Goal: Task Accomplishment & Management: Use online tool/utility

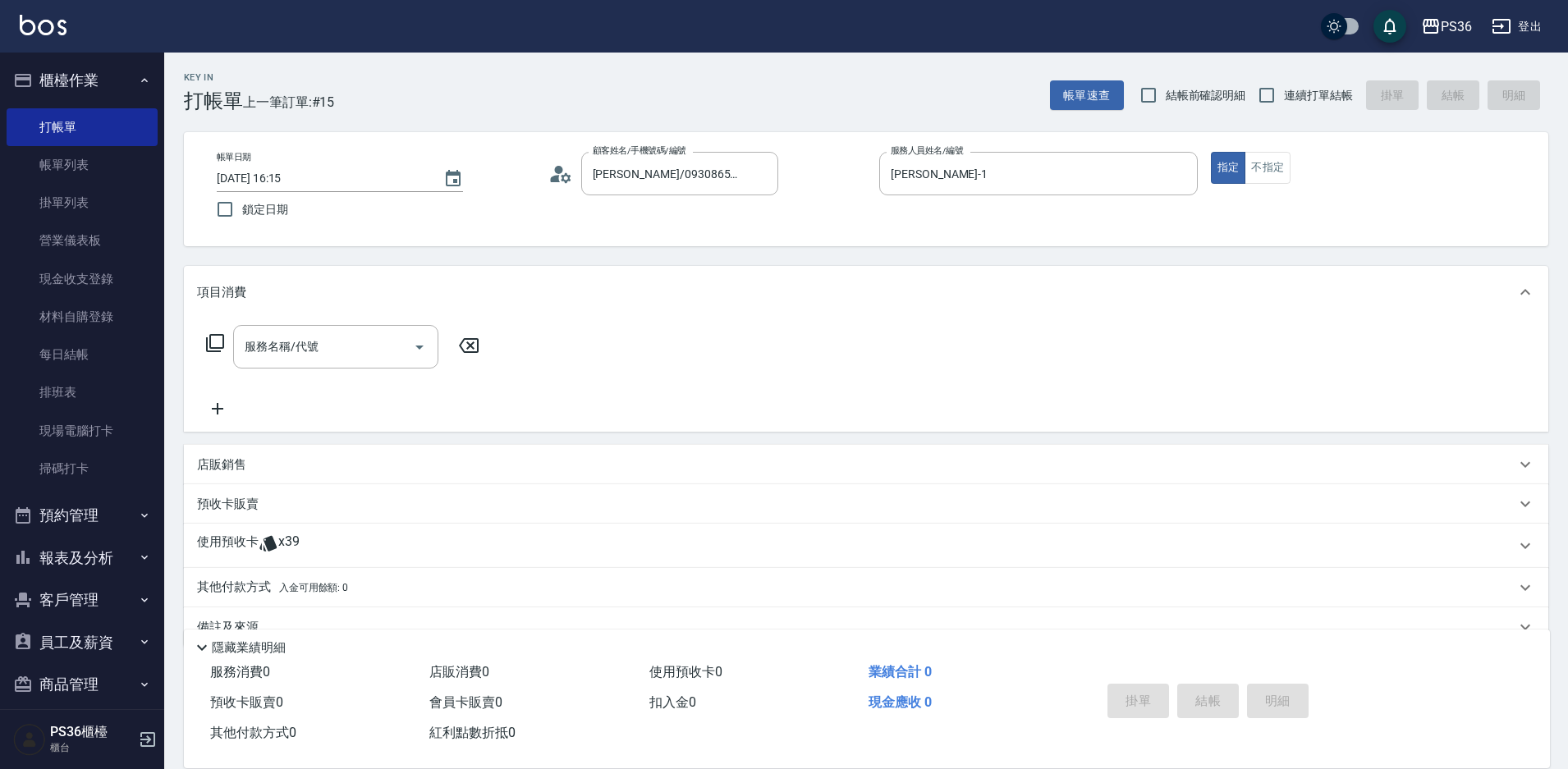
click at [218, 350] on icon at bounding box center [215, 342] width 20 height 20
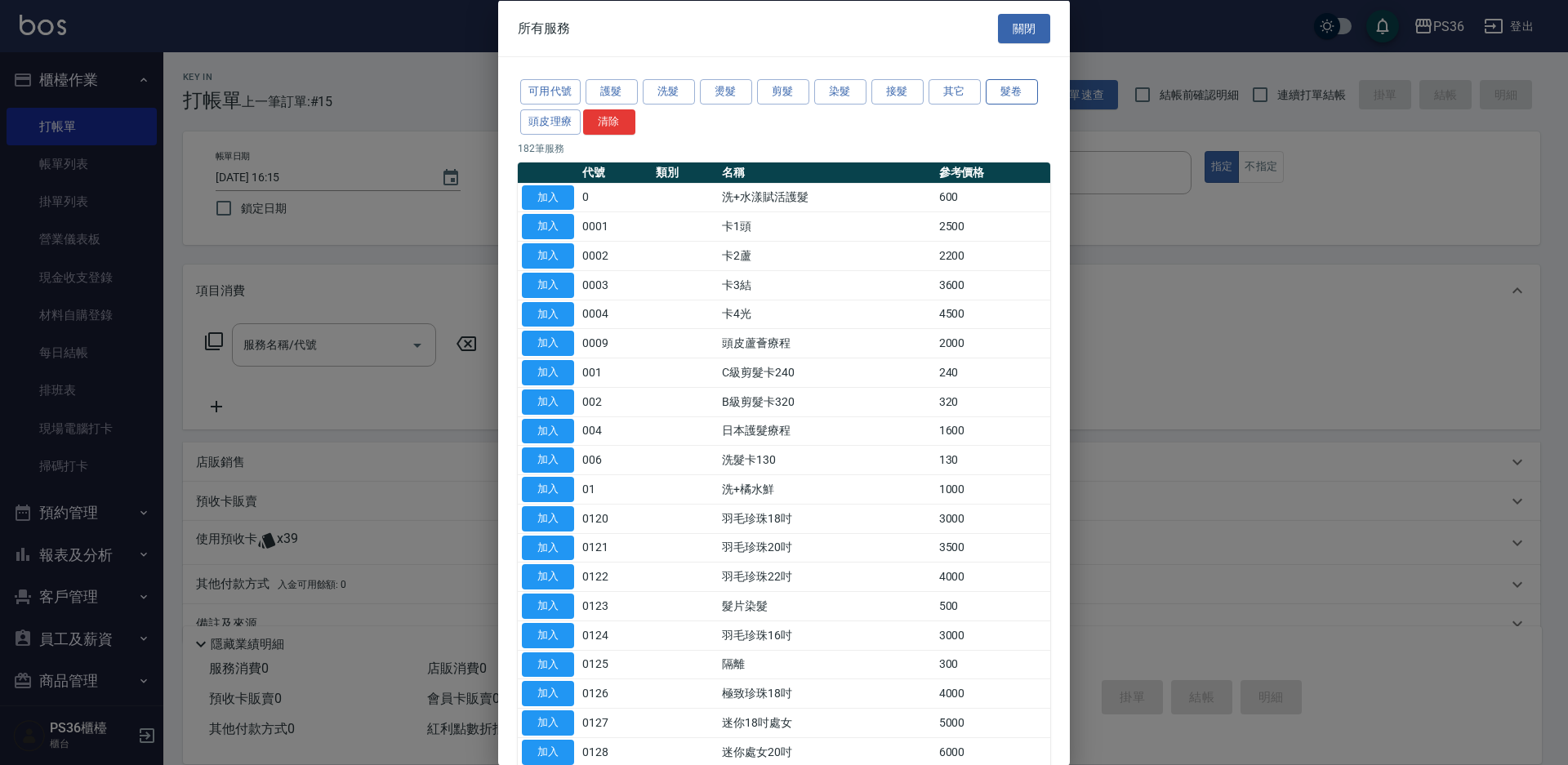
click at [1016, 93] on button "髮卷" at bounding box center [1012, 92] width 53 height 25
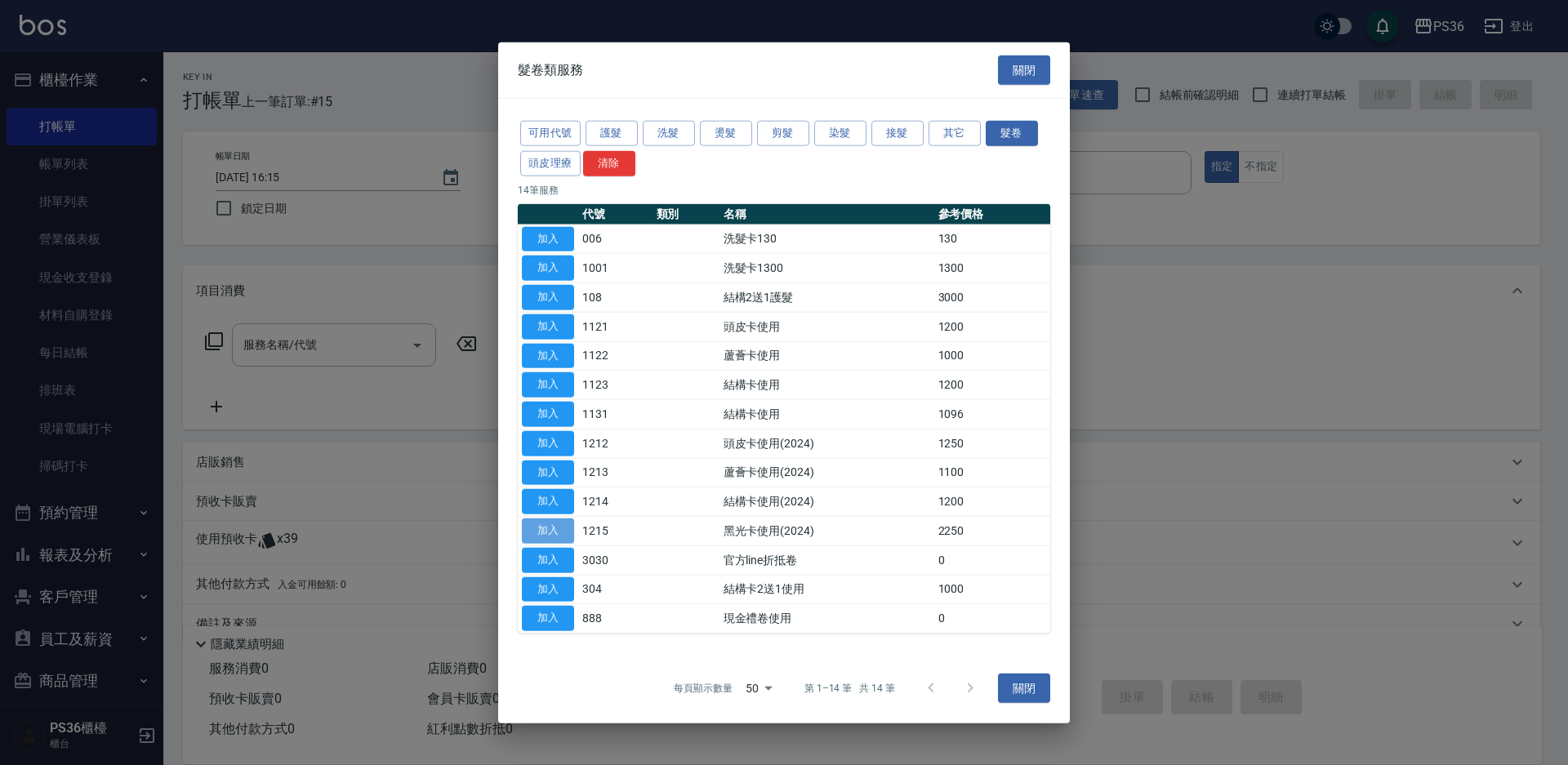
click at [557, 521] on button "加入" at bounding box center [548, 531] width 53 height 25
type input "黑光卡使用(2024)(1215)"
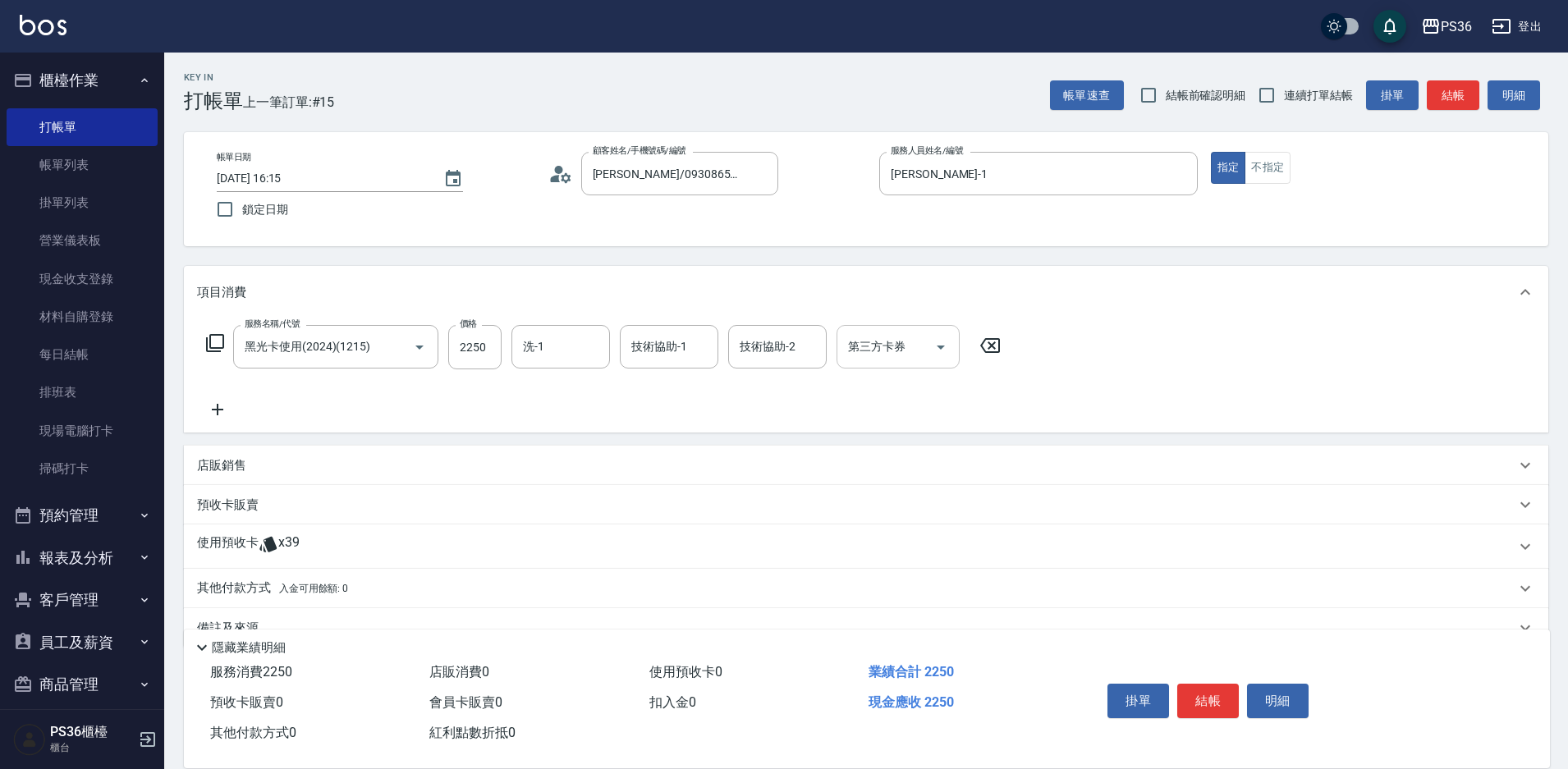
click at [872, 362] on div "第三方卡券" at bounding box center [898, 347] width 123 height 43
click at [874, 418] on span "舊有卡券" at bounding box center [898, 416] width 123 height 27
type input "舊有卡券"
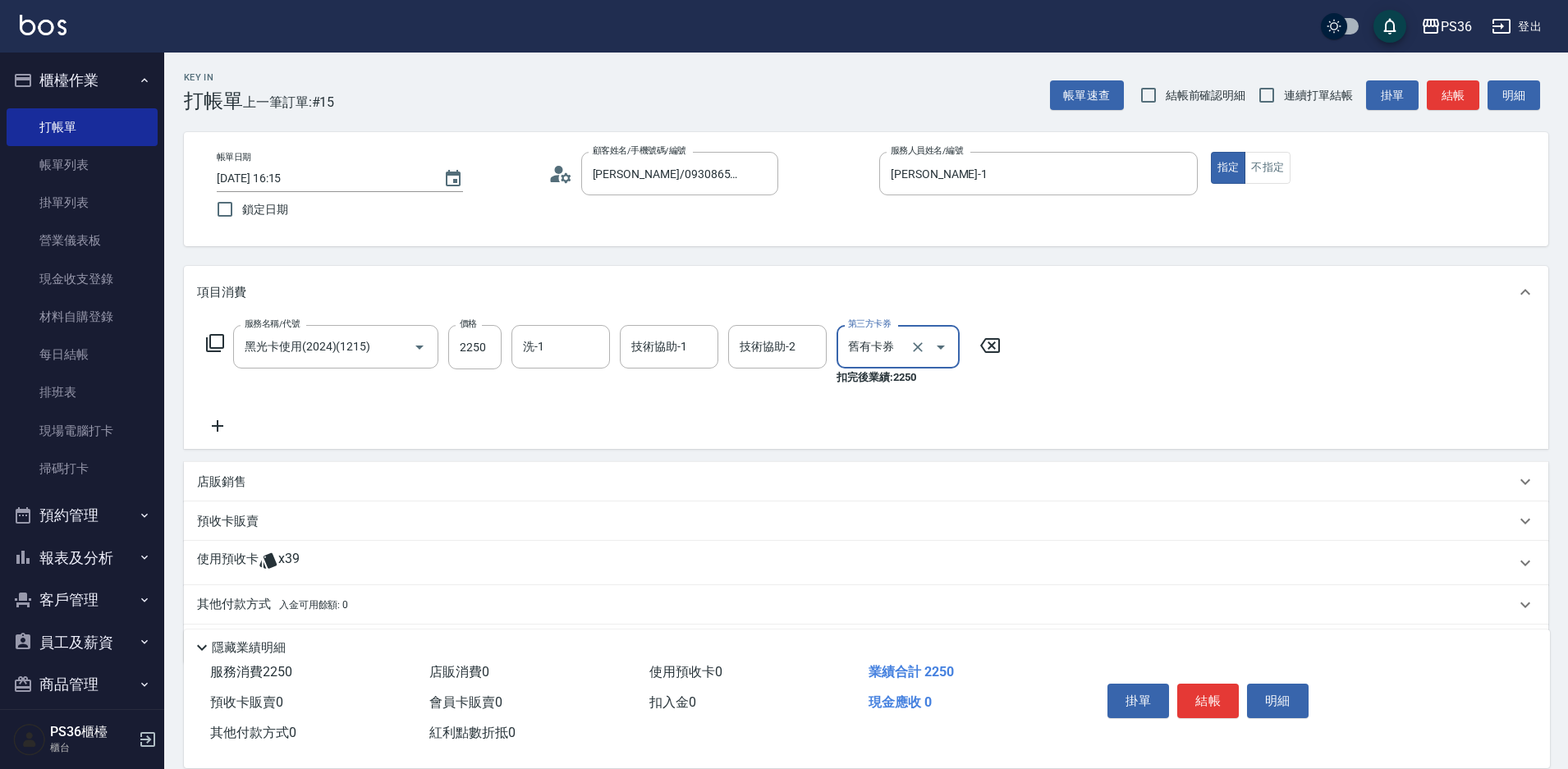
click at [1200, 695] on button "結帳" at bounding box center [1208, 701] width 61 height 34
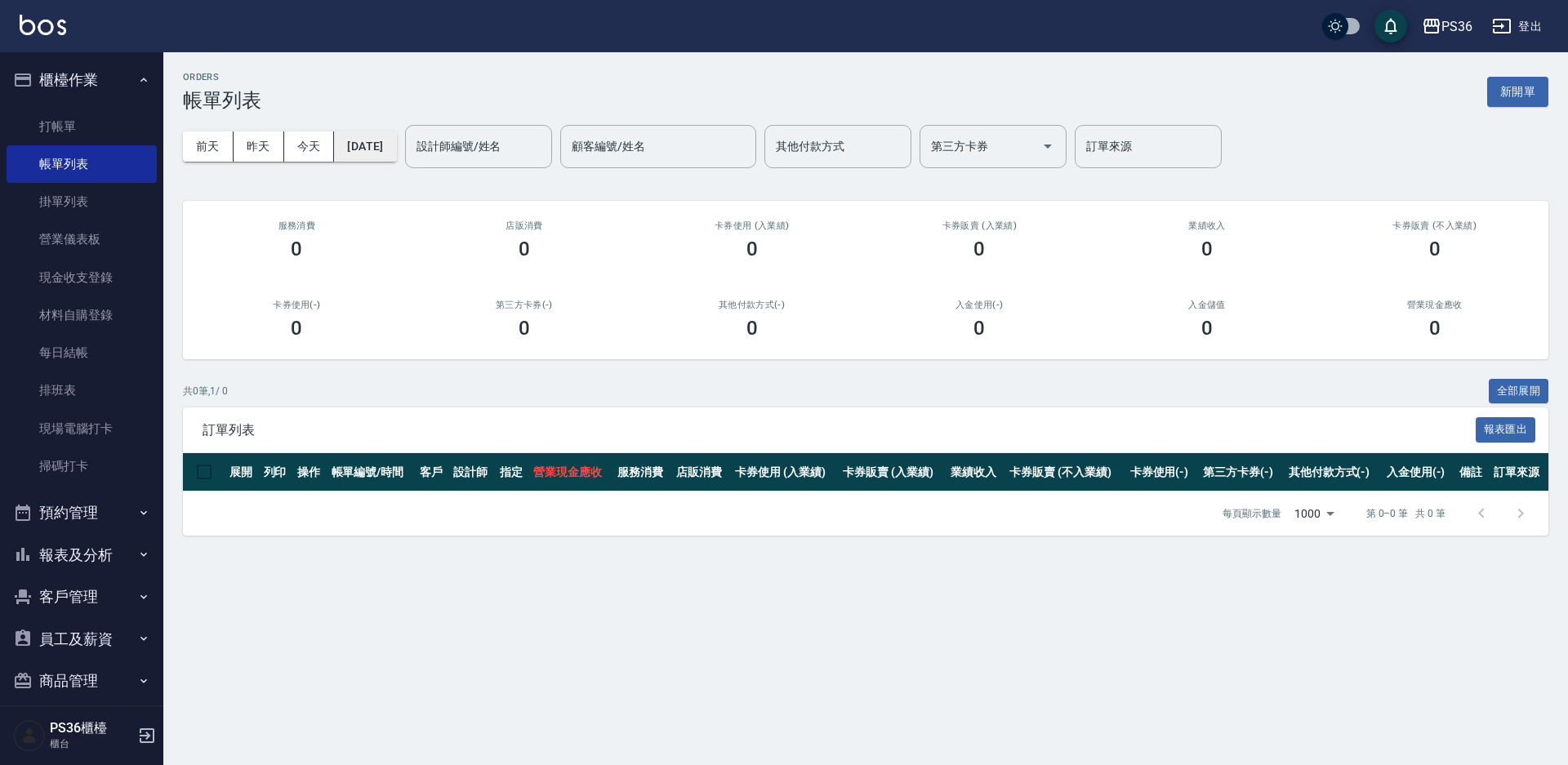
click at [396, 149] on button "[DATE]" at bounding box center [364, 147] width 62 height 30
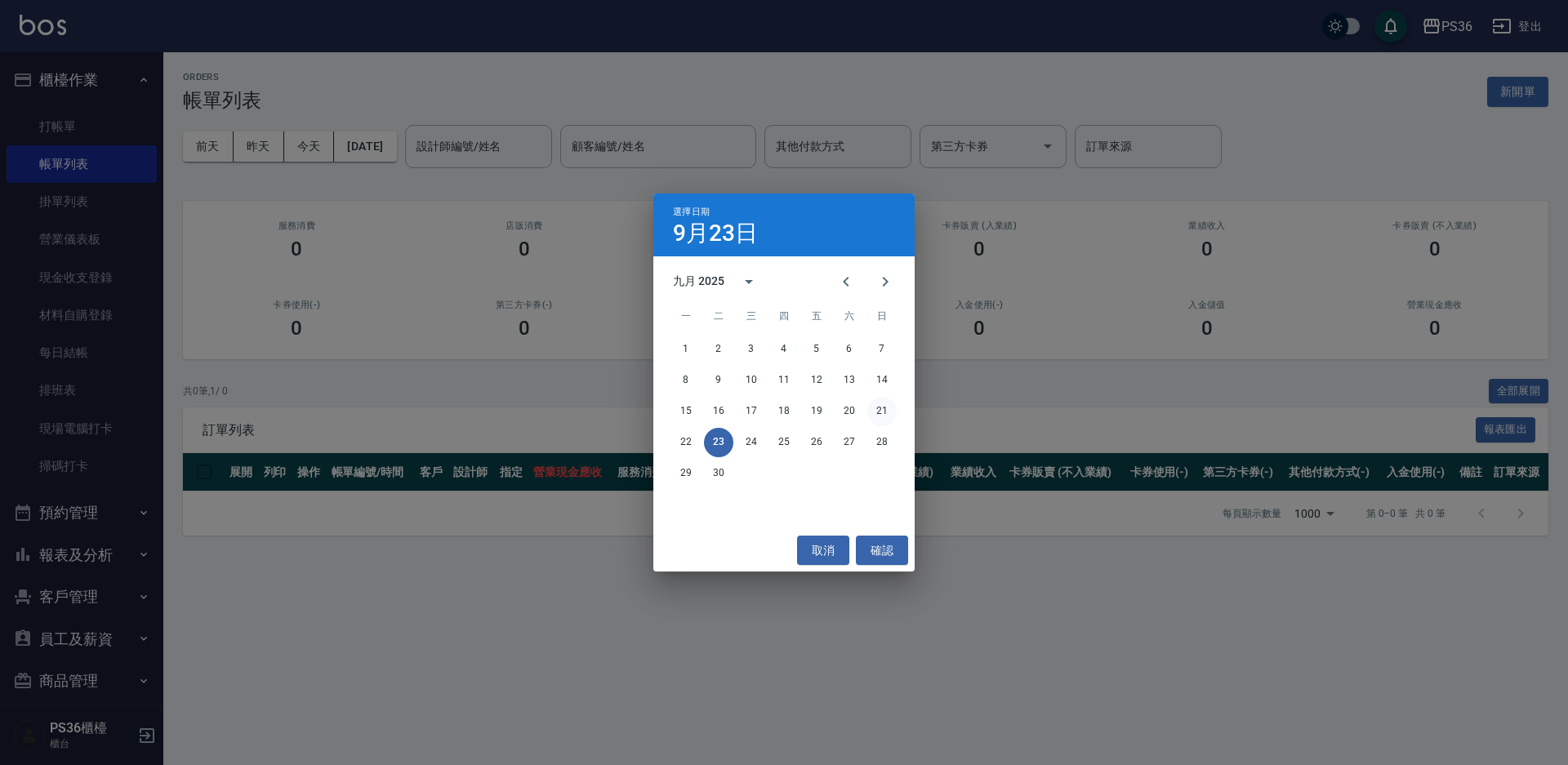
click at [878, 413] on button "21" at bounding box center [882, 412] width 30 height 30
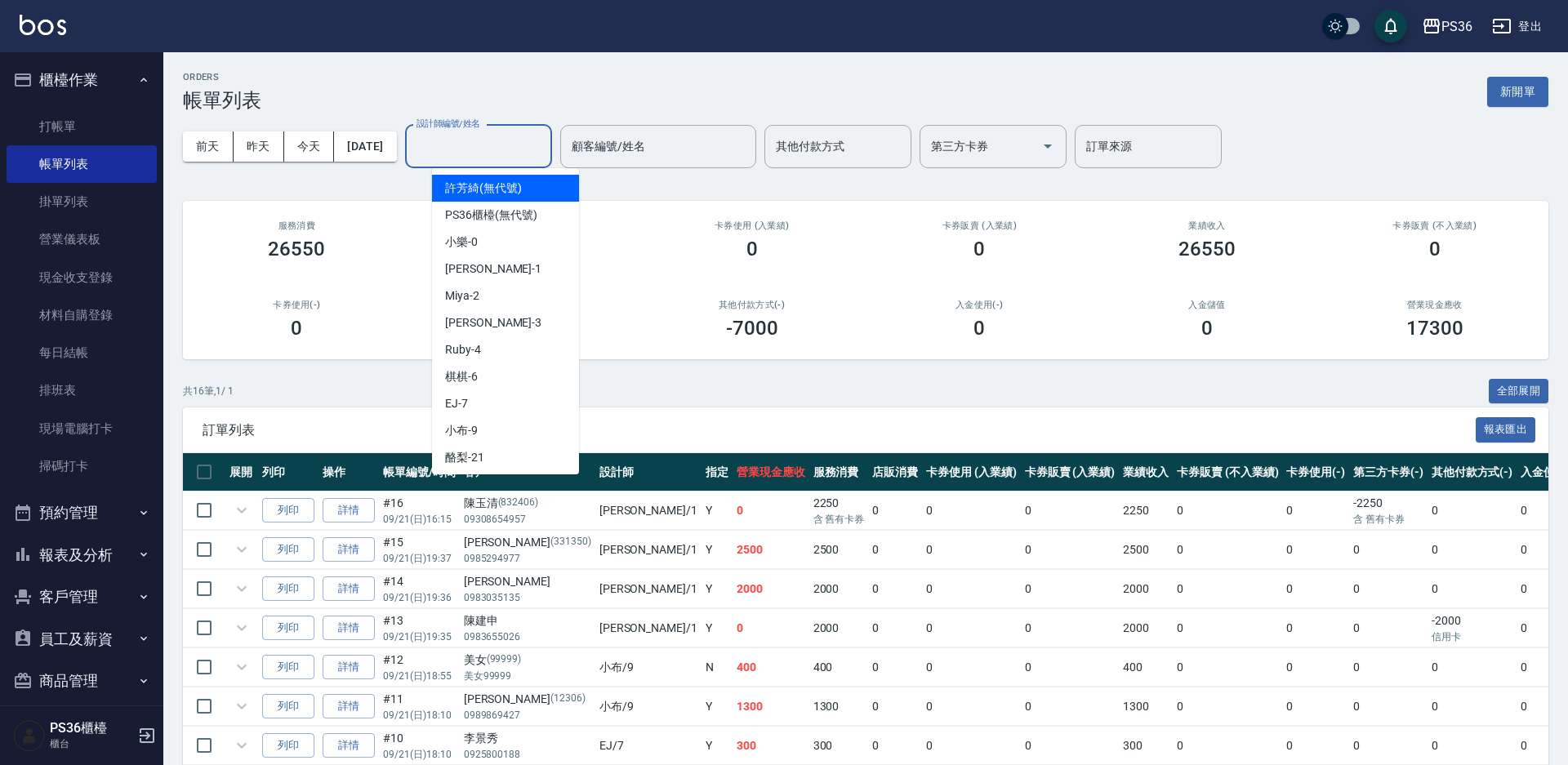
click at [540, 145] on input "設計師編號/姓名" at bounding box center [479, 147] width 132 height 29
type input "[PERSON_NAME]-1"
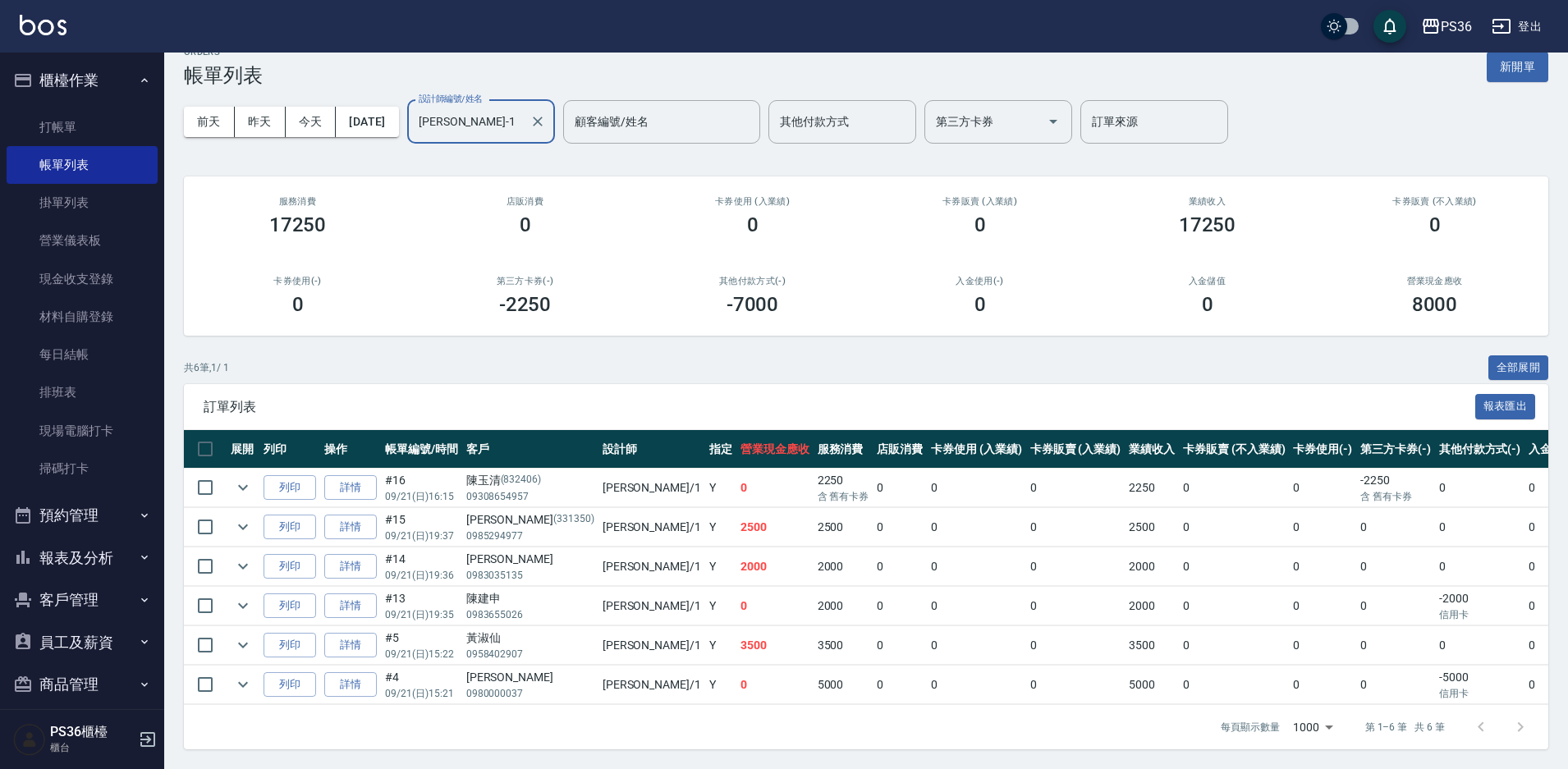
scroll to position [39, 0]
click at [81, 365] on link "每日結帳" at bounding box center [82, 354] width 151 height 37
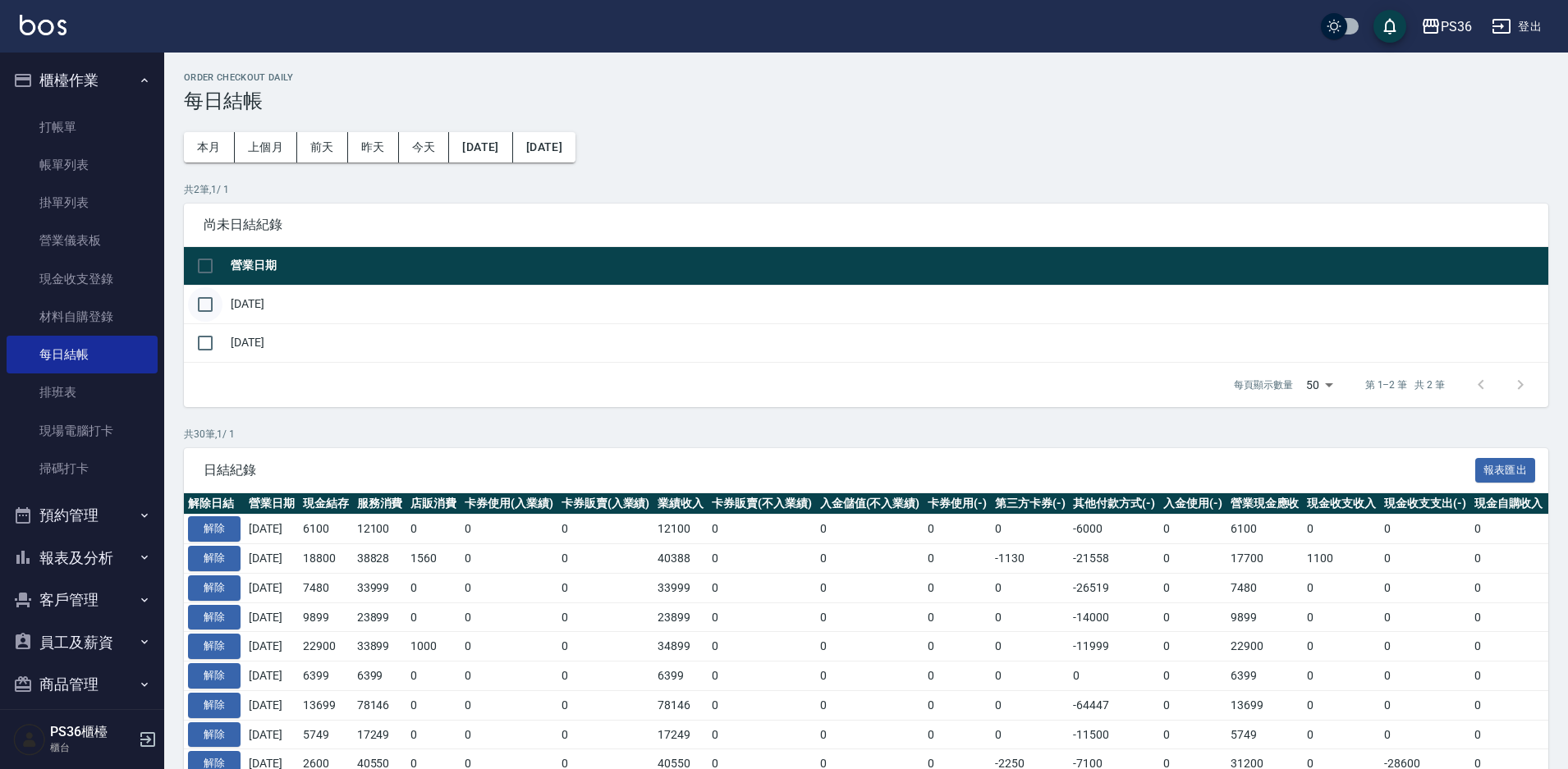
click at [220, 305] on input "checkbox" at bounding box center [205, 304] width 34 height 34
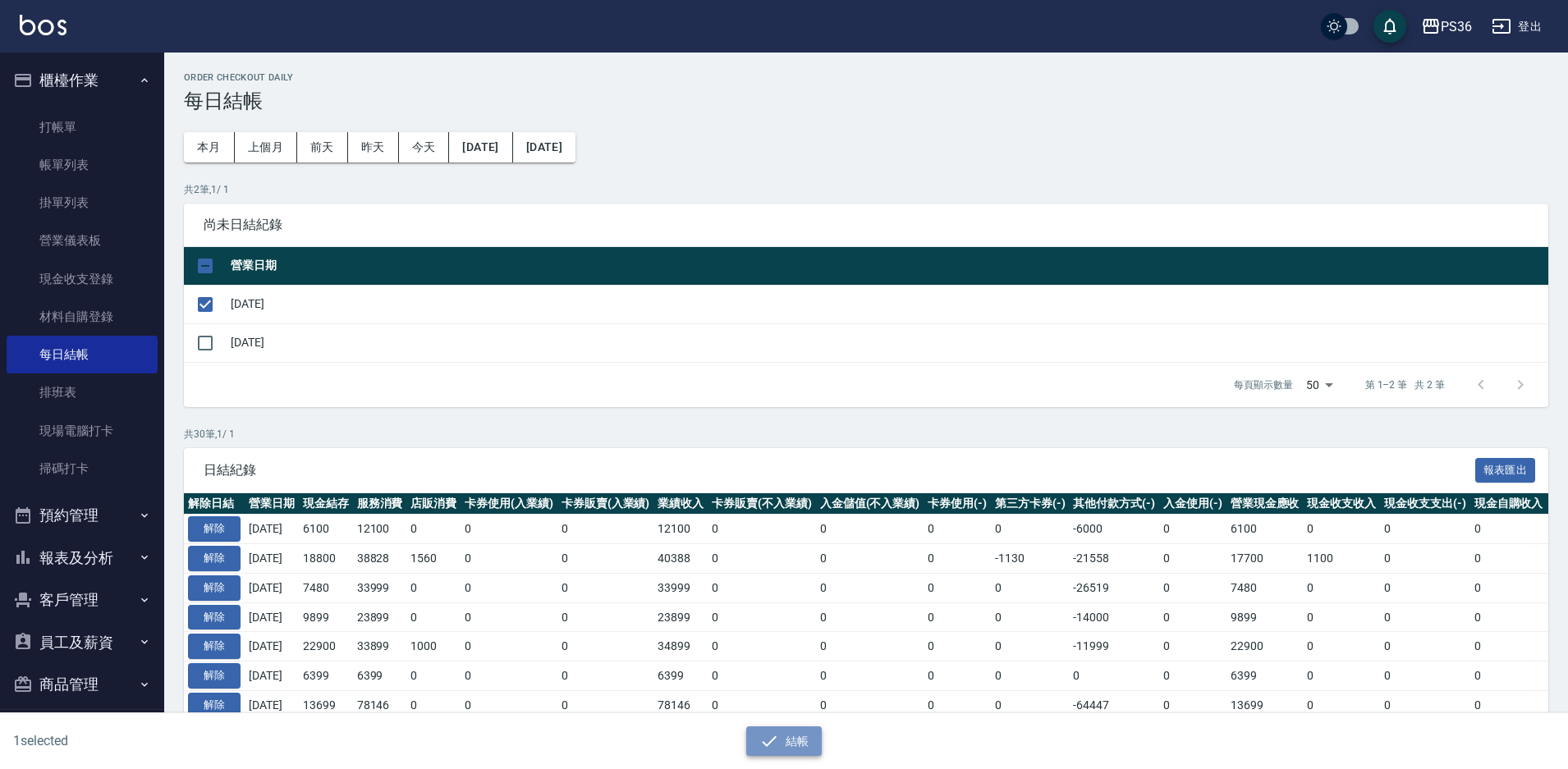
click at [783, 738] on button "結帳" at bounding box center [784, 742] width 77 height 31
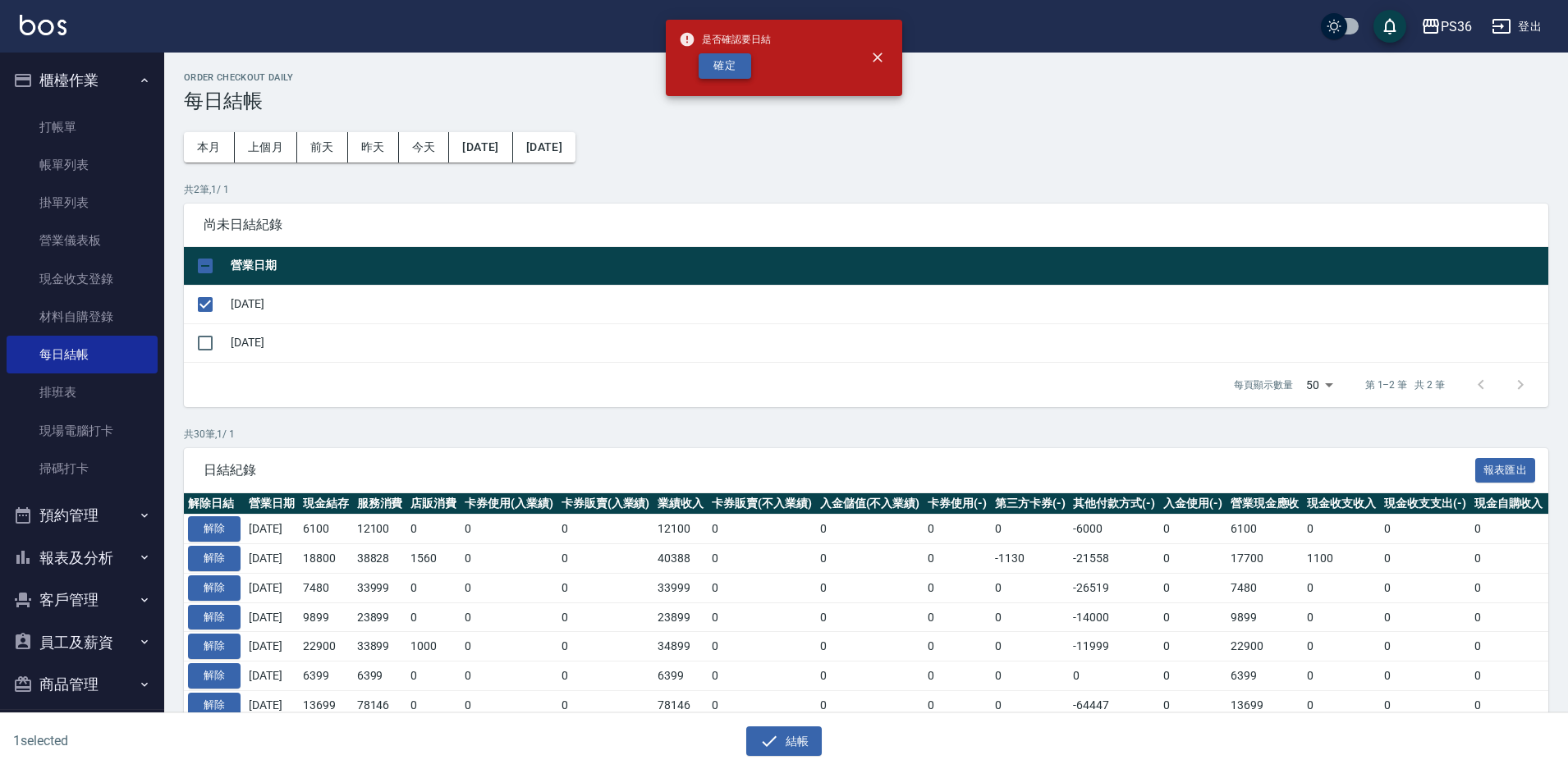
click at [724, 57] on button "確定" at bounding box center [725, 66] width 53 height 26
checkbox input "false"
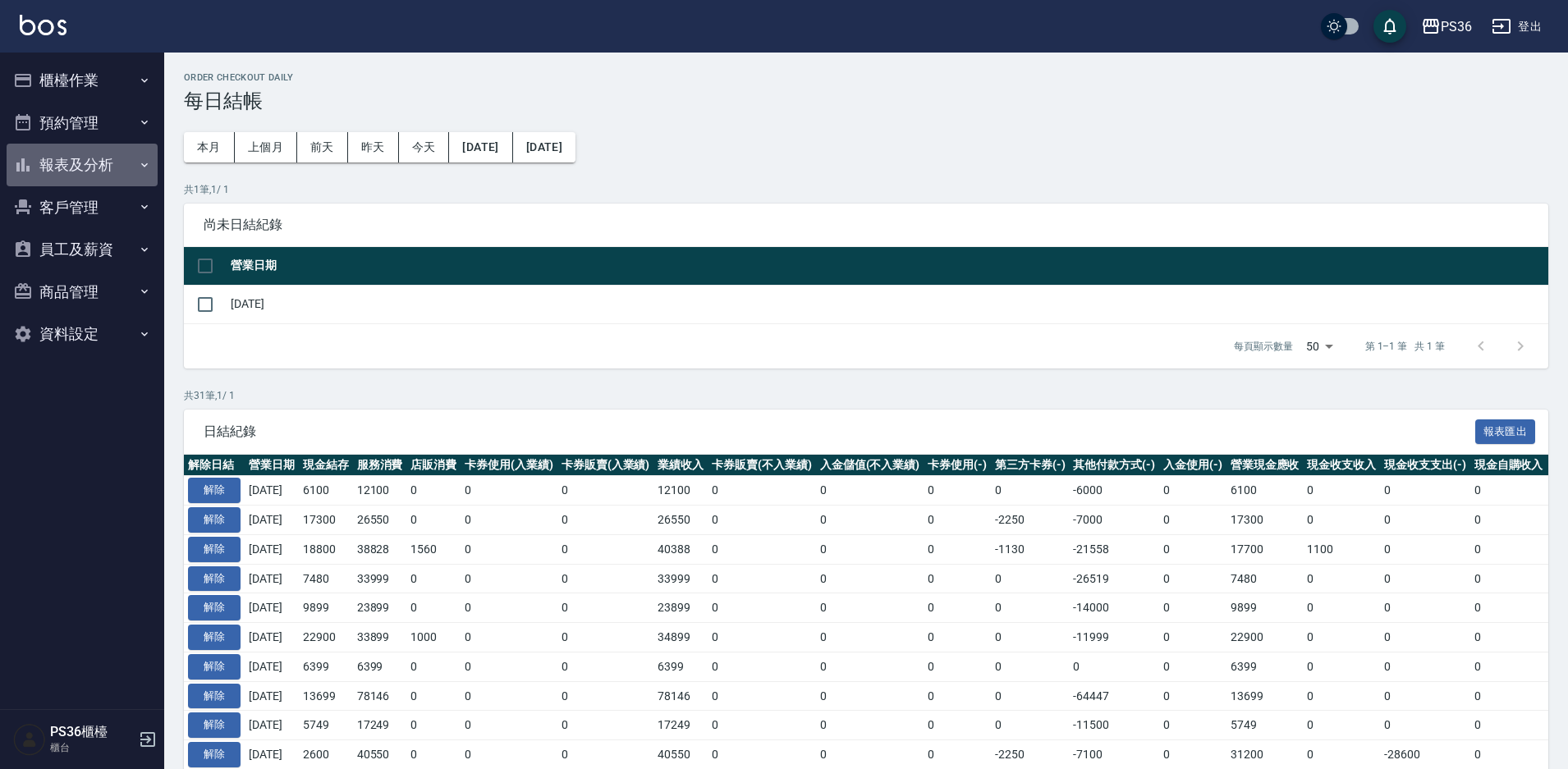
click at [83, 157] on button "報表及分析" at bounding box center [82, 165] width 151 height 43
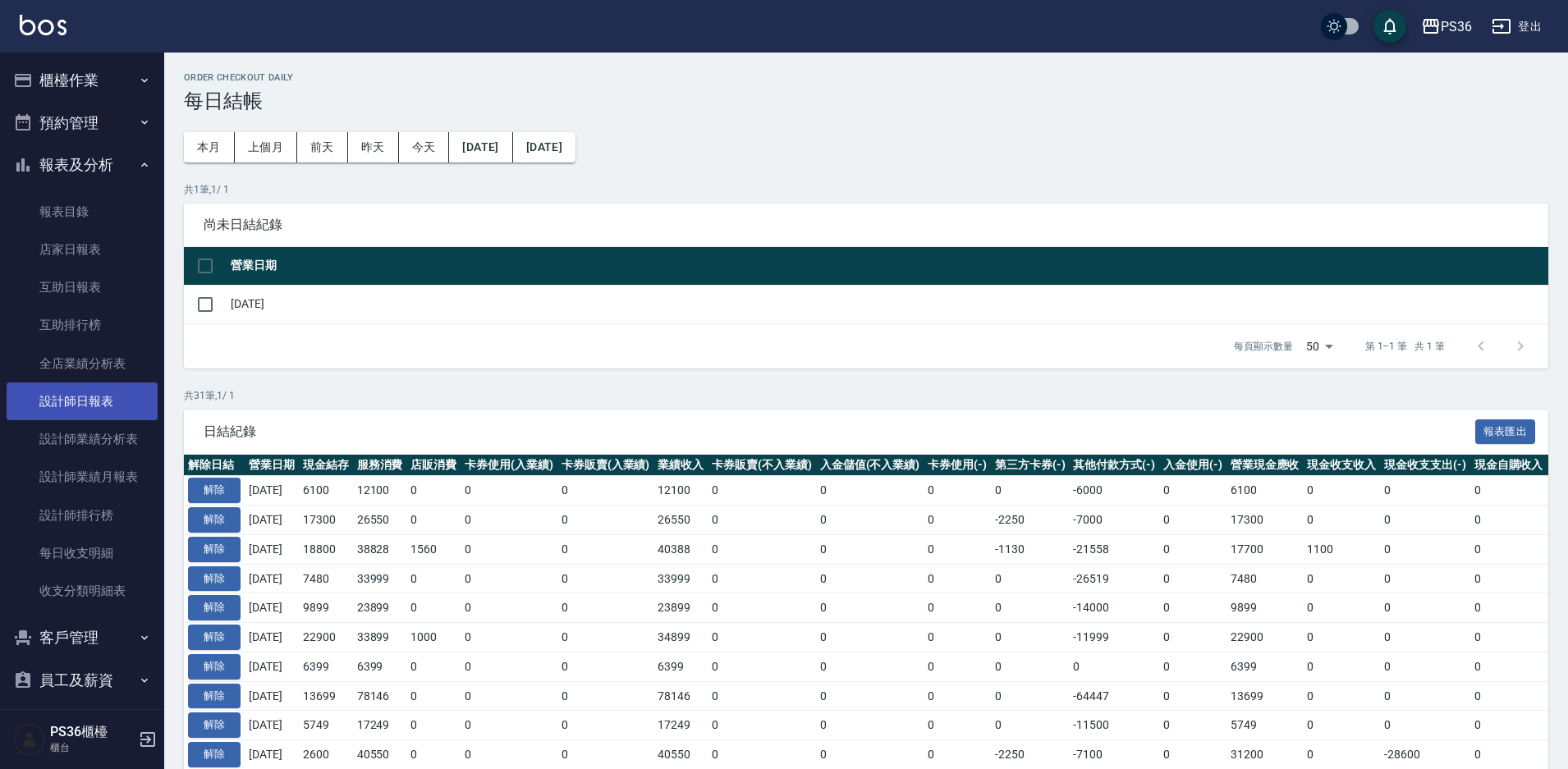
click at [101, 403] on link "設計師日報表" at bounding box center [82, 401] width 151 height 37
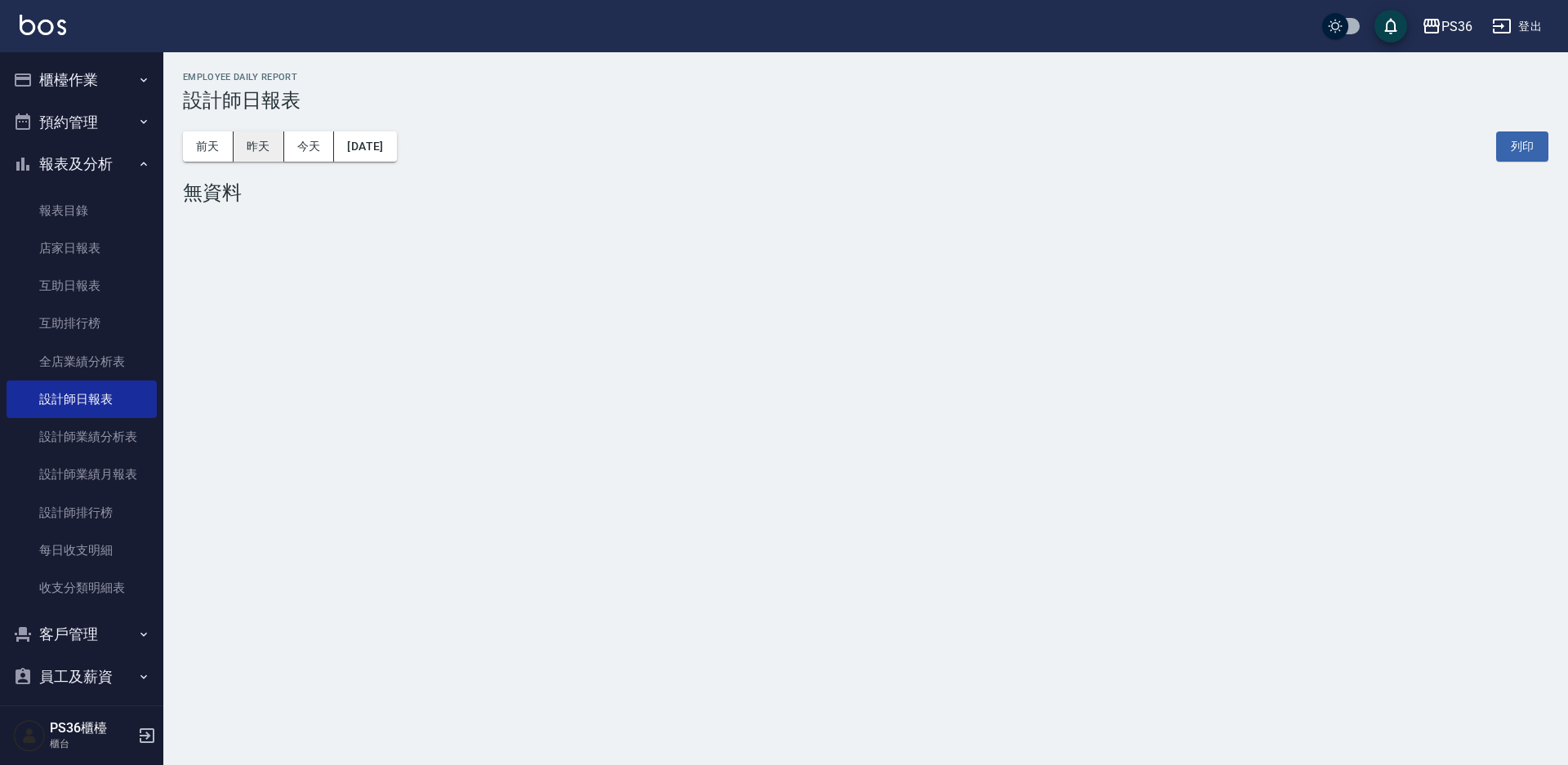
click at [263, 140] on button "昨天" at bounding box center [259, 147] width 51 height 30
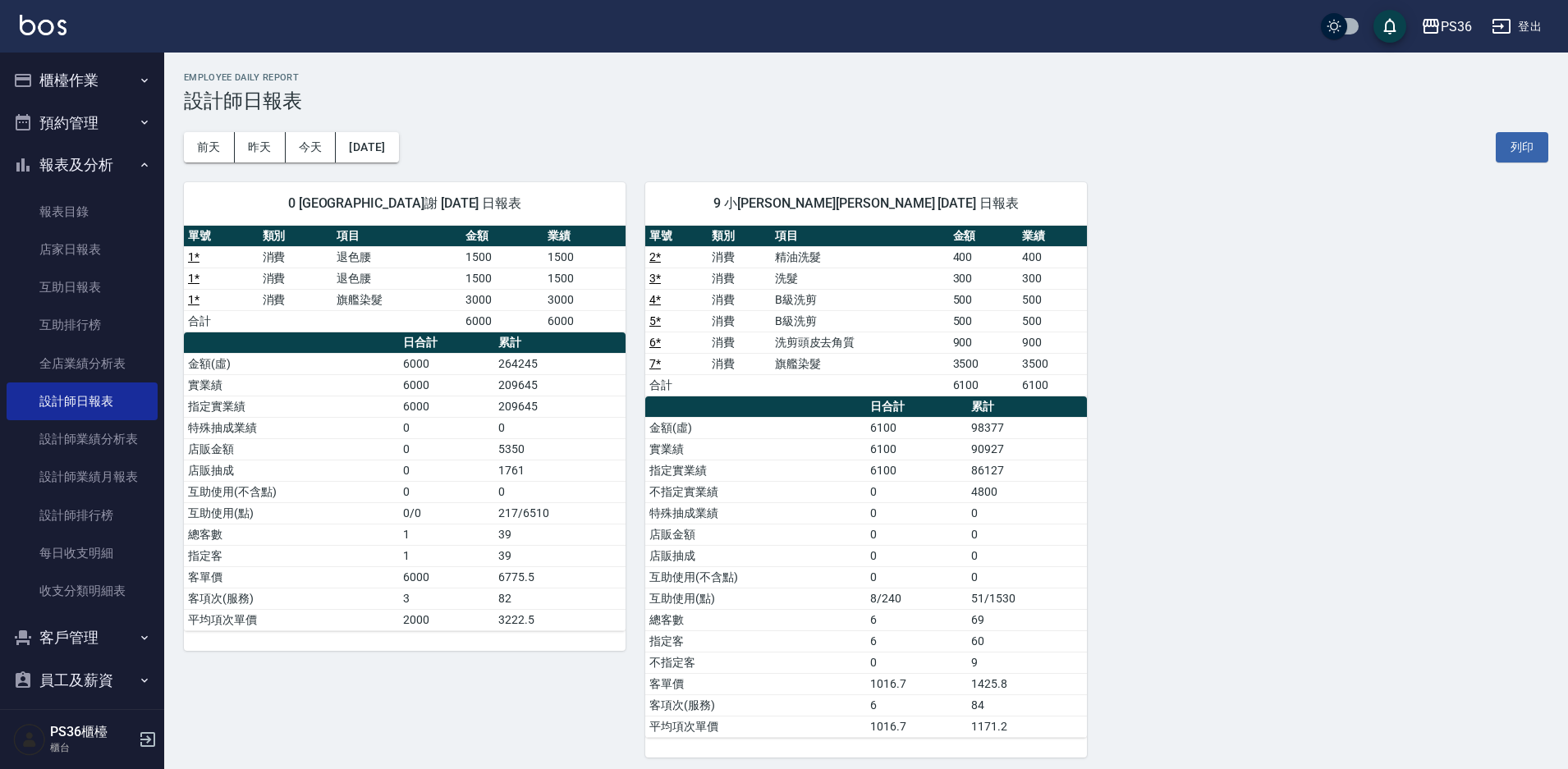
click at [111, 94] on button "櫃檯作業" at bounding box center [82, 80] width 151 height 43
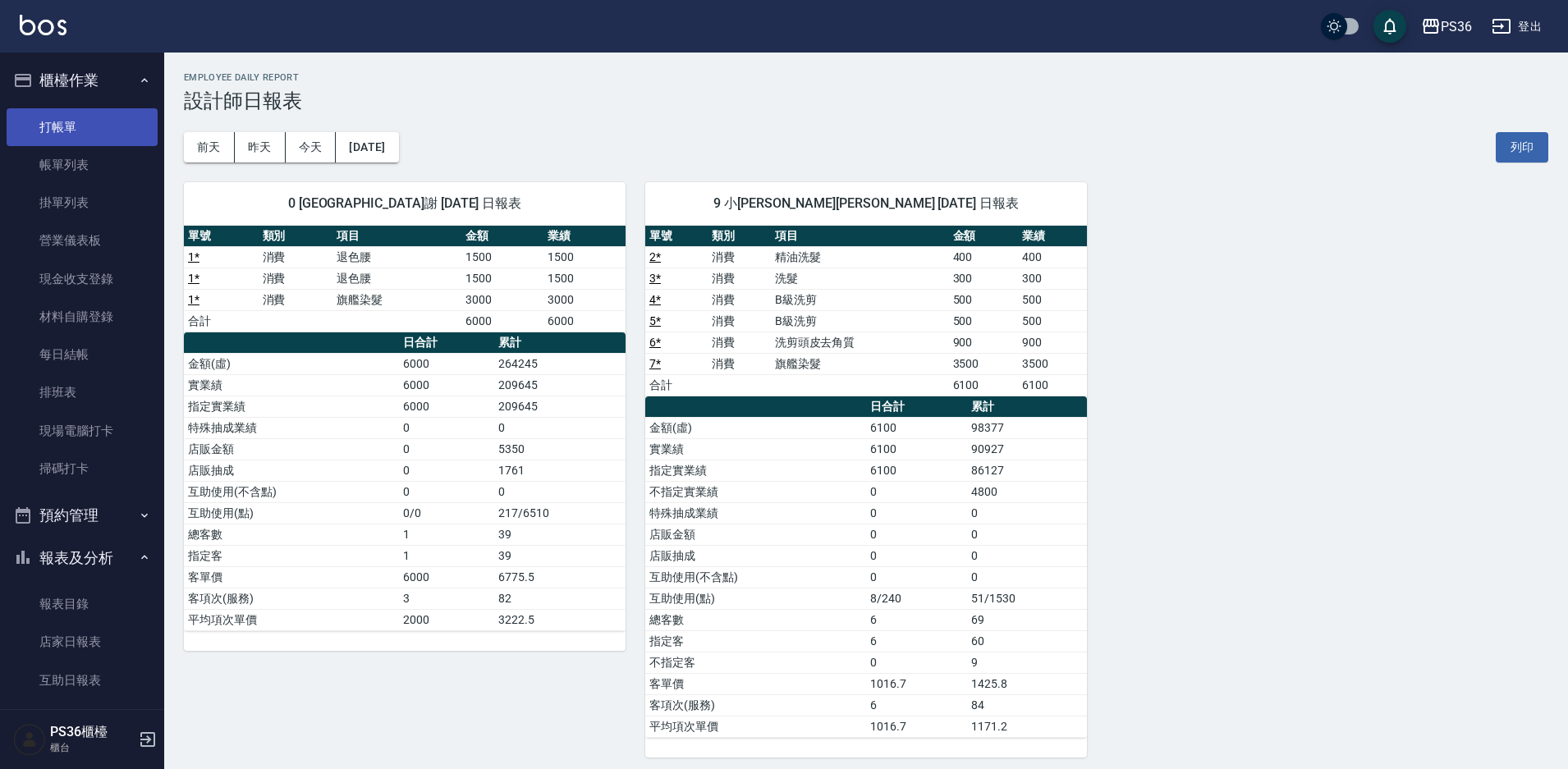
click at [80, 139] on link "打帳單" at bounding box center [82, 127] width 151 height 37
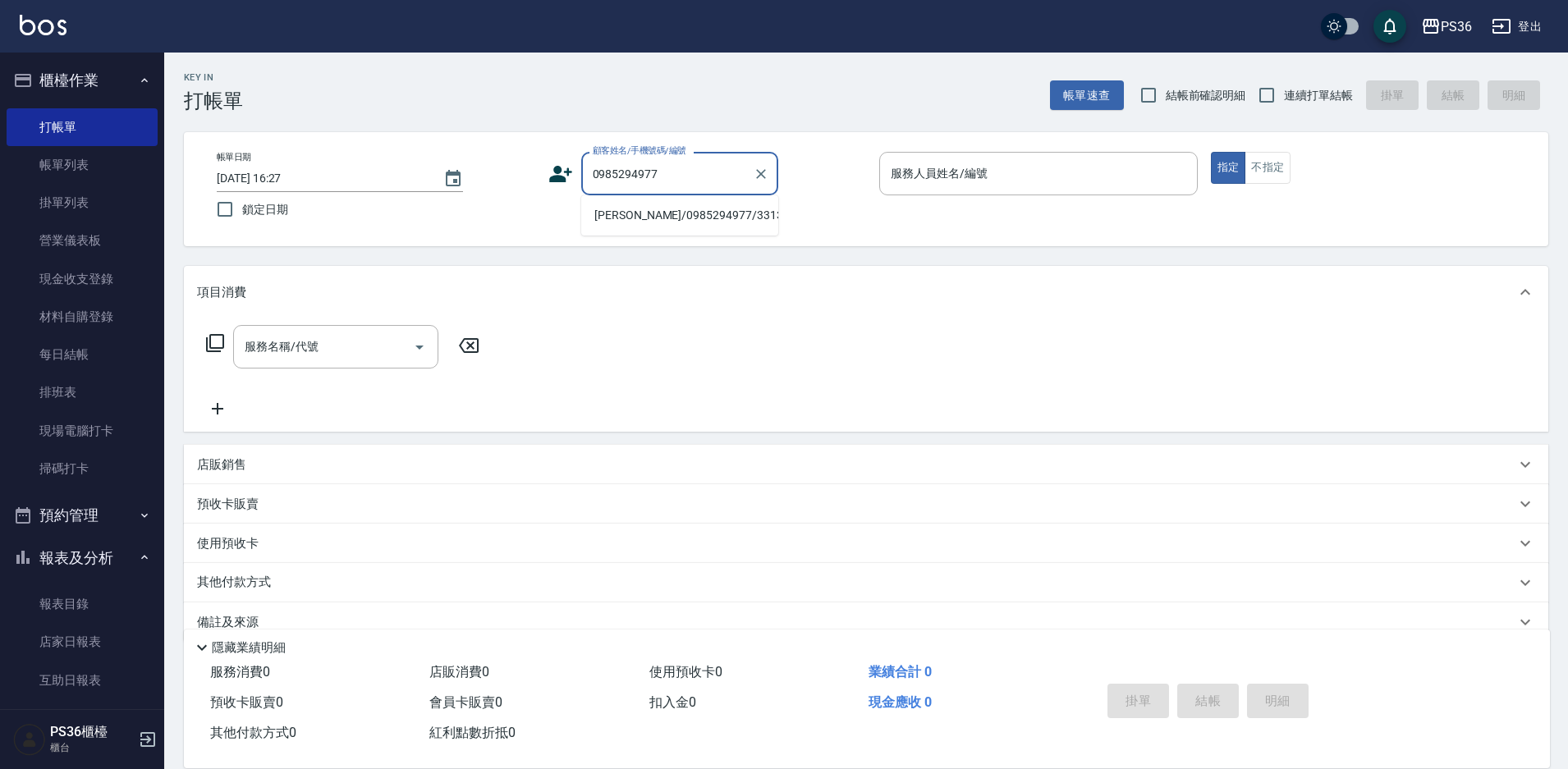
click at [642, 210] on li "[PERSON_NAME]/0985294977/331350" at bounding box center [679, 215] width 197 height 27
type input "[PERSON_NAME]/0985294977/331350"
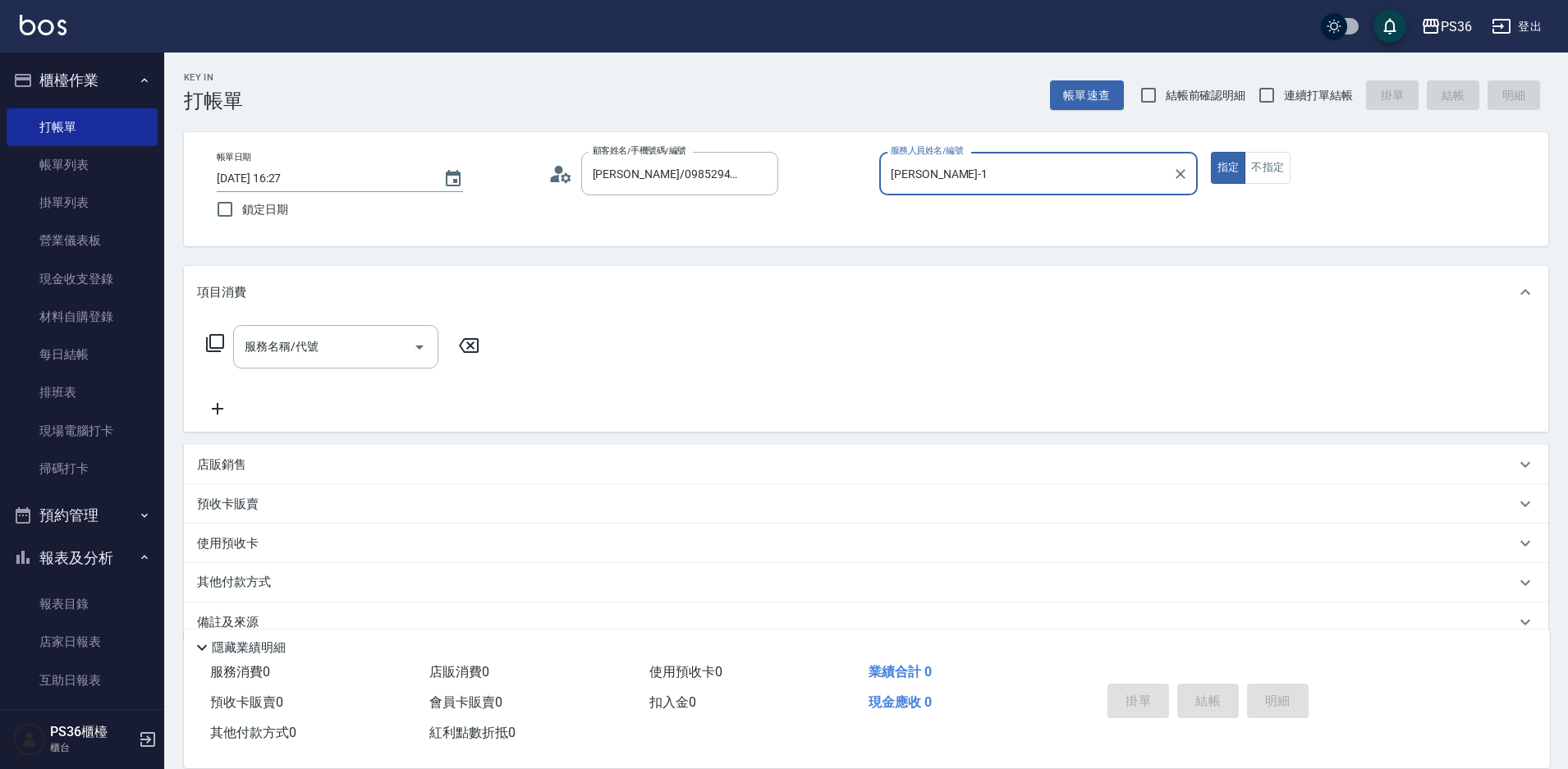
type input "[PERSON_NAME]-1"
click at [380, 352] on input "服務名稱/代號" at bounding box center [323, 347] width 166 height 29
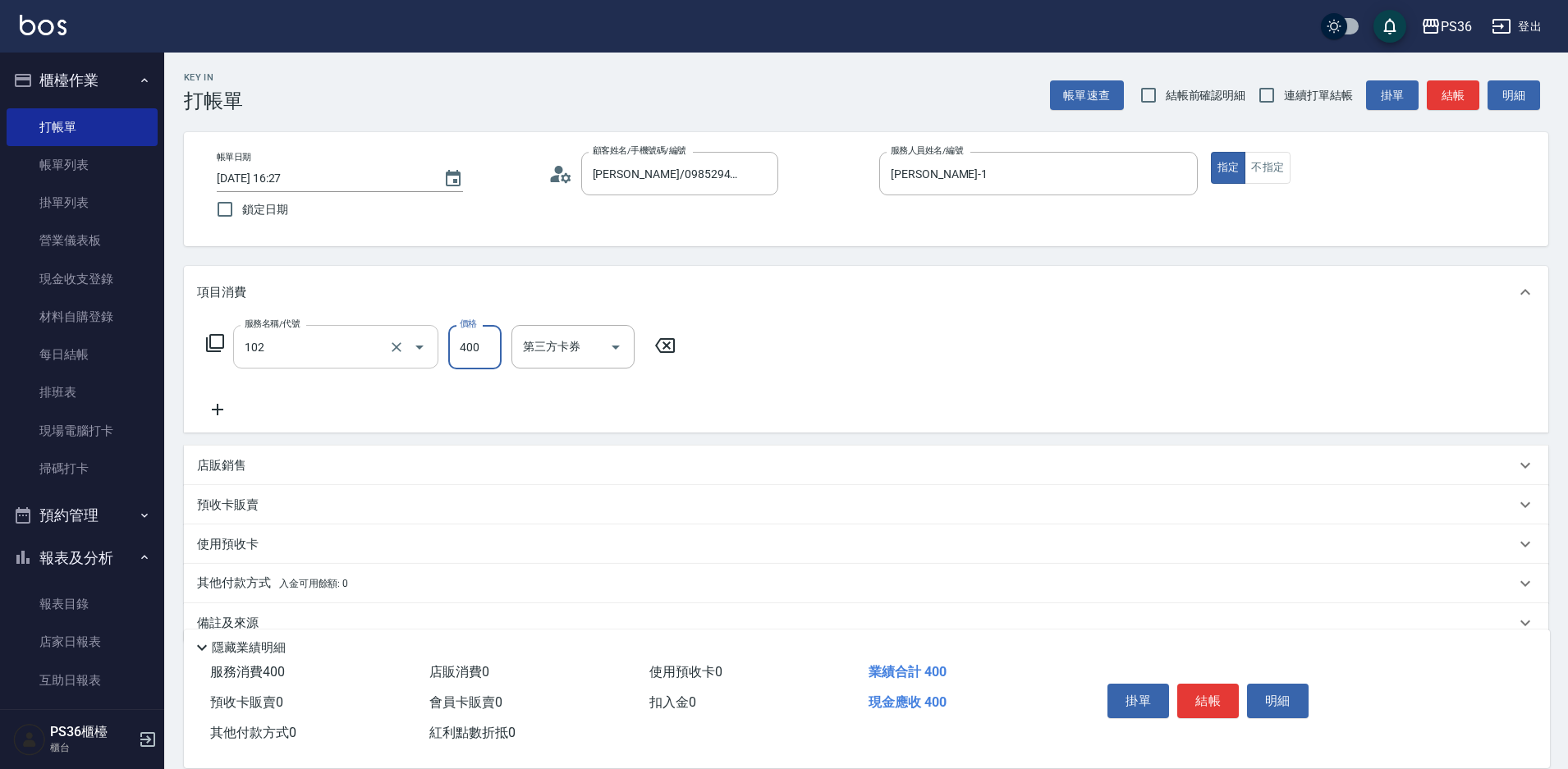
type input "精油洗髮(102)"
type input "酪梨-21"
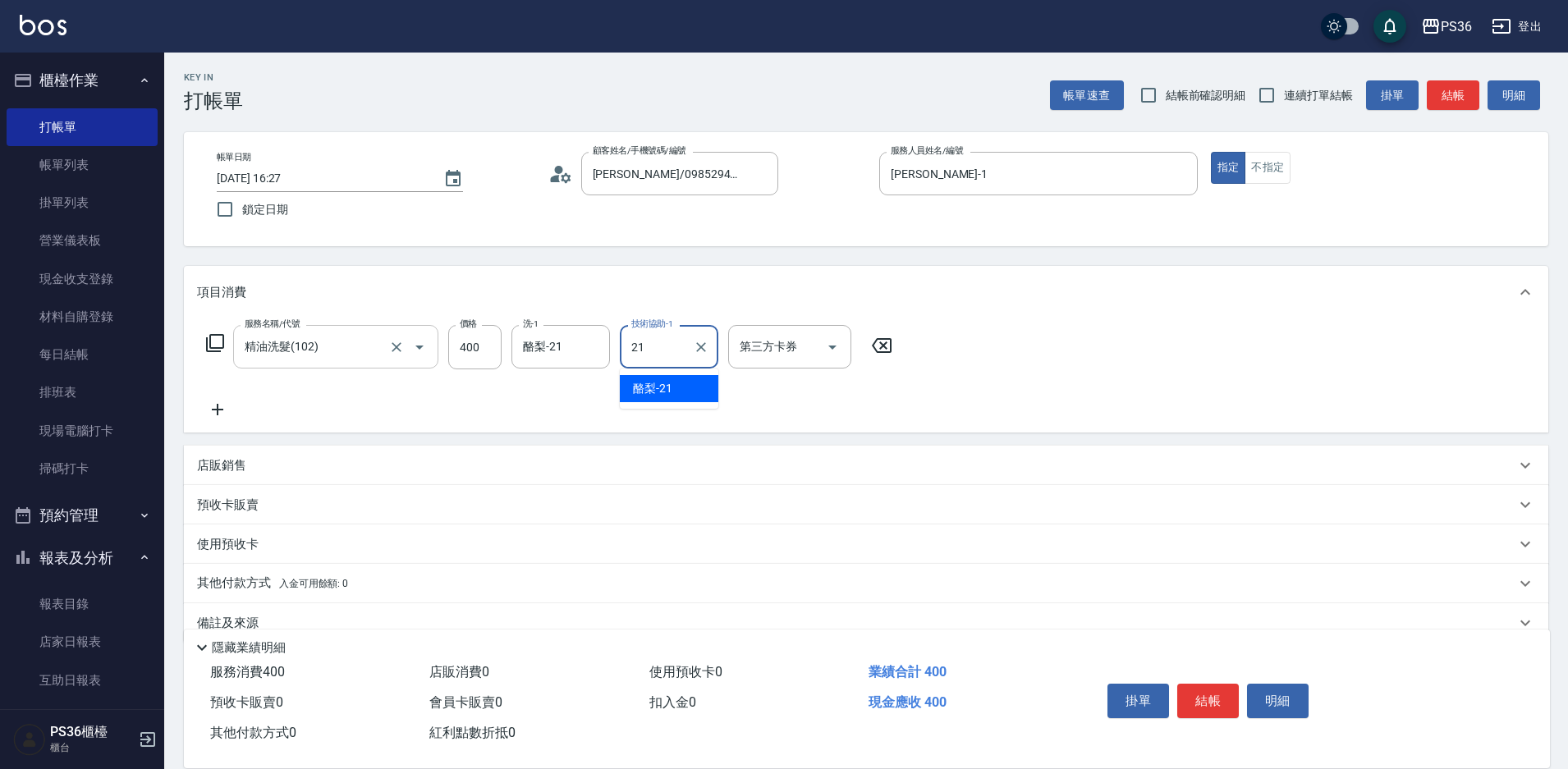
type input "酪梨-21"
click at [478, 344] on input "400" at bounding box center [474, 347] width 54 height 44
type input "600"
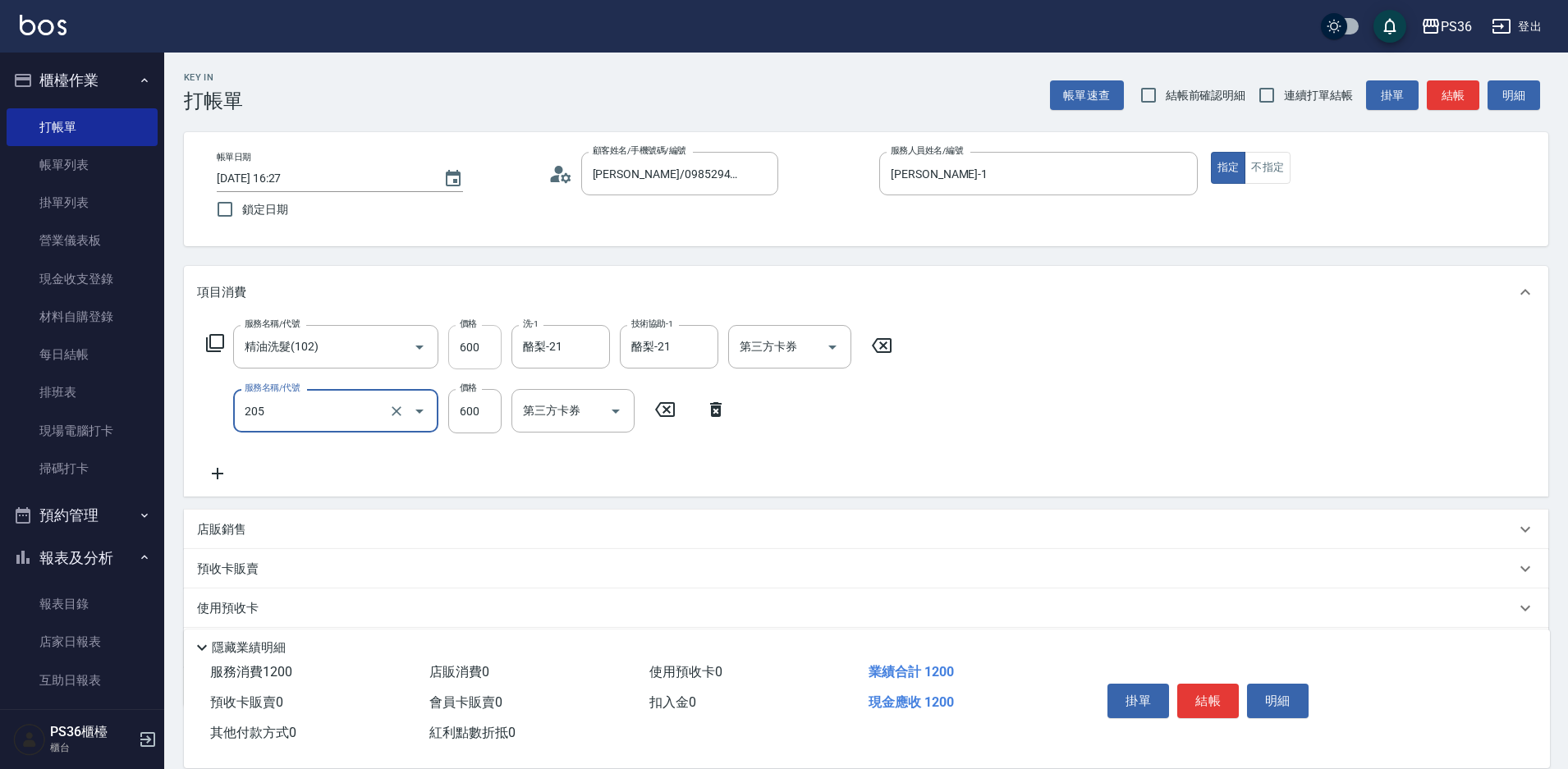
type input "A級洗剪(205)"
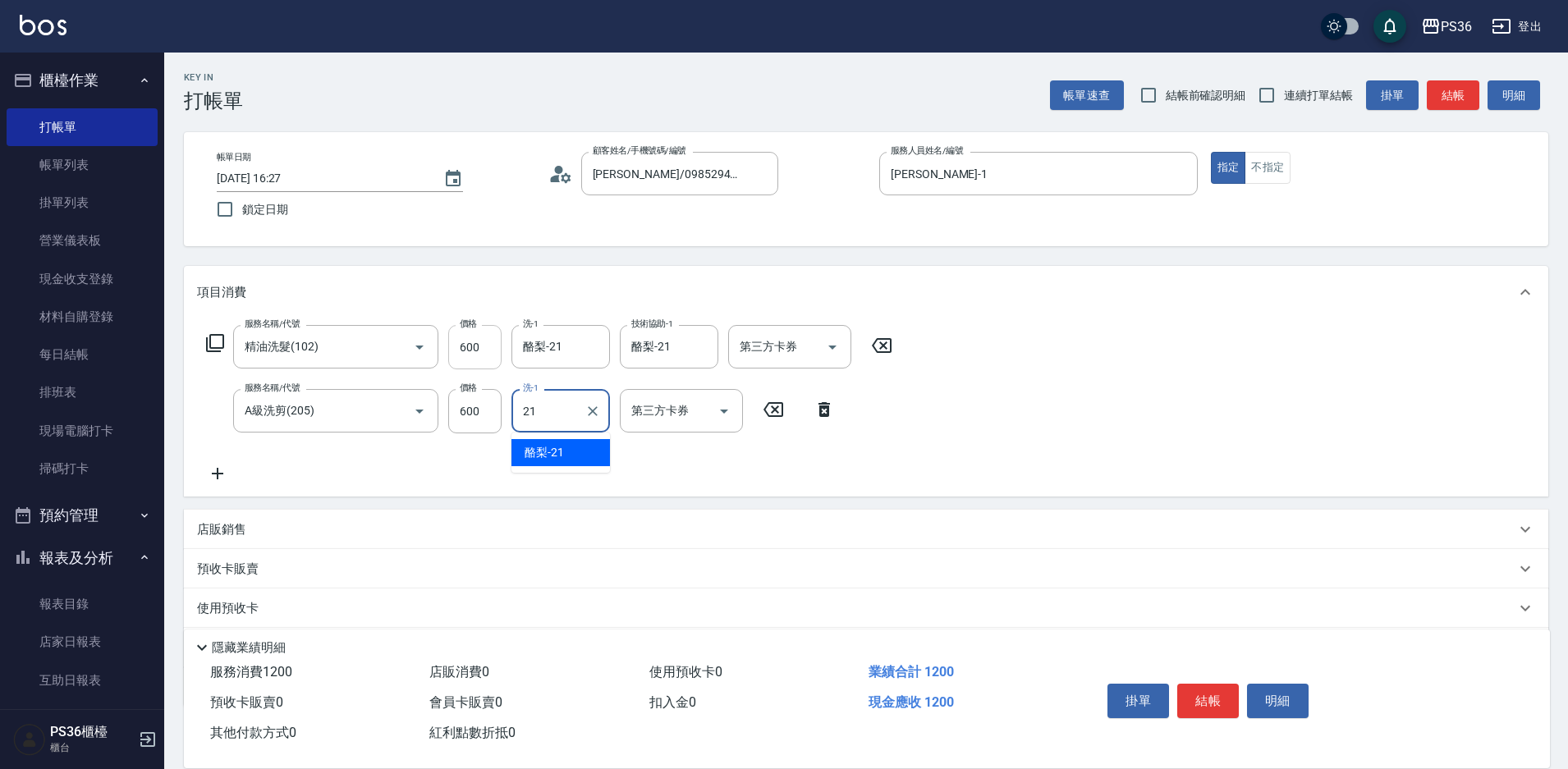
type input "酪梨-21"
click at [1204, 699] on button "結帳" at bounding box center [1208, 701] width 61 height 34
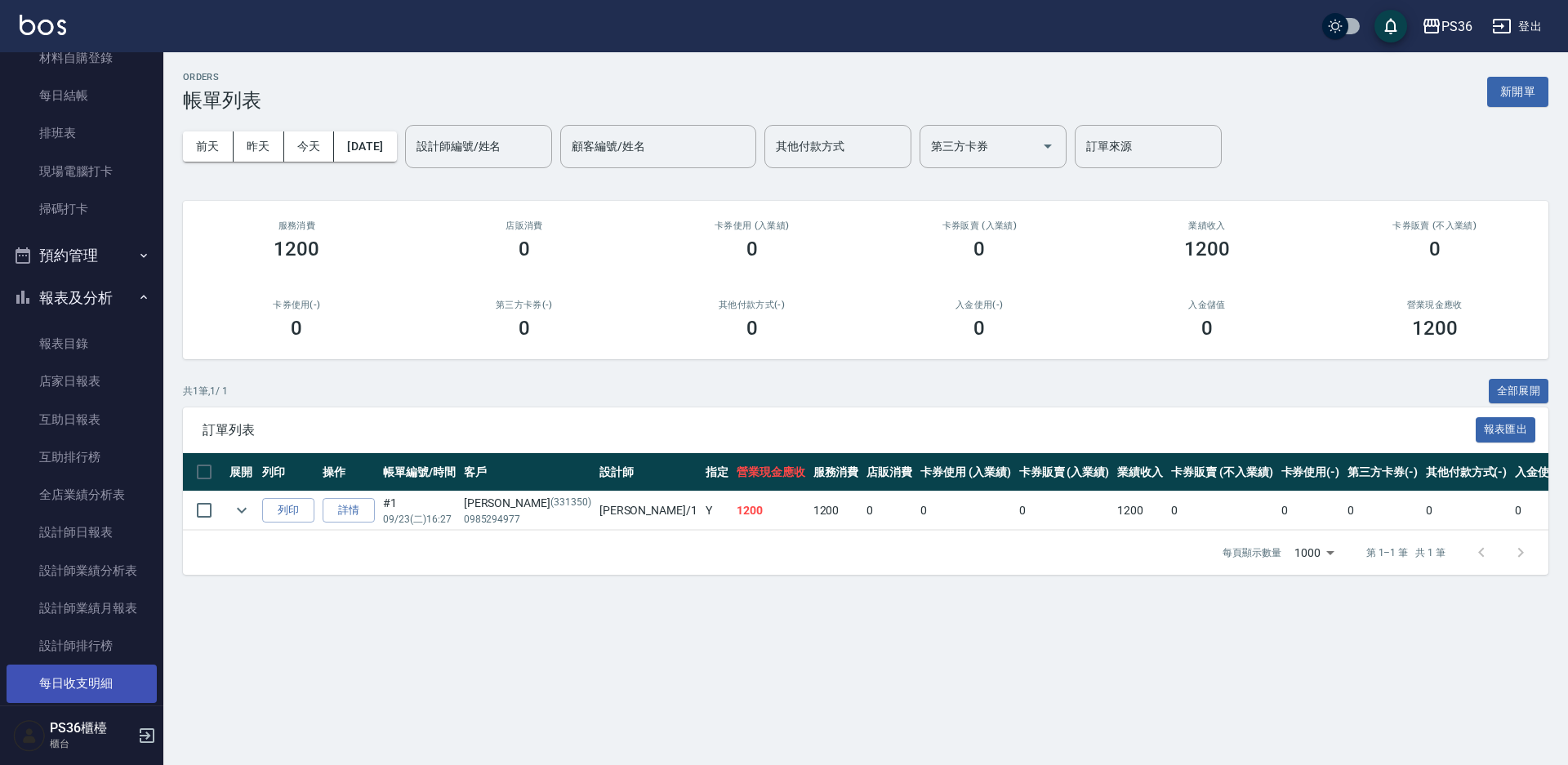
scroll to position [327, 0]
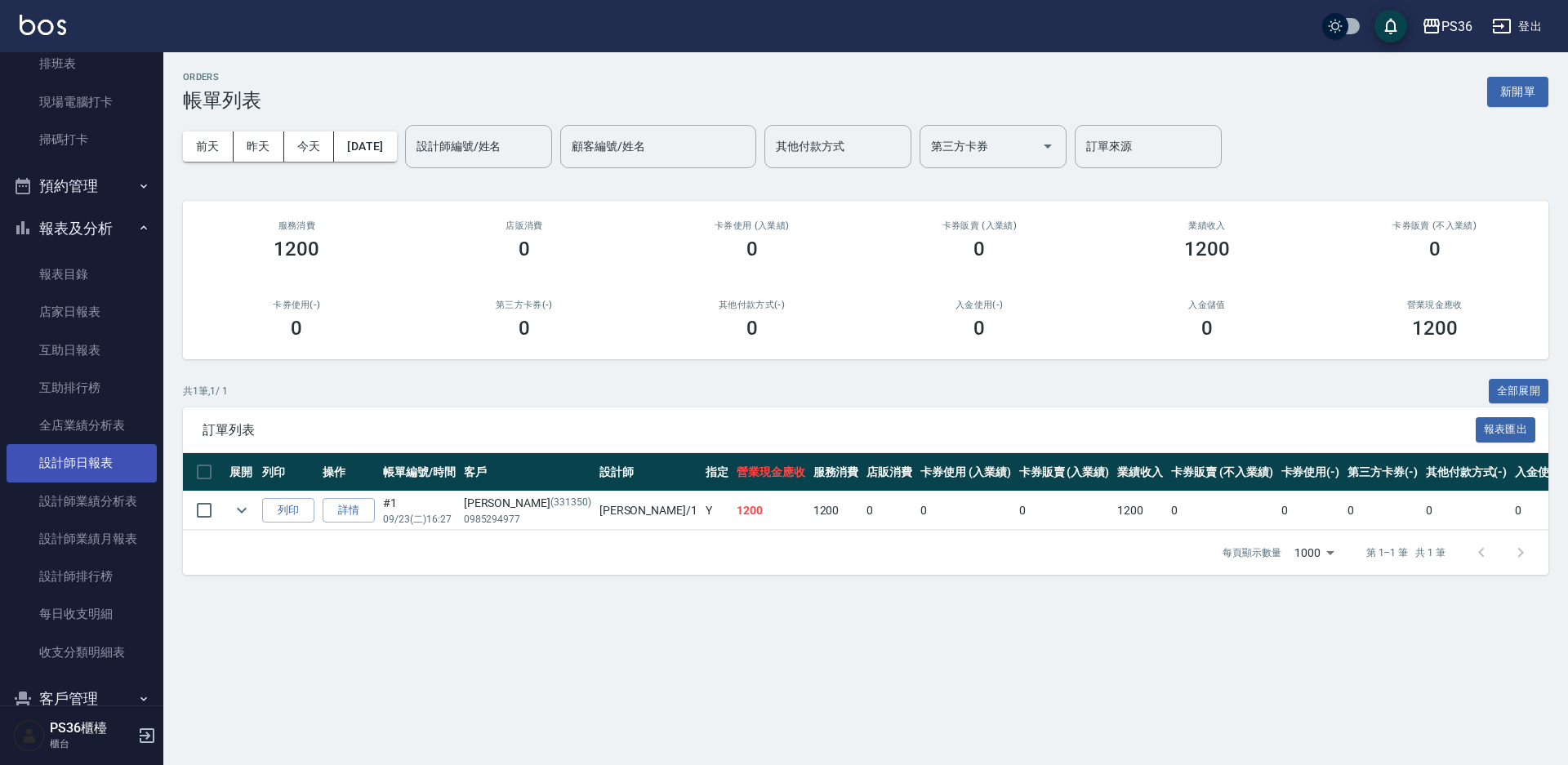
click at [110, 462] on link "設計師日報表" at bounding box center [81, 463] width 150 height 37
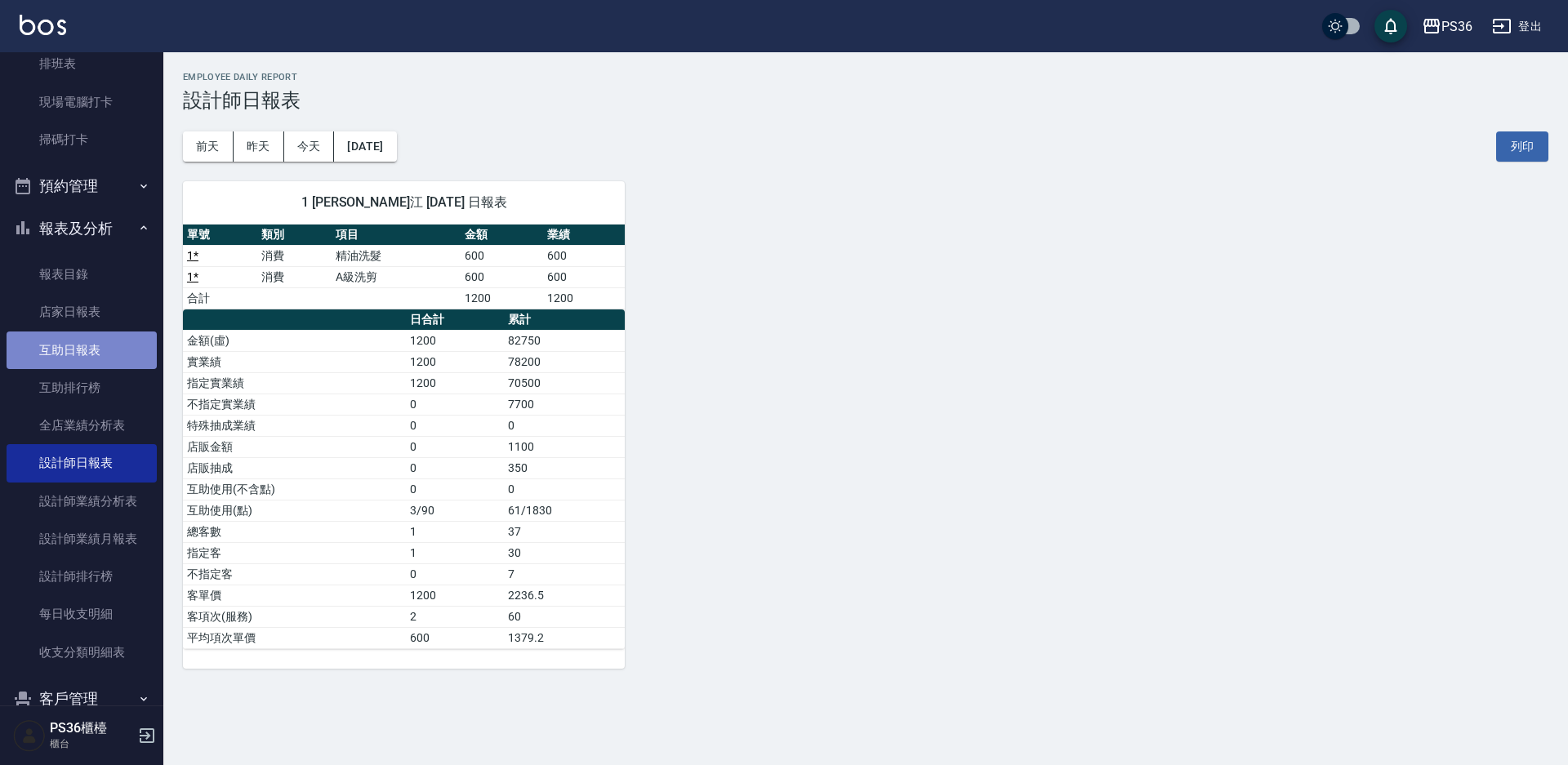
click at [110, 353] on link "互助日報表" at bounding box center [81, 350] width 150 height 37
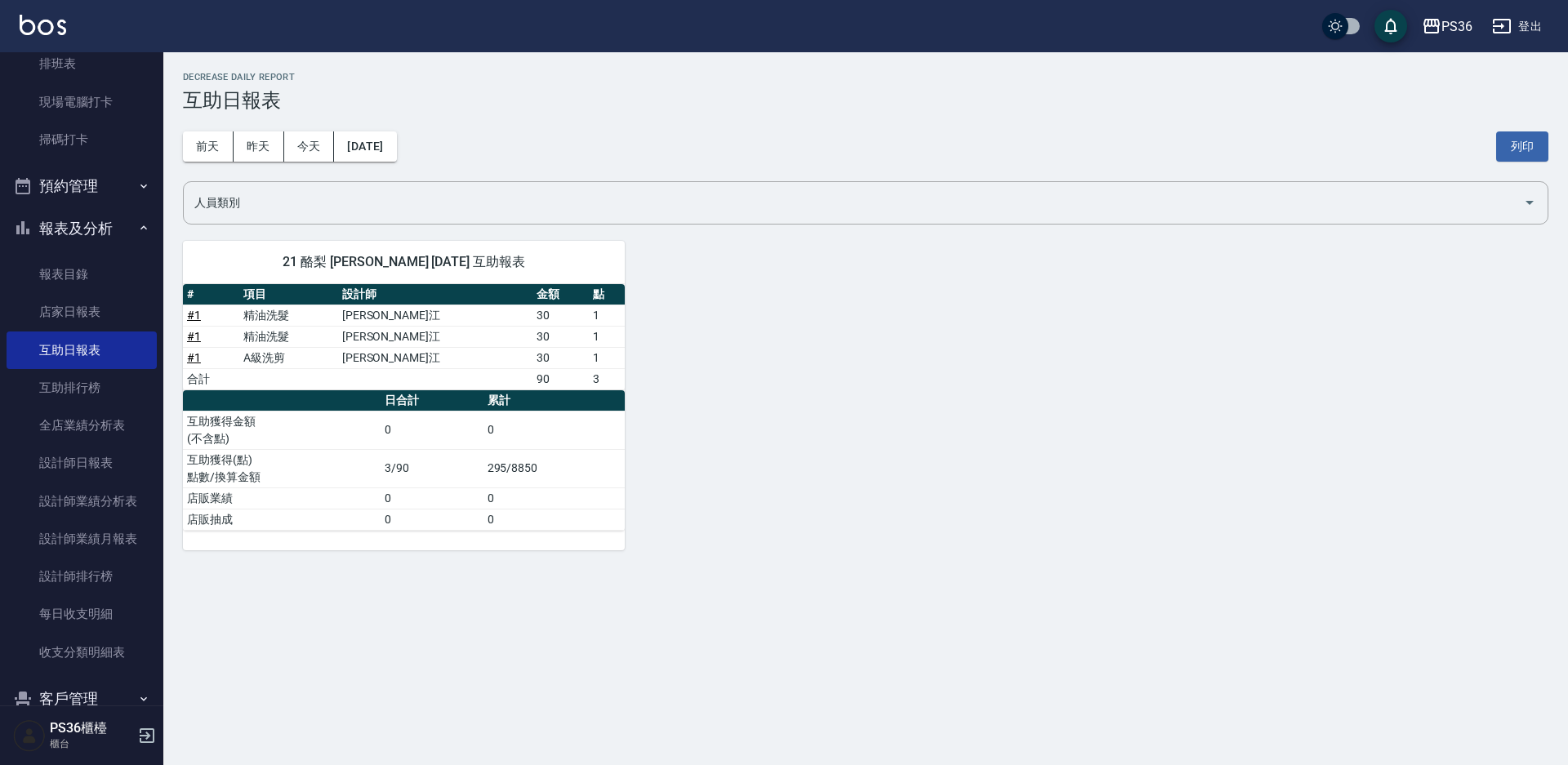
click at [396, 147] on button "[DATE]" at bounding box center [364, 147] width 62 height 30
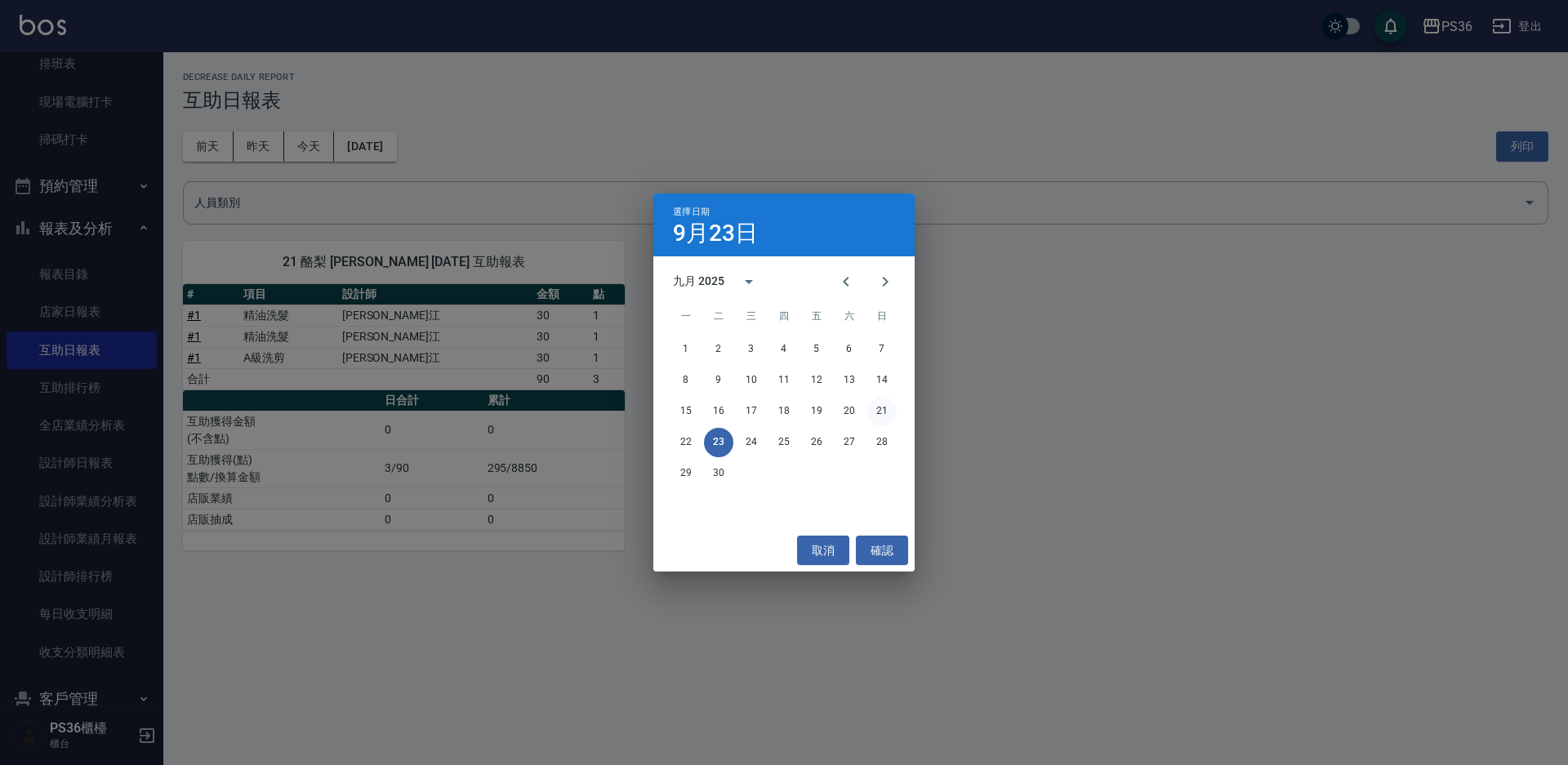
click at [878, 407] on button "21" at bounding box center [882, 412] width 30 height 30
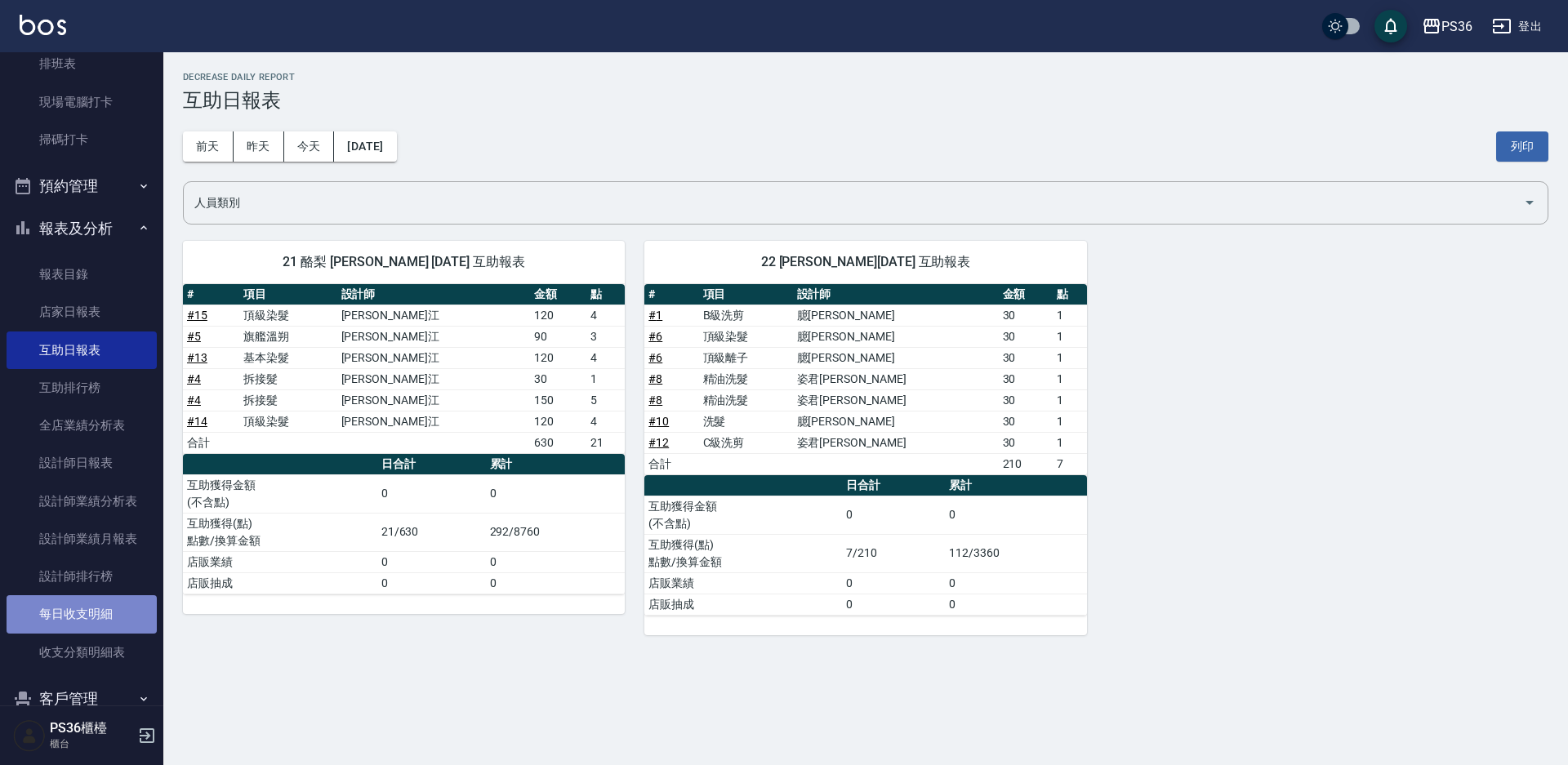
click at [100, 605] on link "每日收支明細" at bounding box center [81, 614] width 150 height 37
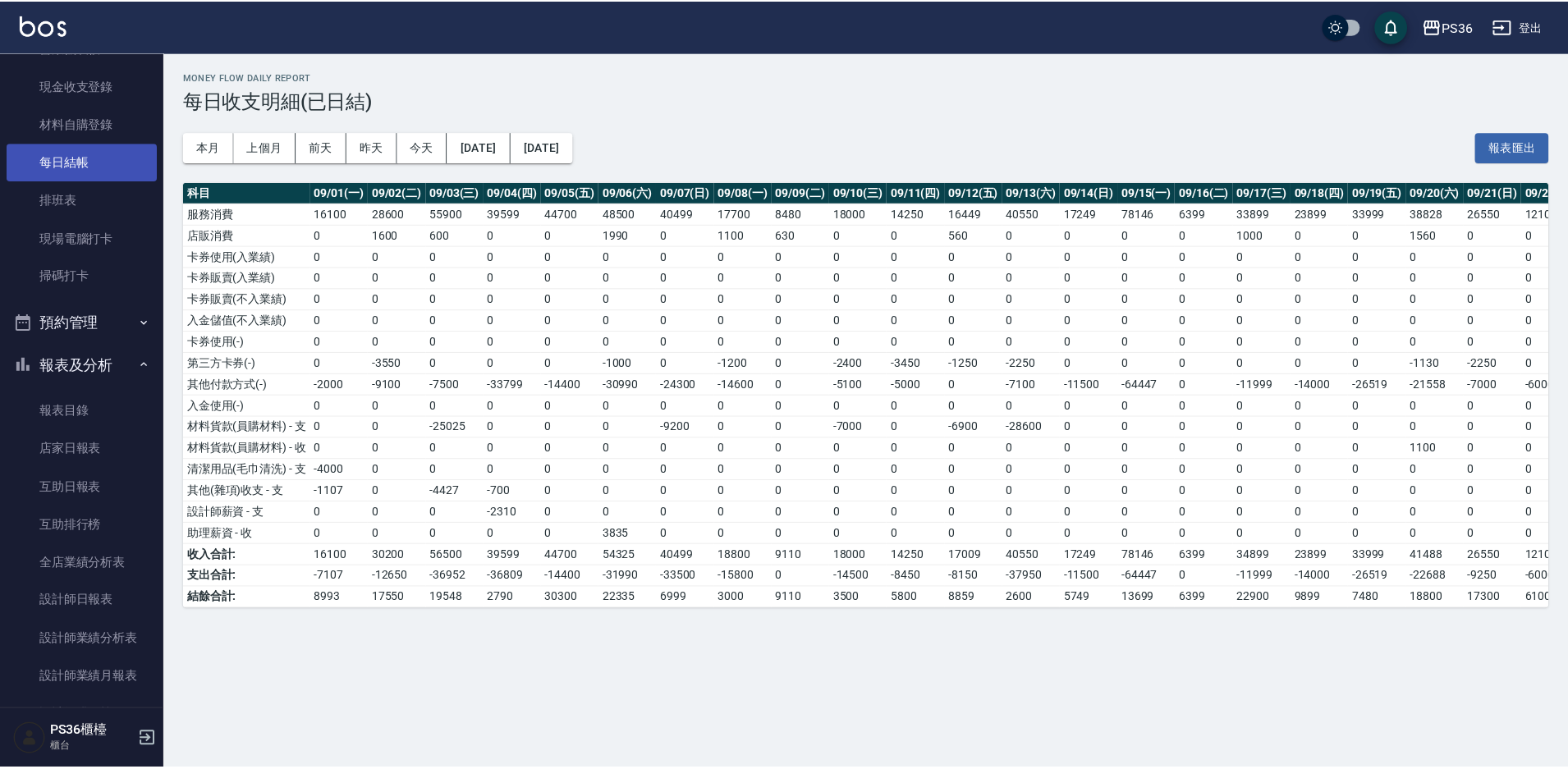
scroll to position [164, 0]
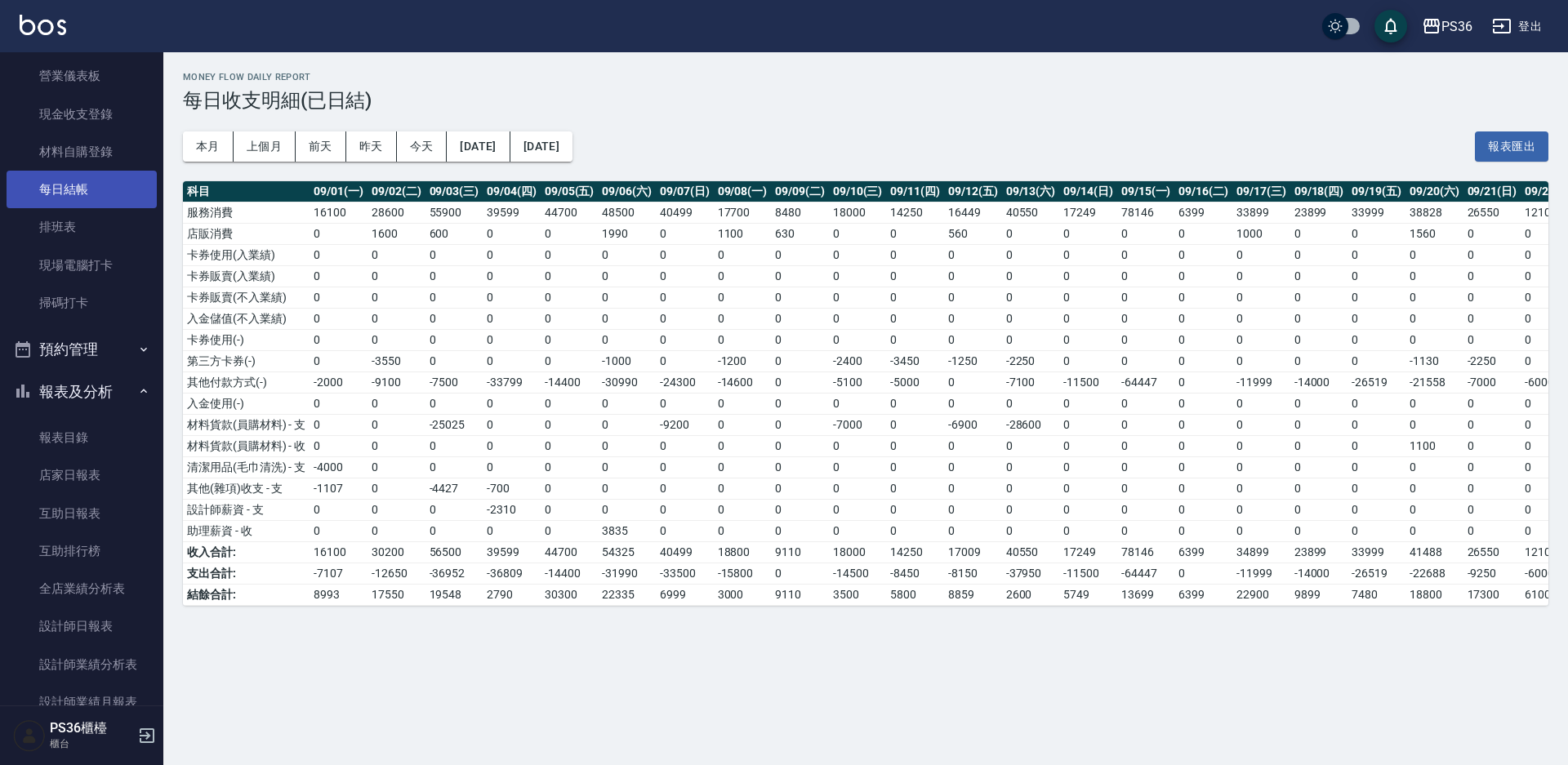
click at [107, 193] on link "每日結帳" at bounding box center [81, 190] width 150 height 37
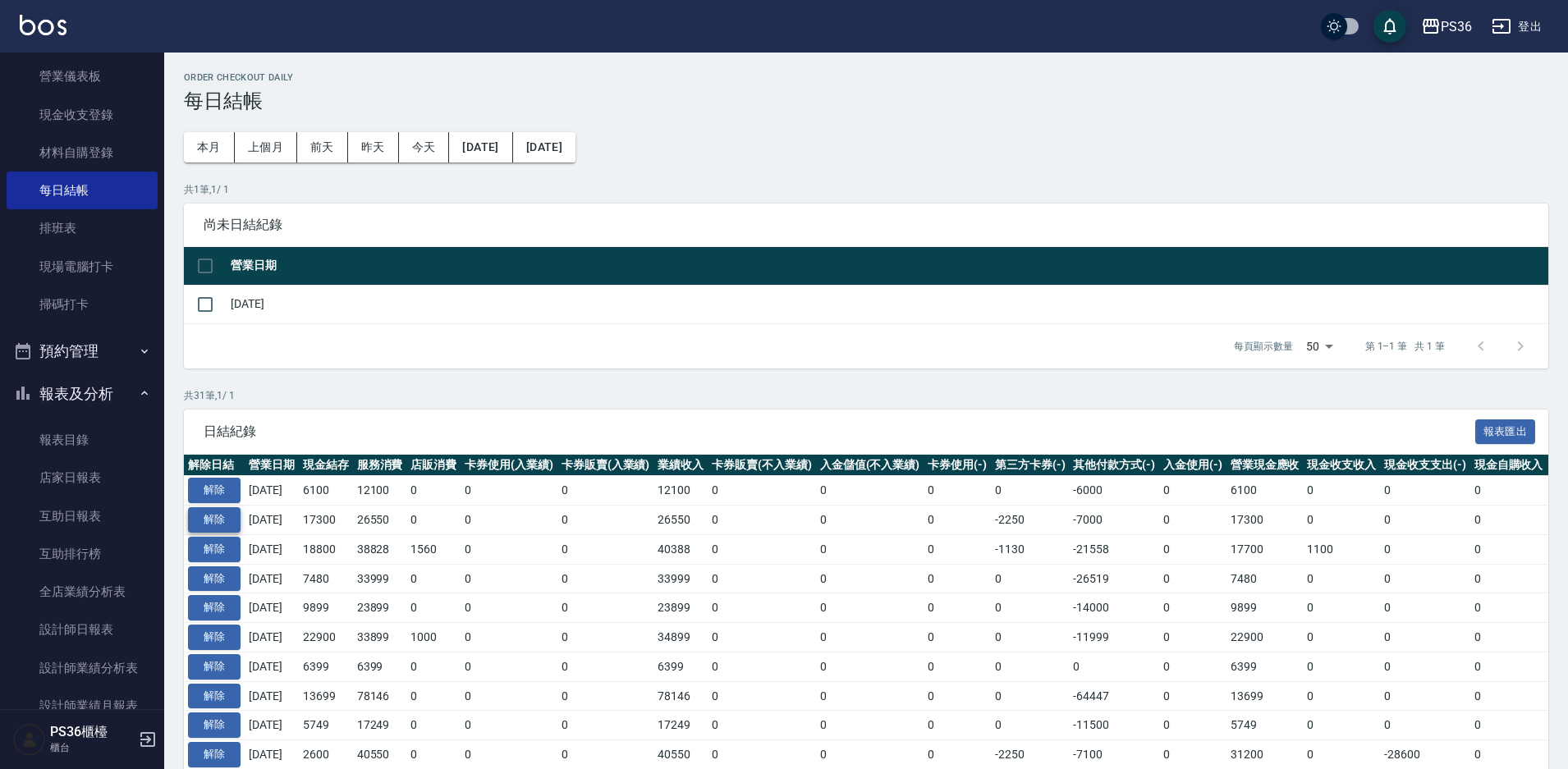
click at [218, 513] on button "解除" at bounding box center [215, 520] width 53 height 26
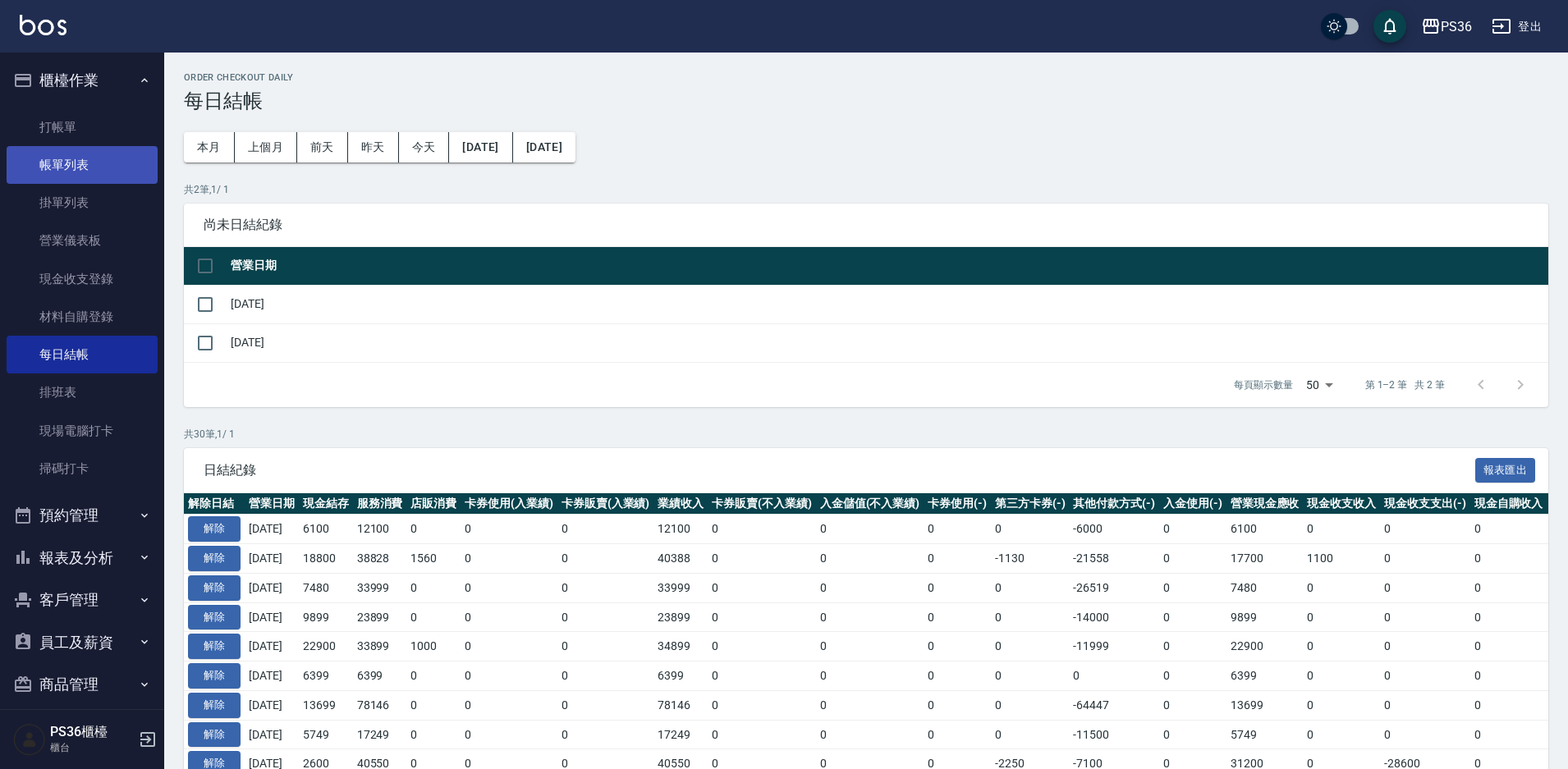
click at [112, 174] on link "帳單列表" at bounding box center [82, 165] width 151 height 37
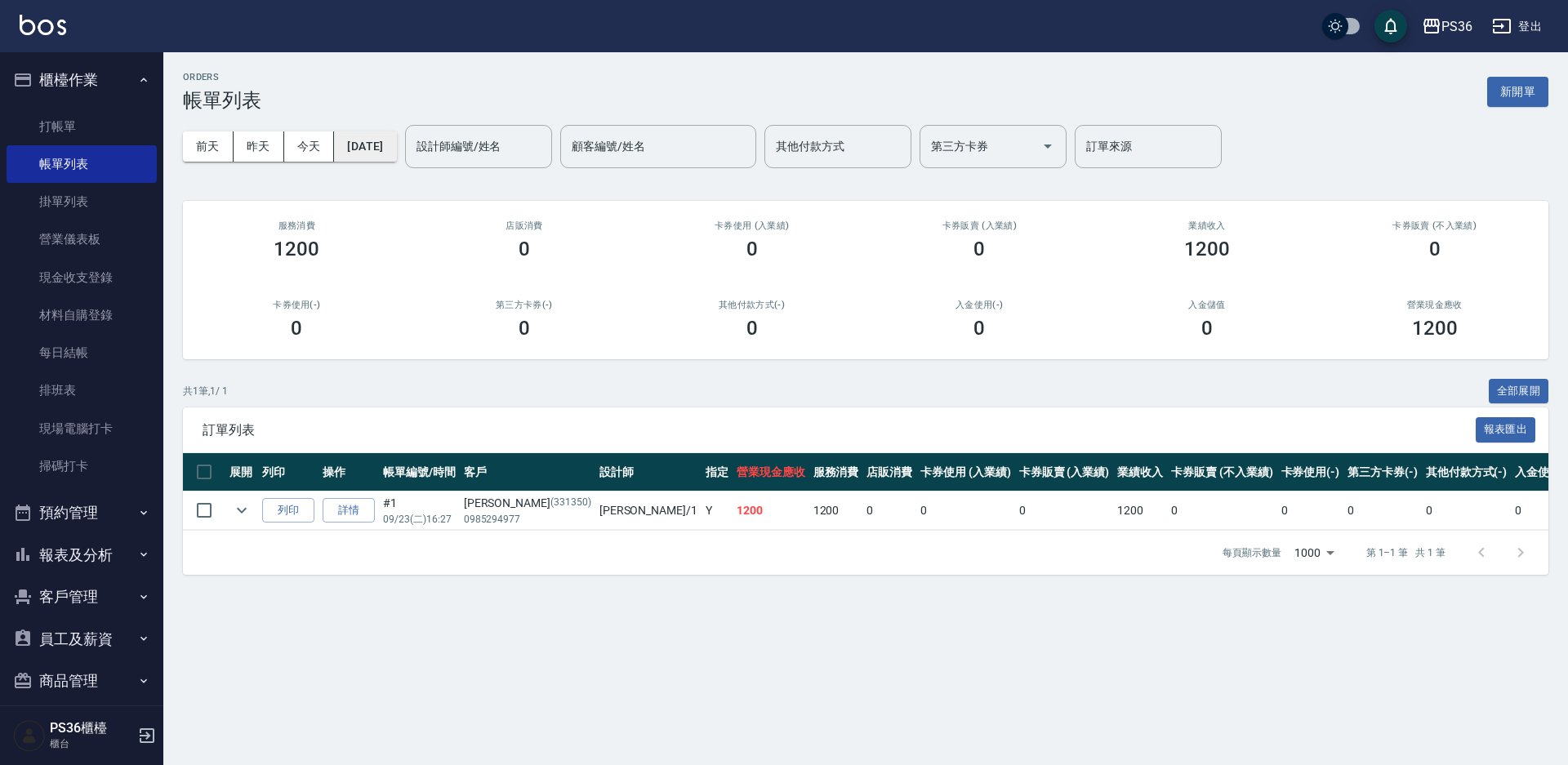
click at [368, 144] on button "[DATE]" at bounding box center [364, 147] width 62 height 30
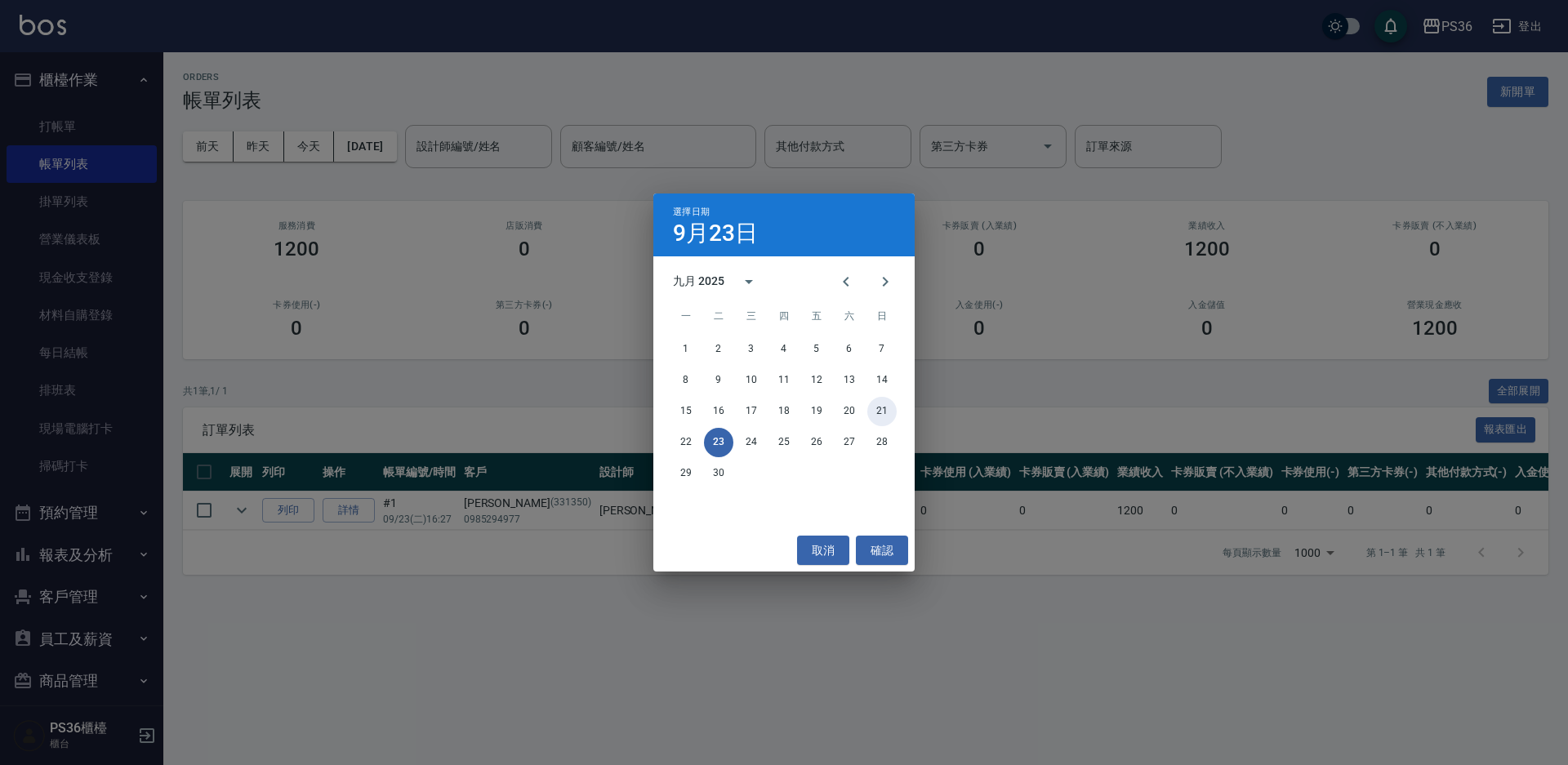
click at [867, 416] on button "21" at bounding box center [882, 412] width 30 height 30
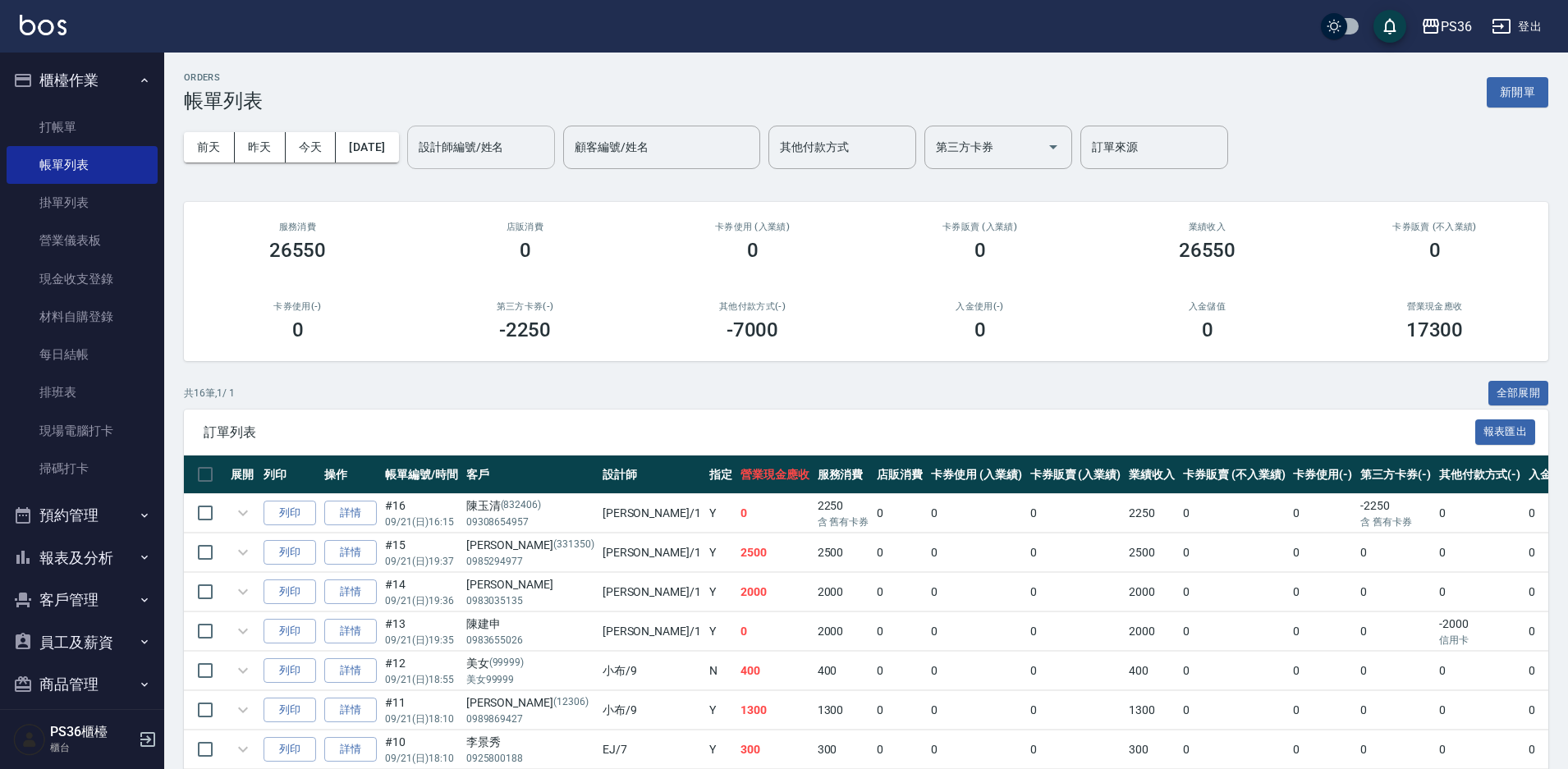
click at [547, 154] on input "設計師編號/姓名" at bounding box center [481, 147] width 133 height 29
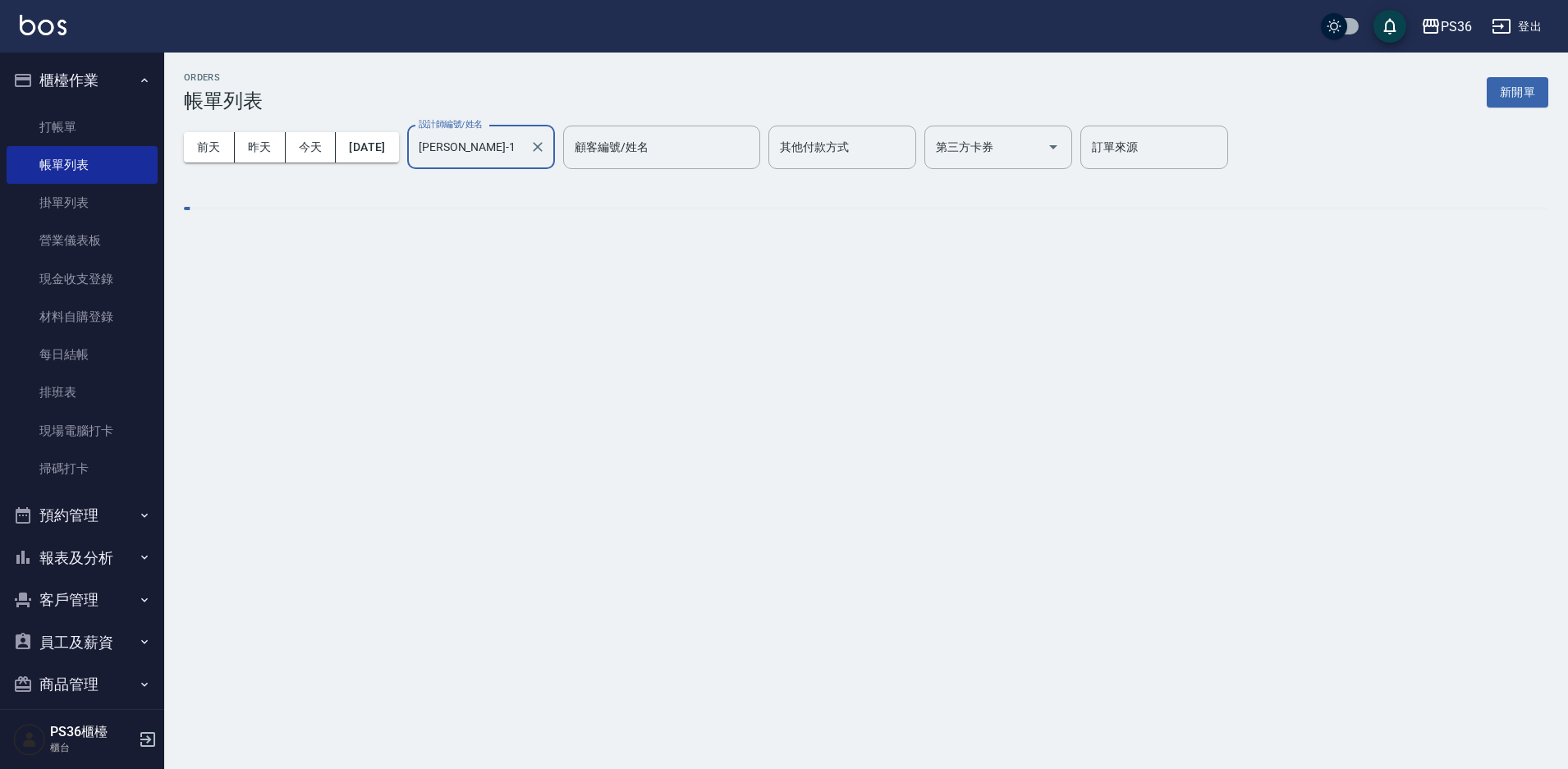
type input "Daniel-1"
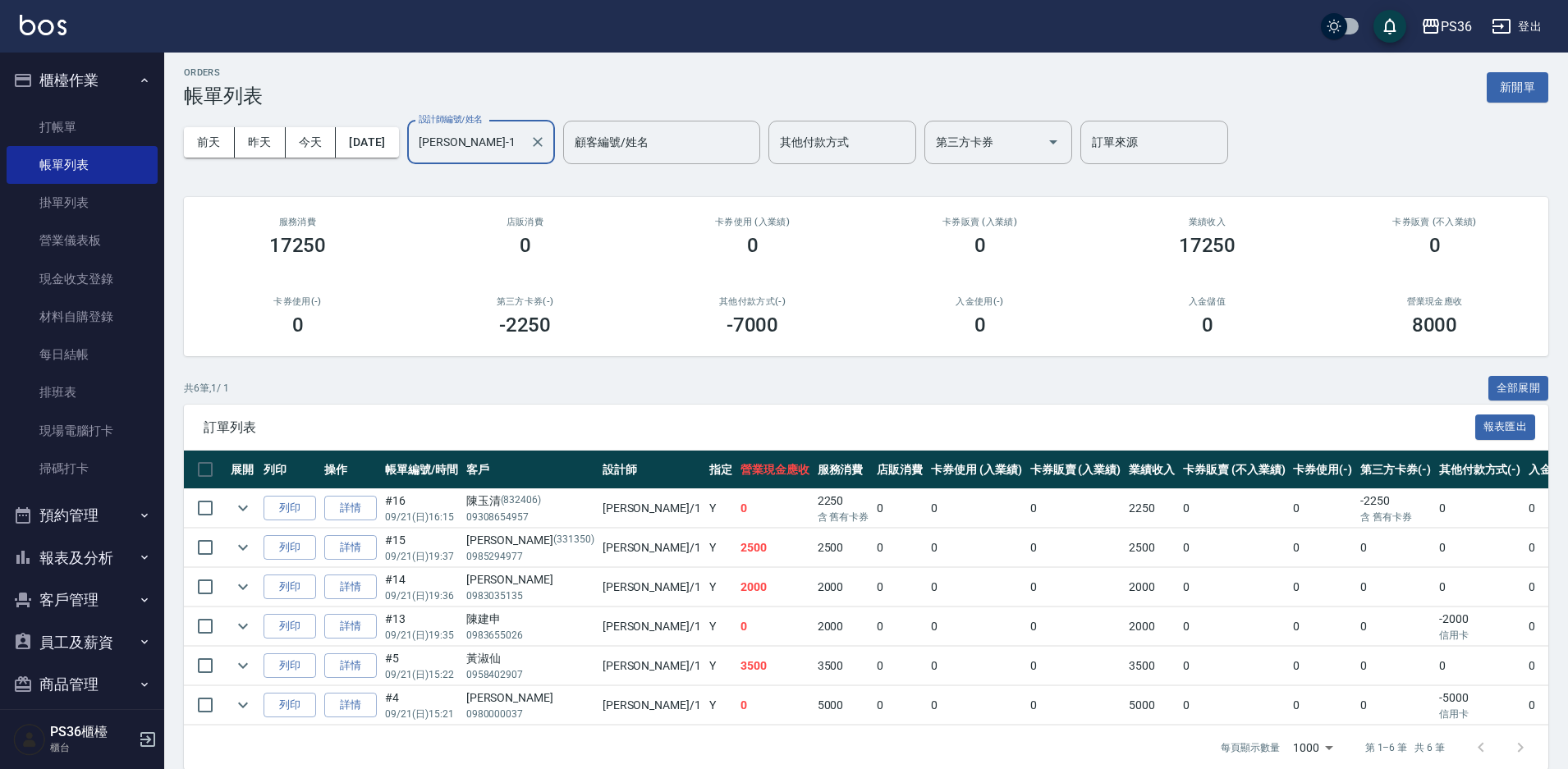
scroll to position [39, 0]
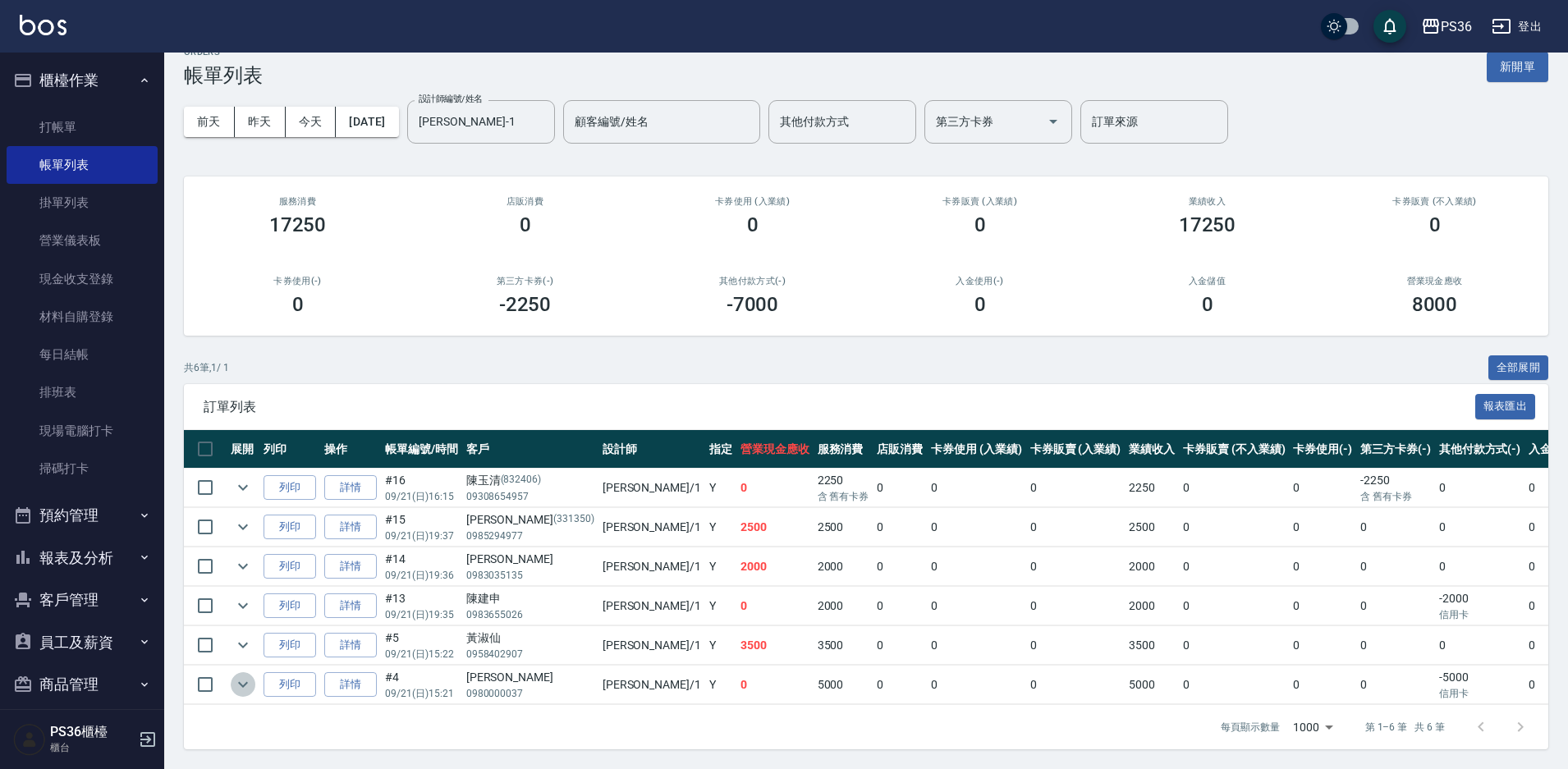
click at [244, 673] on button "expand row" at bounding box center [243, 685] width 25 height 25
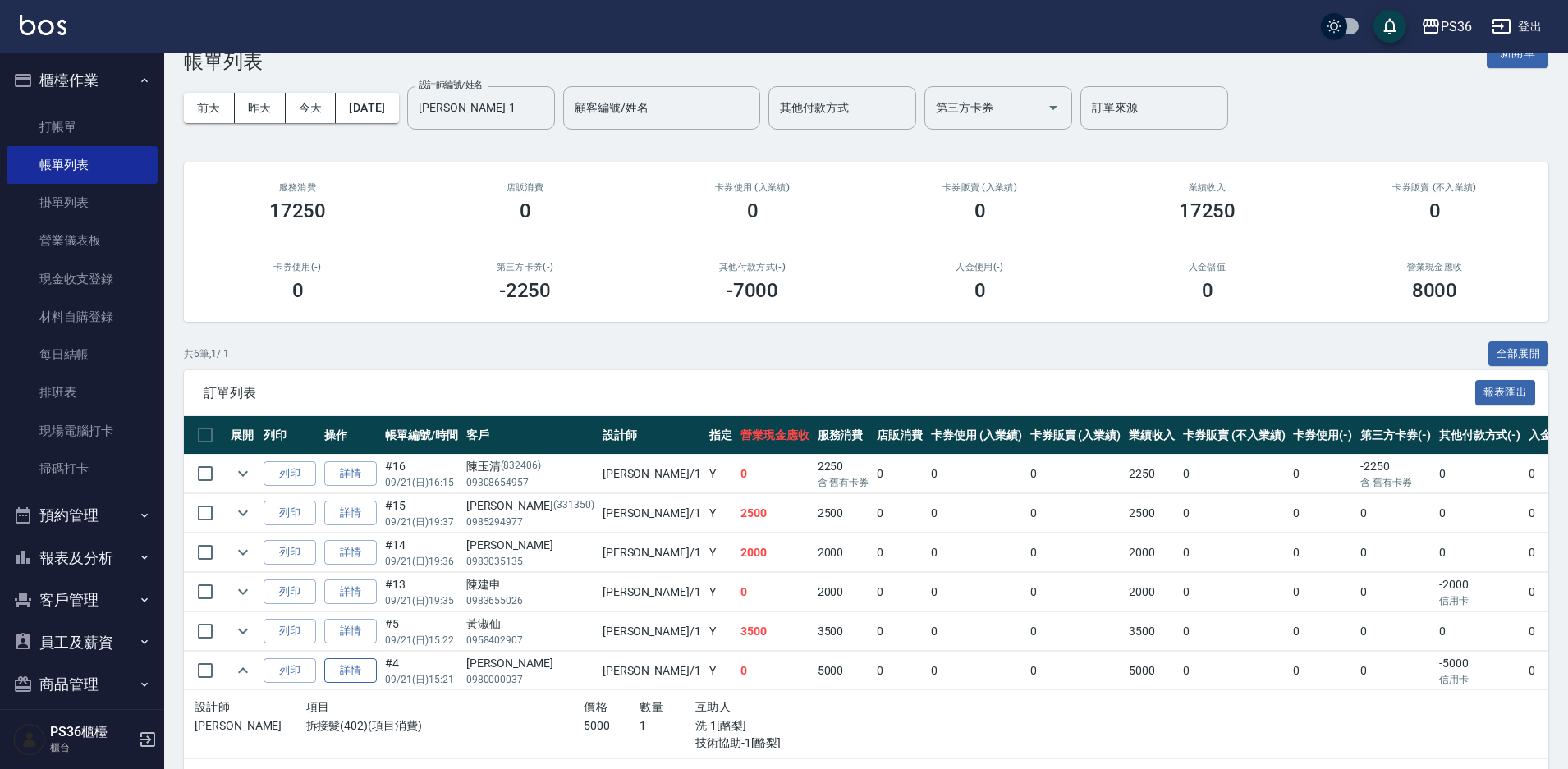
click at [358, 677] on link "詳情" at bounding box center [351, 671] width 53 height 26
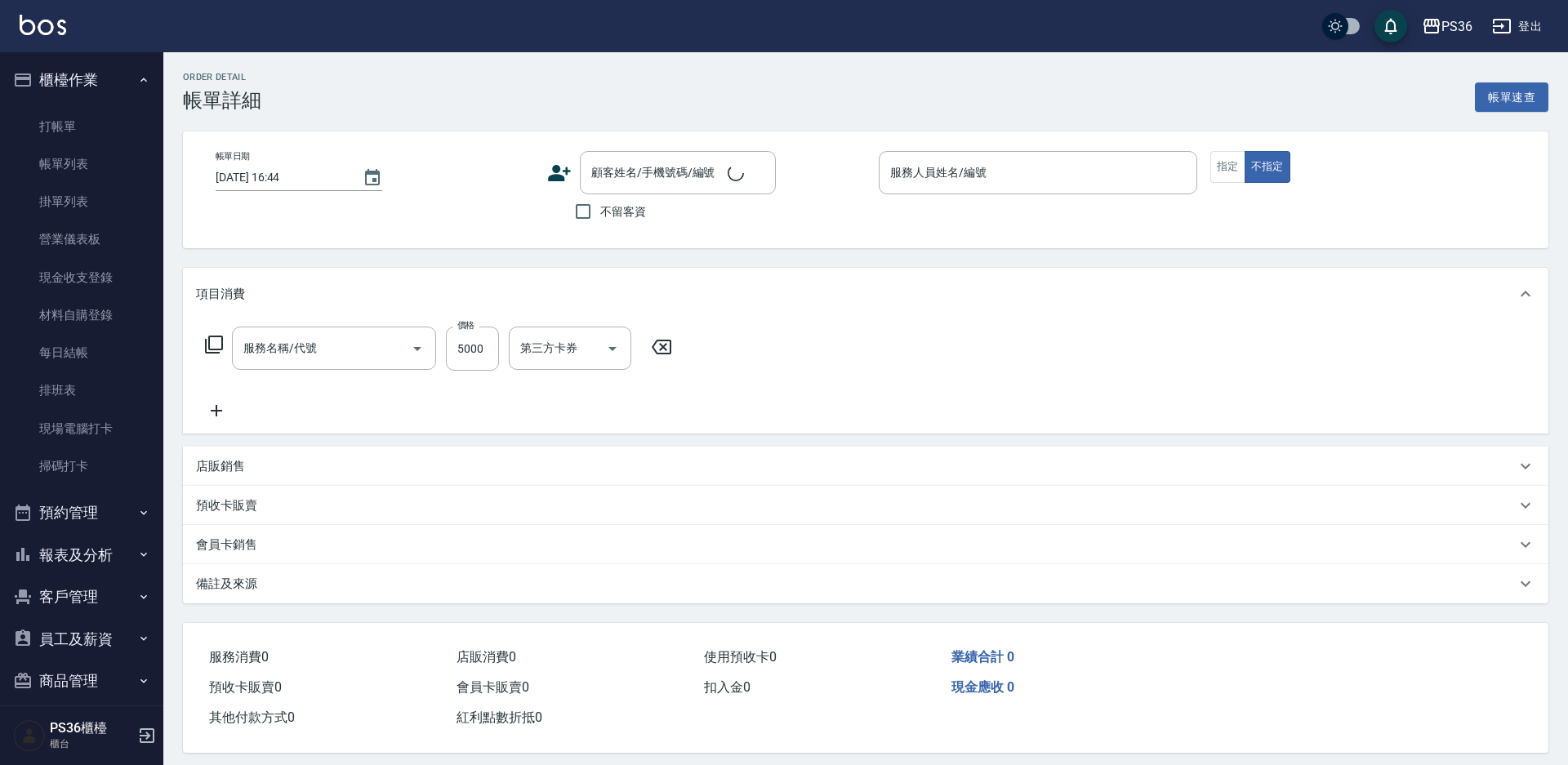
type input "2025/09/21 15:21"
type input "Daniel-1"
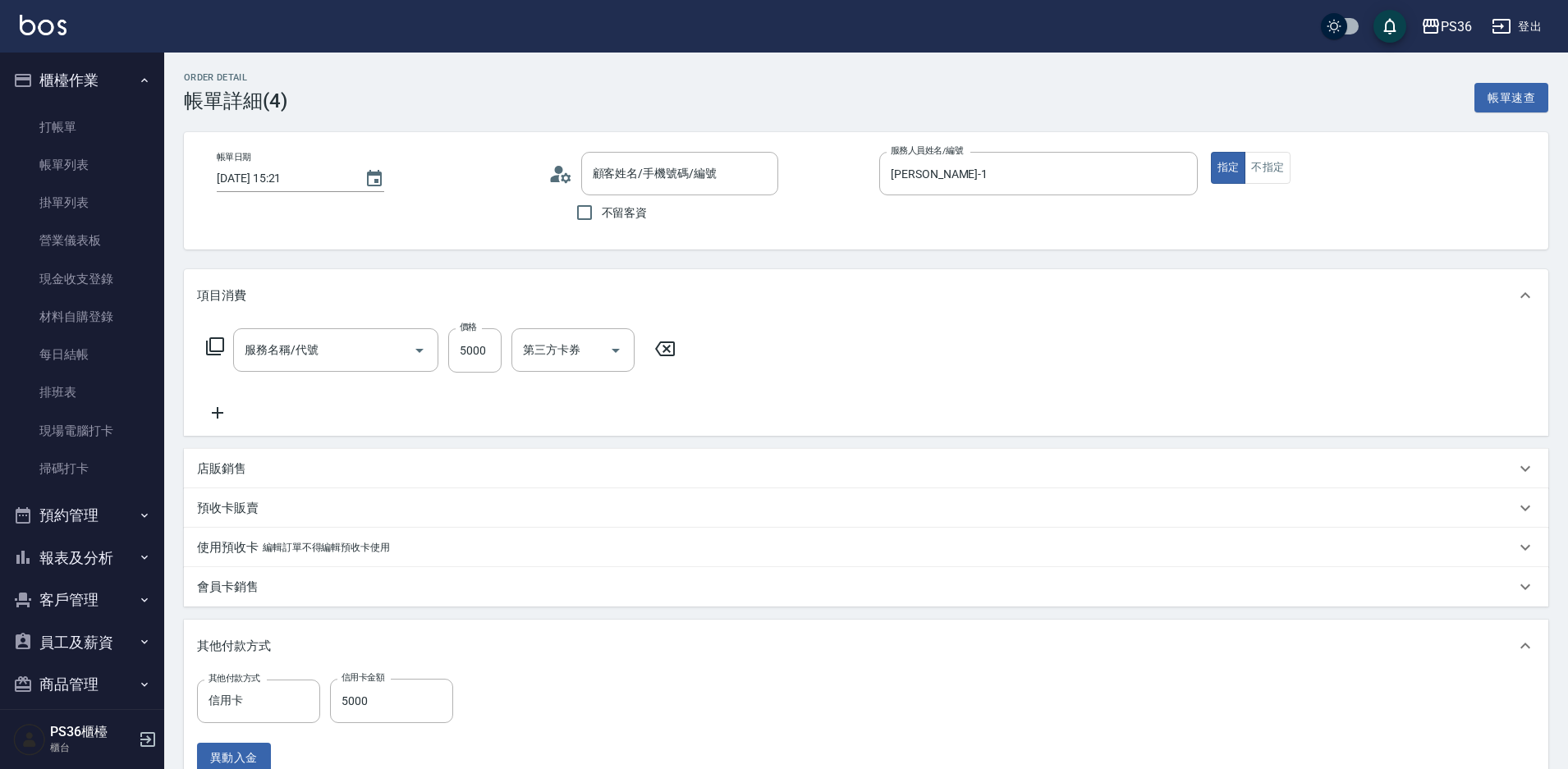
type input "拆接髮(402)"
type input "傅挺叡/0980000037/"
click at [784, 346] on div "技術協助-2 技術協助-2" at bounding box center [777, 350] width 99 height 43
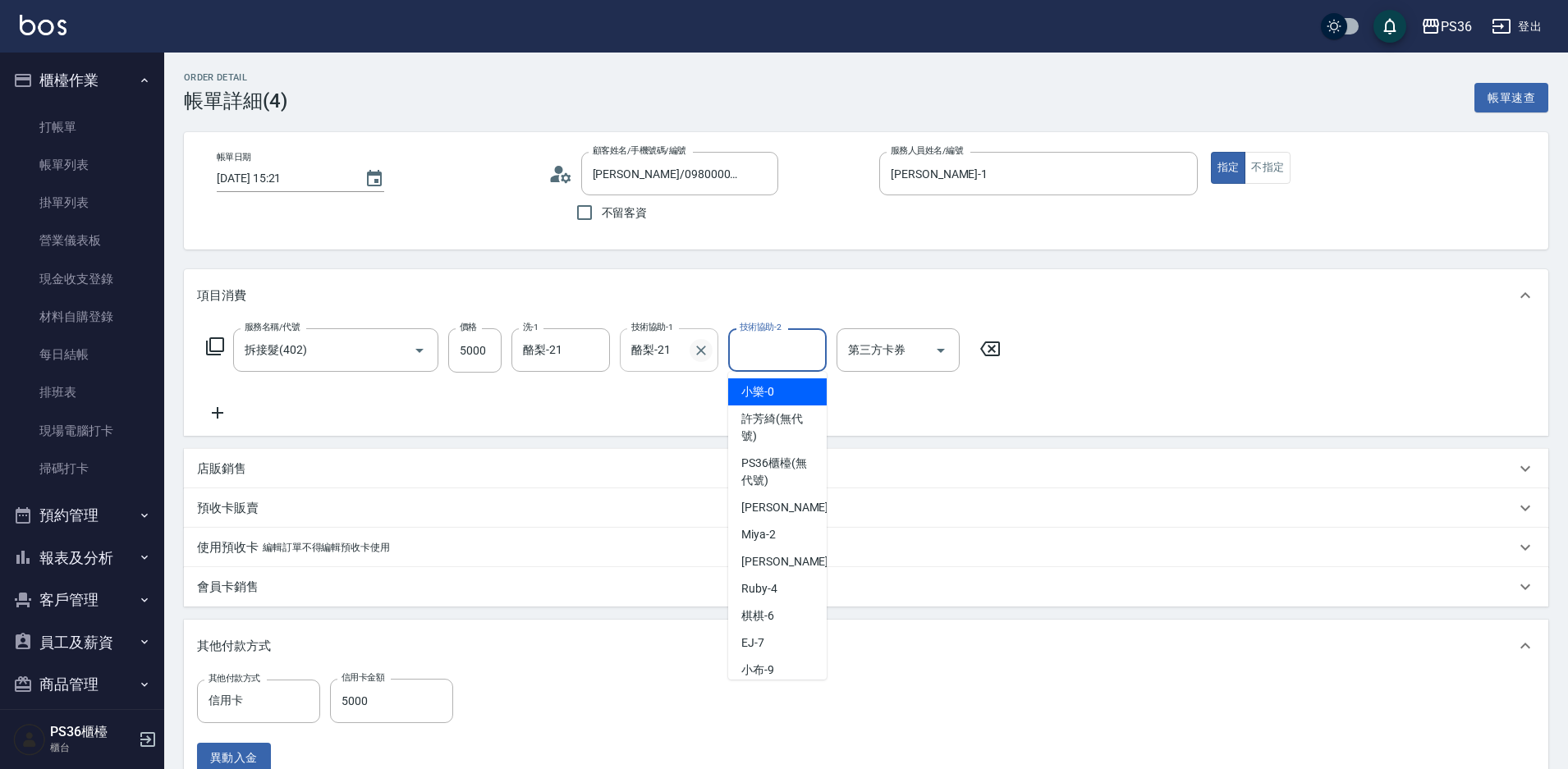
click at [705, 351] on icon "Clear" at bounding box center [701, 350] width 16 height 16
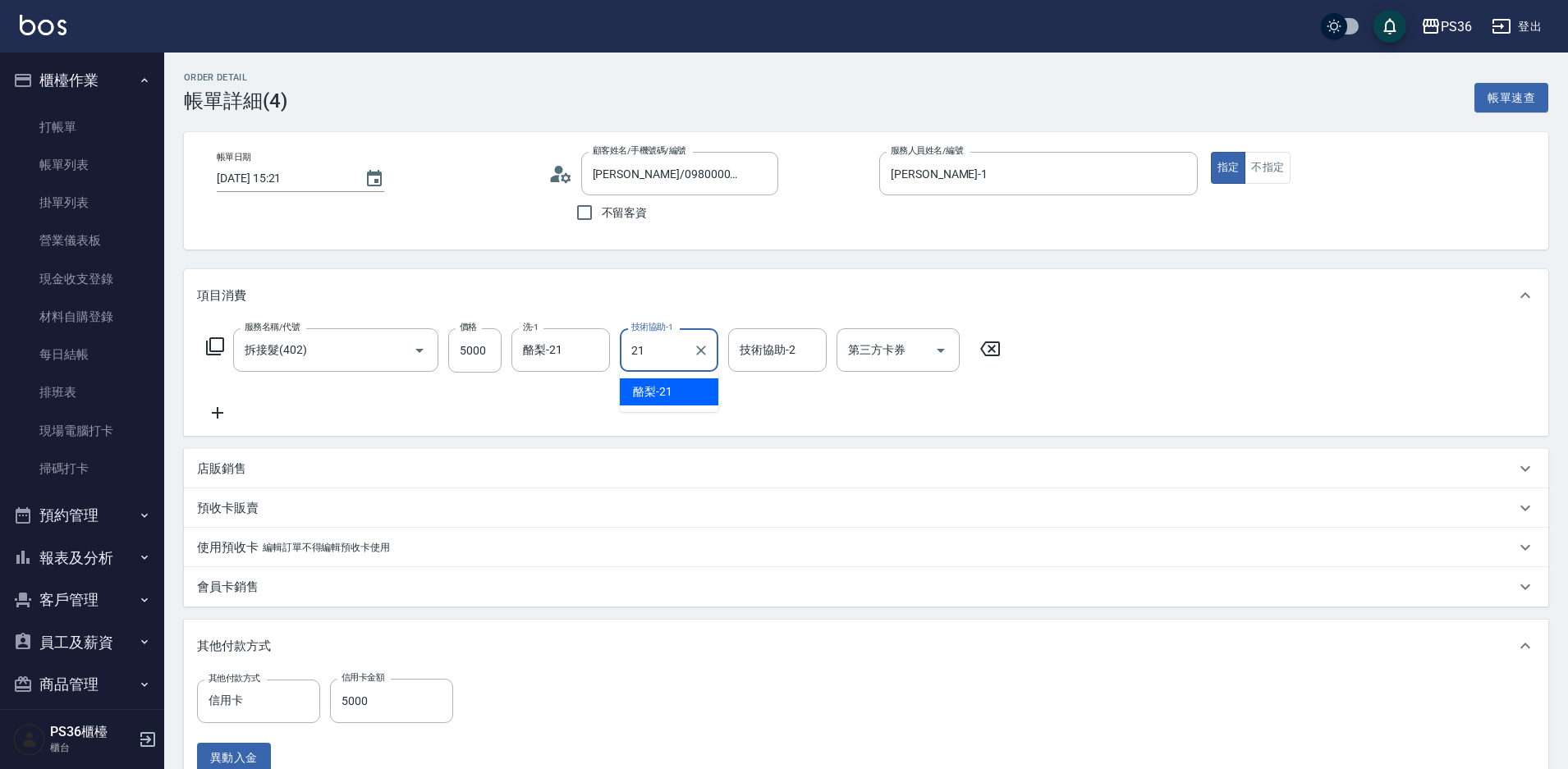
type input "酪梨-21"
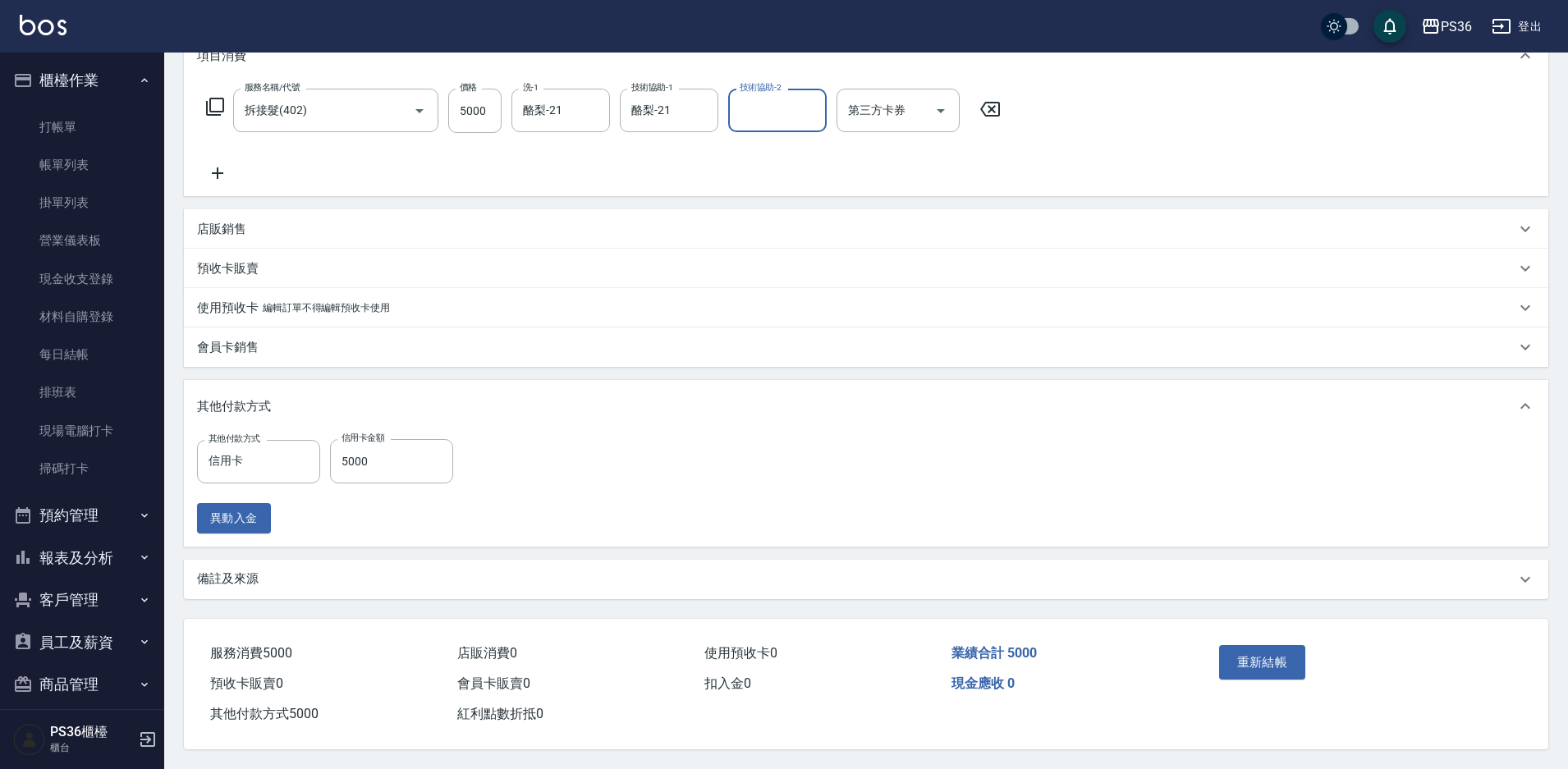
scroll to position [247, 0]
click at [1267, 654] on button "重新結帳" at bounding box center [1262, 663] width 87 height 34
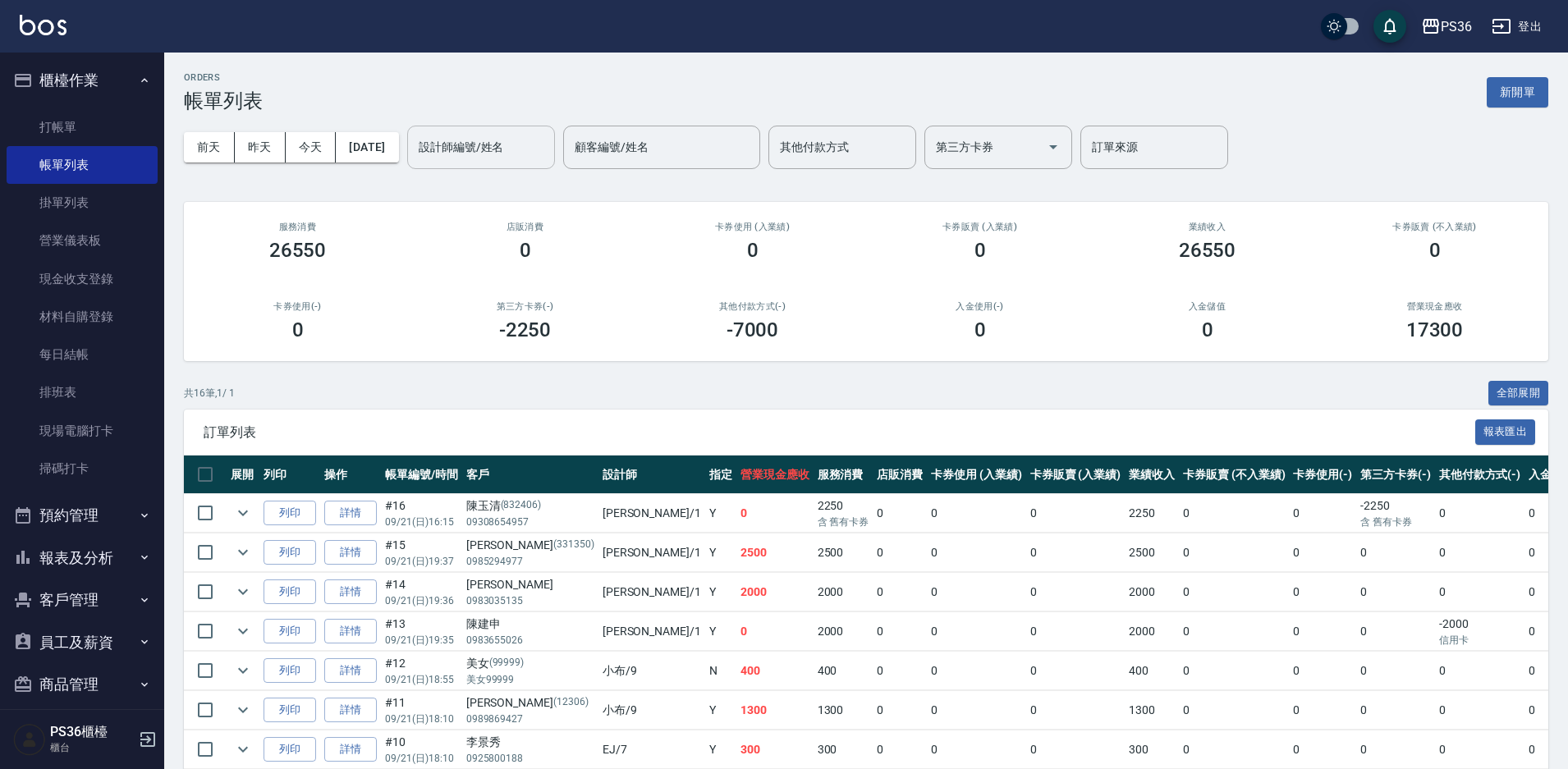
click at [547, 152] on input "設計師編號/姓名" at bounding box center [481, 147] width 133 height 29
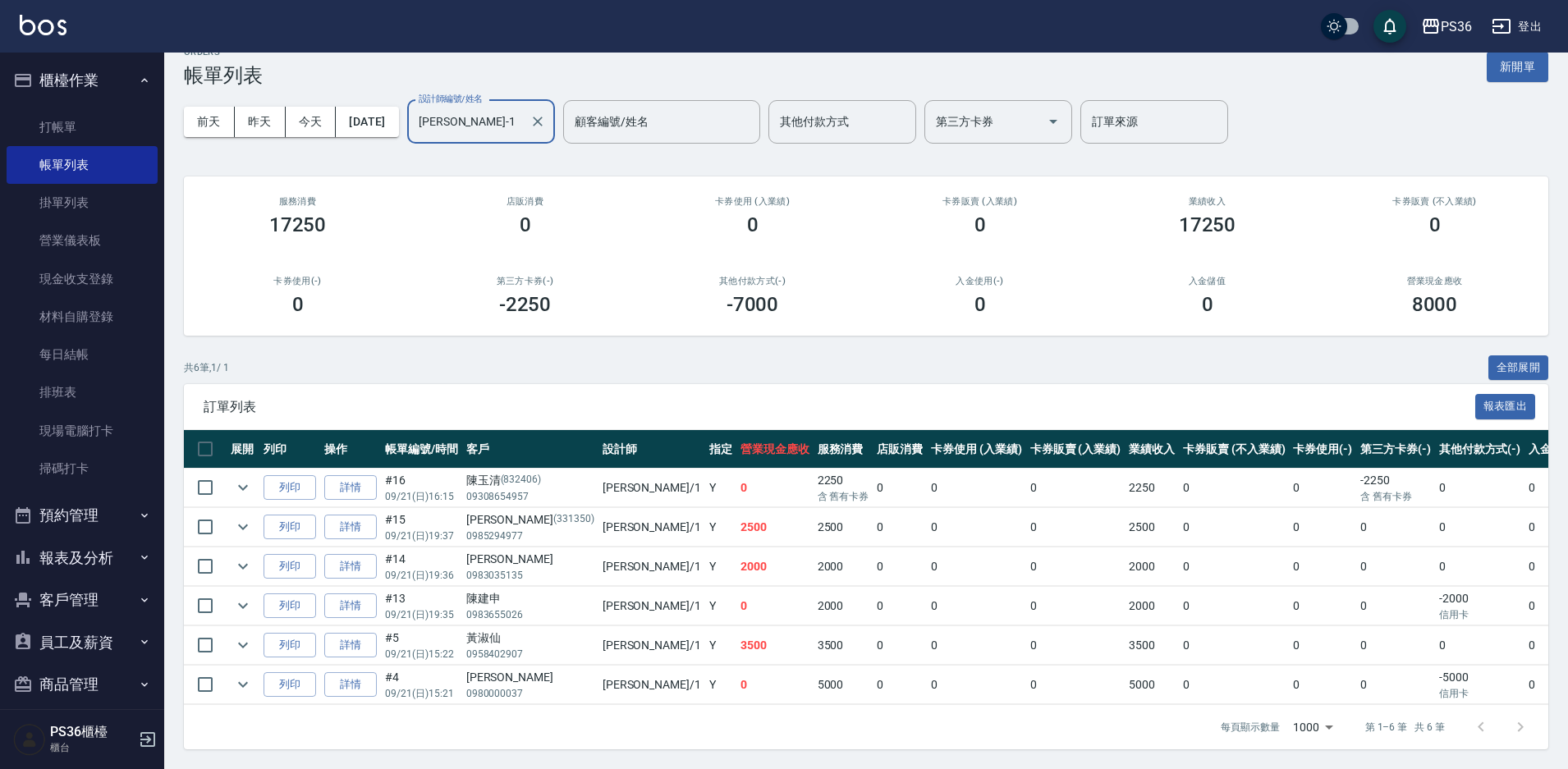
scroll to position [39, 0]
type input "Daniel-1"
click at [245, 635] on icon "expand row" at bounding box center [243, 645] width 20 height 20
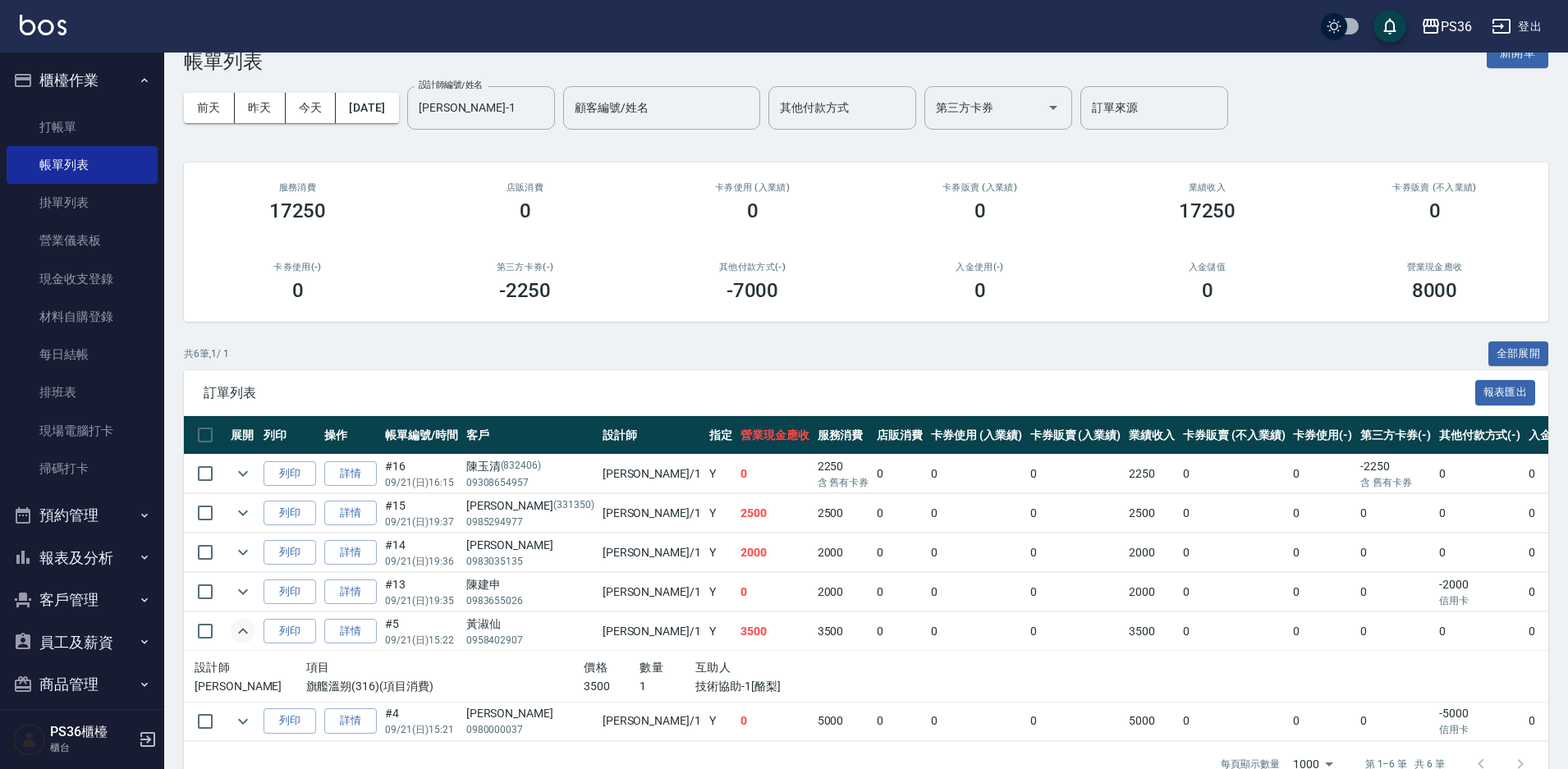
click at [245, 626] on icon "expand row" at bounding box center [243, 631] width 20 height 20
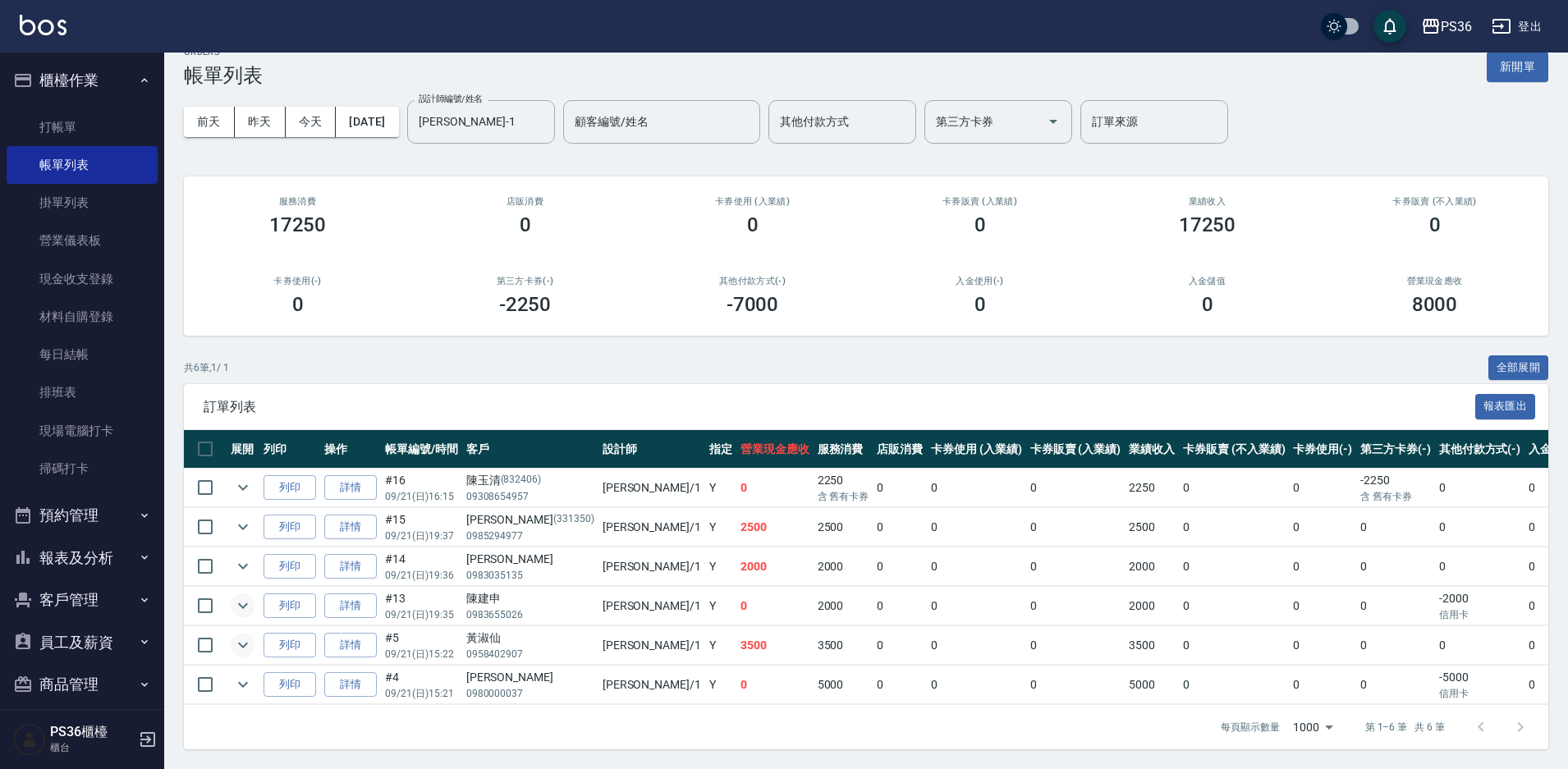
click at [249, 596] on icon "expand row" at bounding box center [243, 605] width 20 height 20
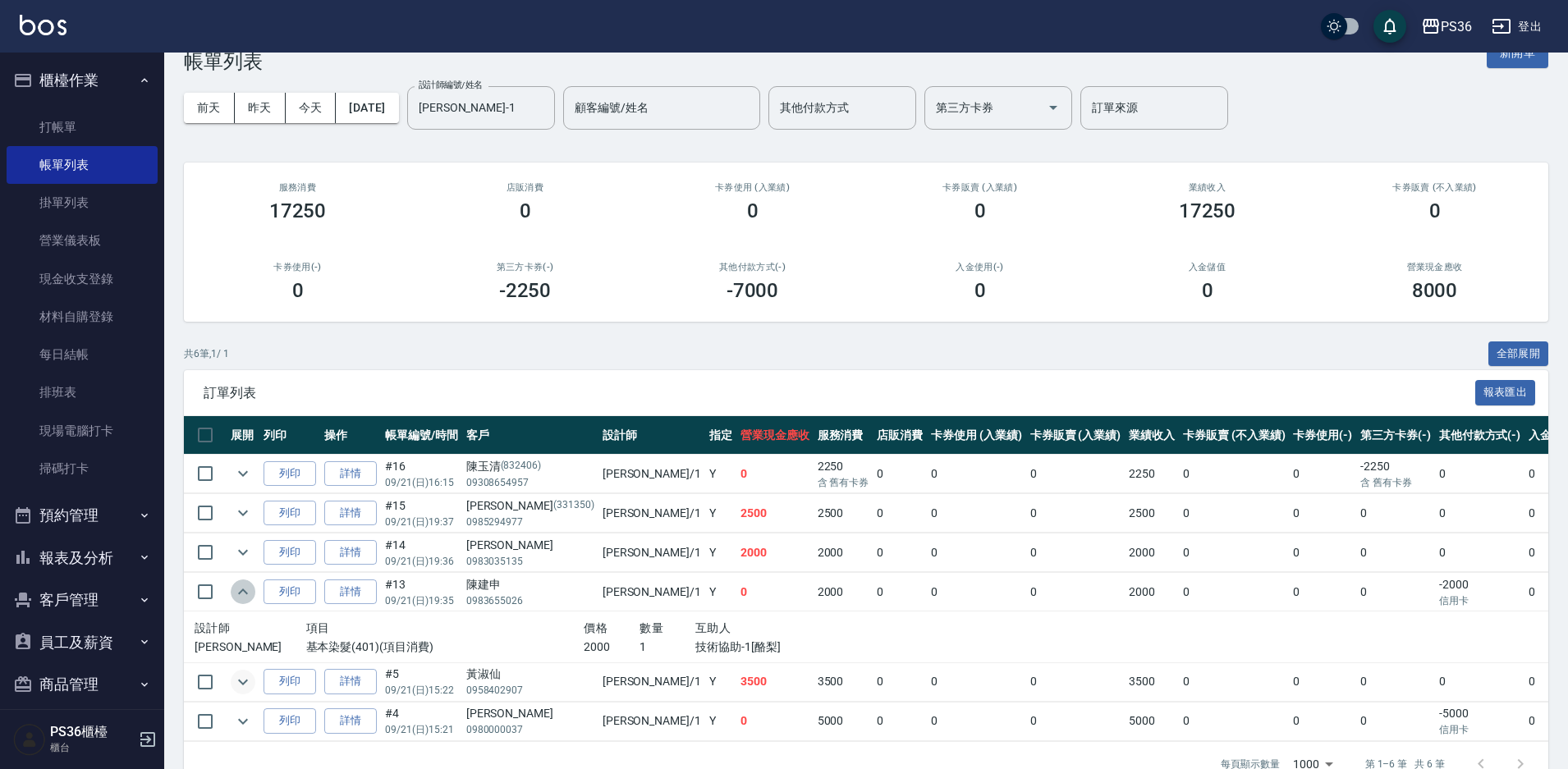
click at [249, 592] on icon "expand row" at bounding box center [243, 592] width 20 height 20
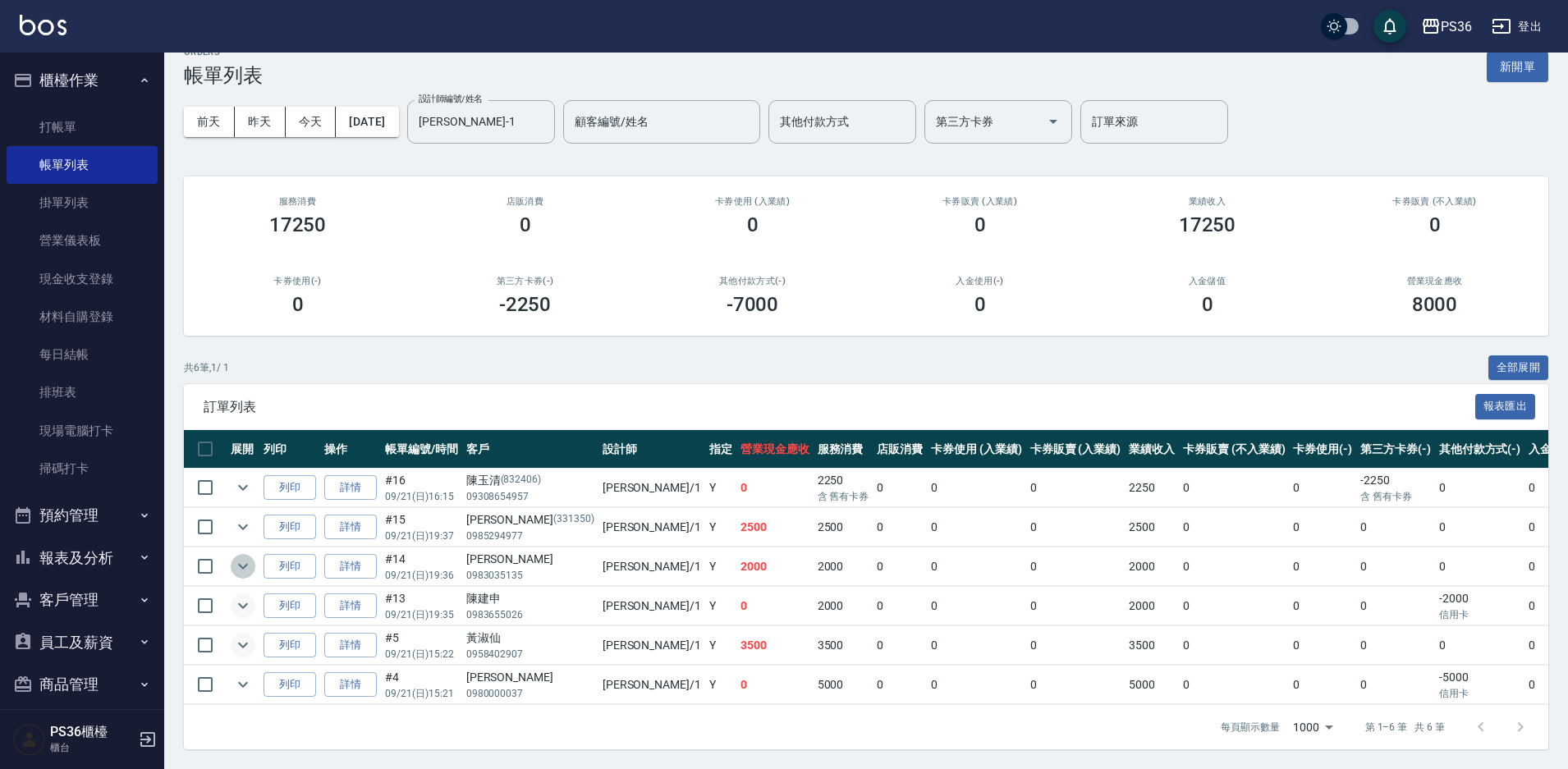
click at [241, 558] on icon "expand row" at bounding box center [243, 566] width 20 height 20
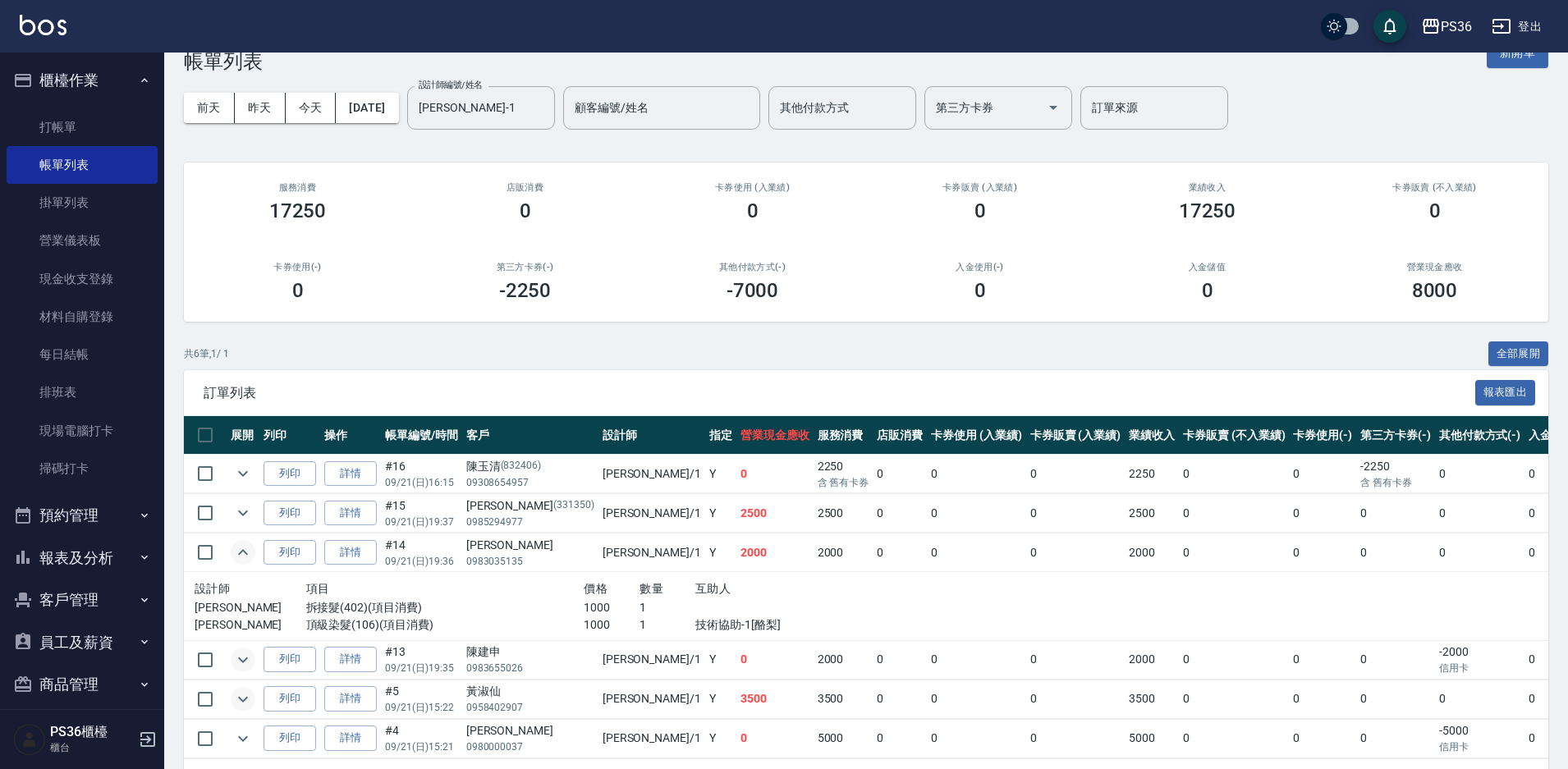
click at [241, 558] on icon "expand row" at bounding box center [243, 552] width 20 height 20
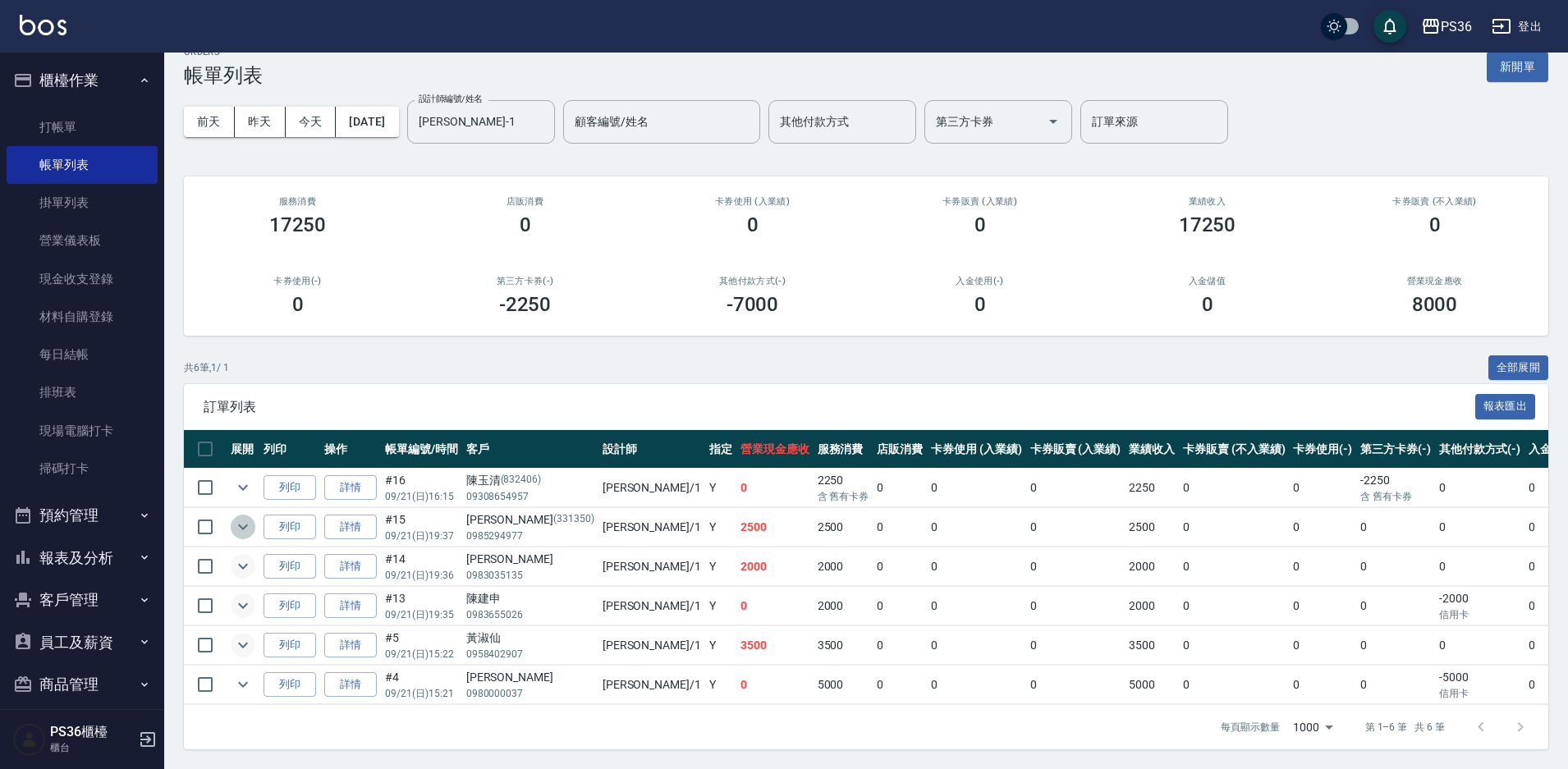
click at [243, 517] on icon "expand row" at bounding box center [243, 526] width 20 height 20
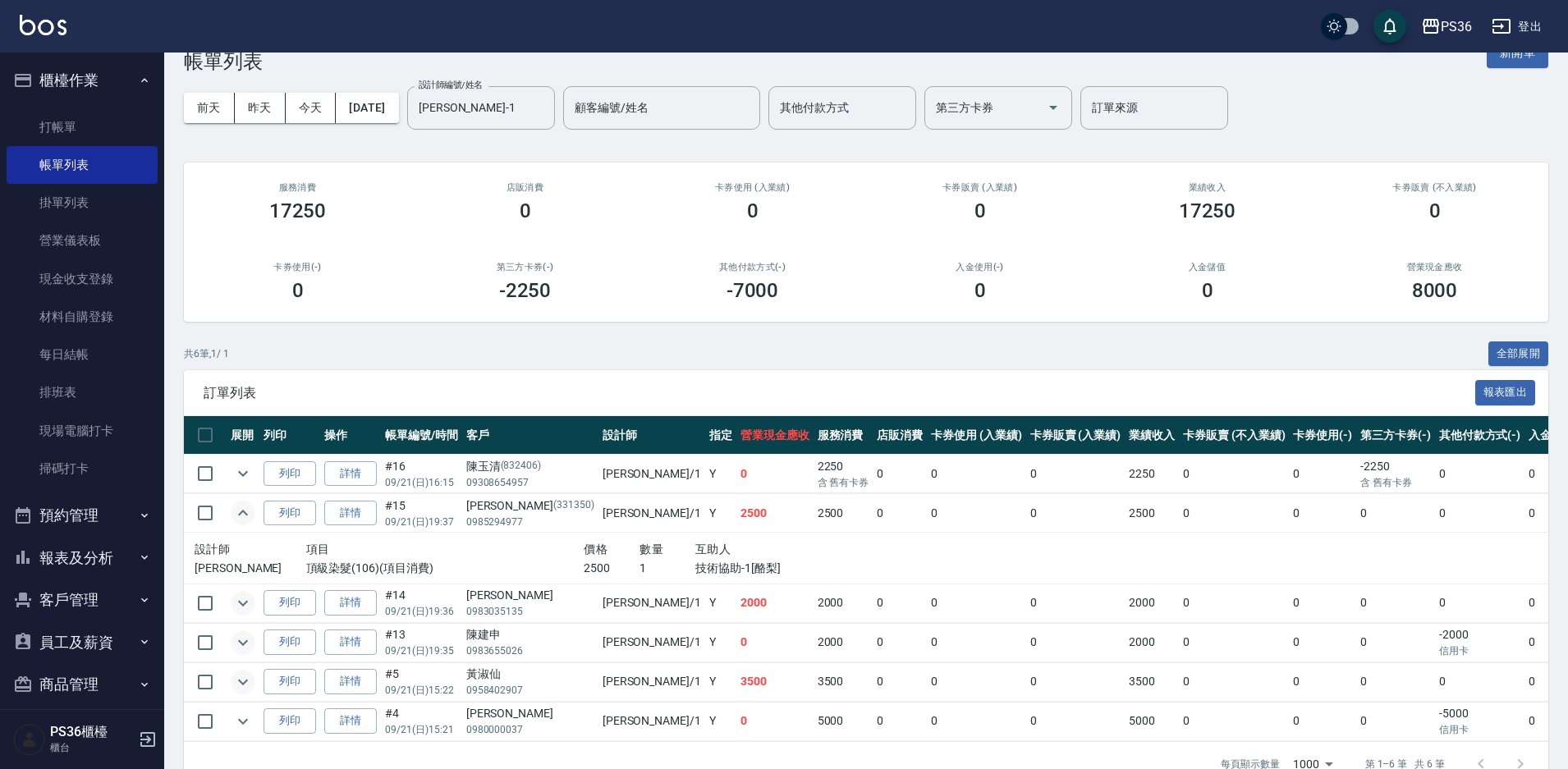
click at [243, 517] on icon "expand row" at bounding box center [243, 513] width 20 height 20
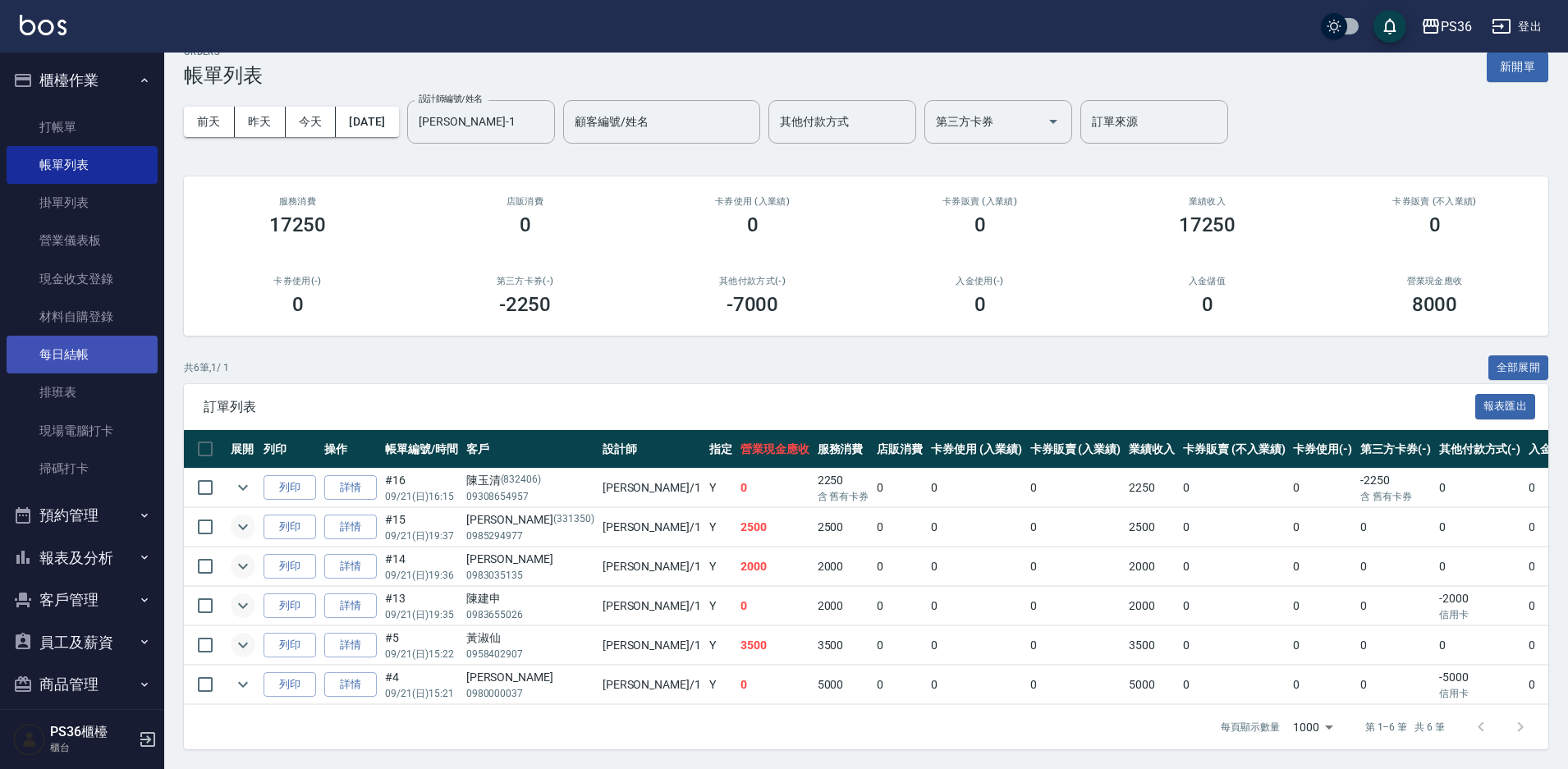
click at [67, 371] on link "每日結帳" at bounding box center [82, 354] width 151 height 37
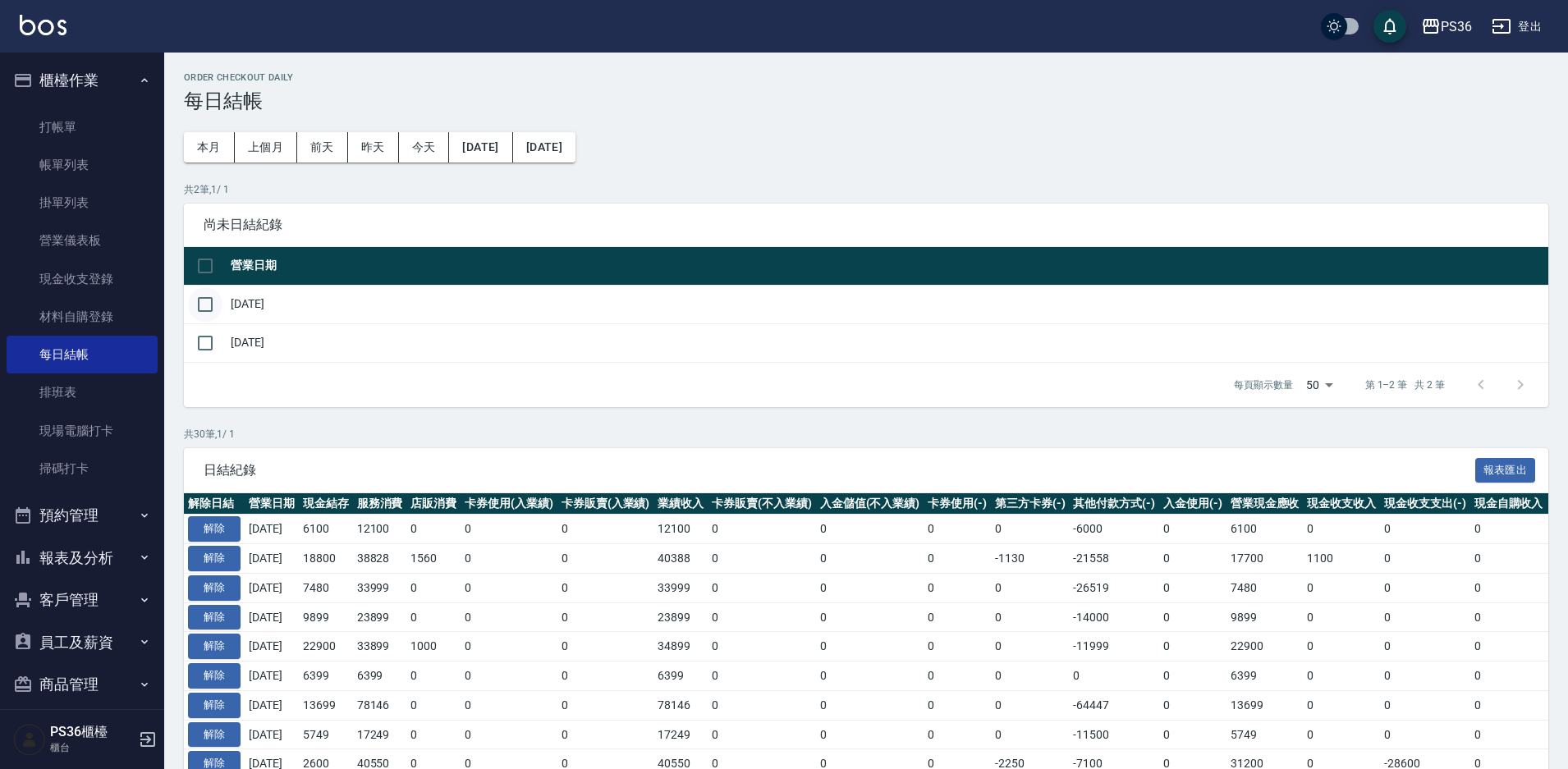
click at [209, 288] on input "checkbox" at bounding box center [205, 304] width 34 height 34
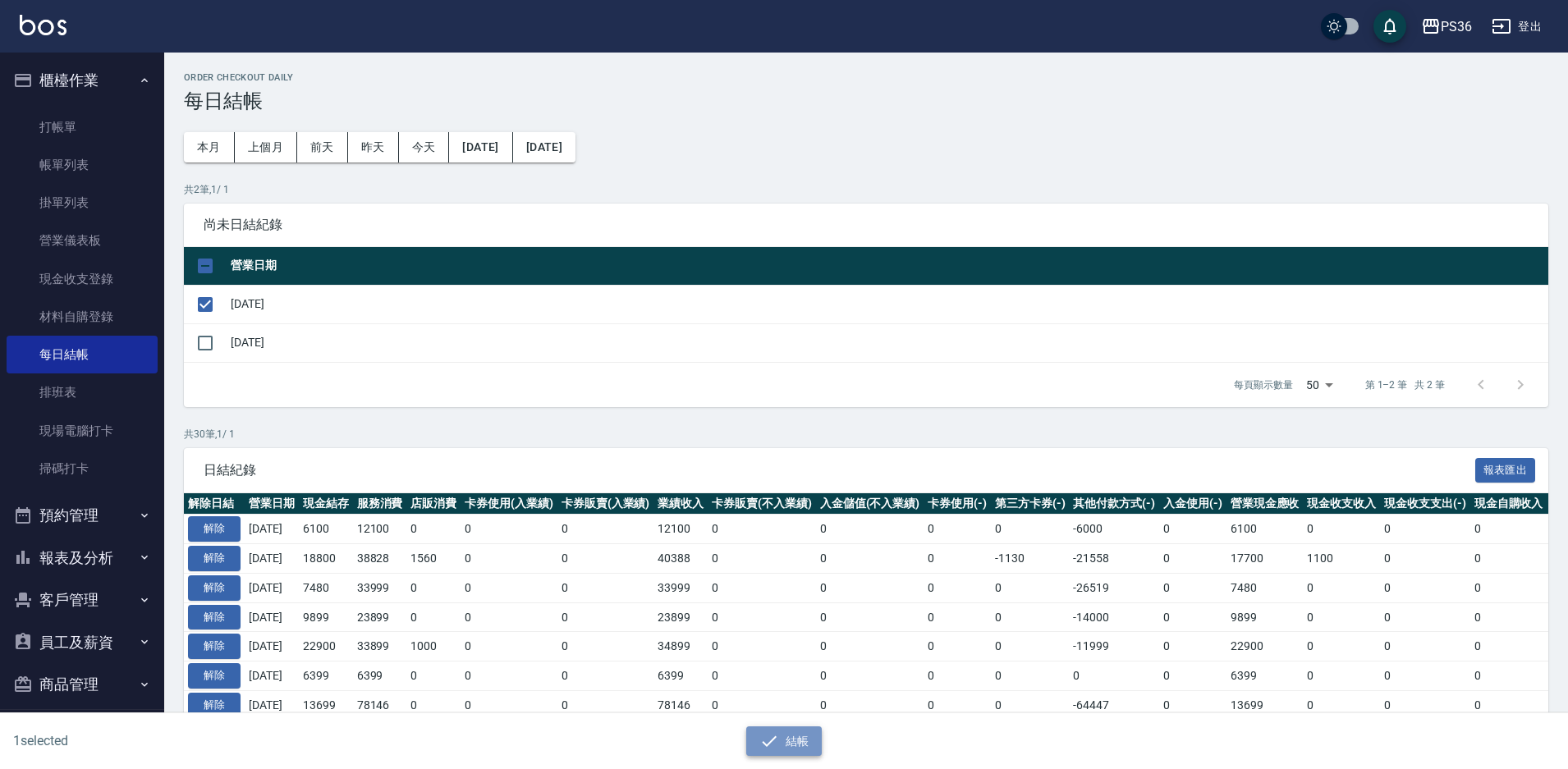
click at [782, 729] on button "結帳" at bounding box center [784, 742] width 77 height 31
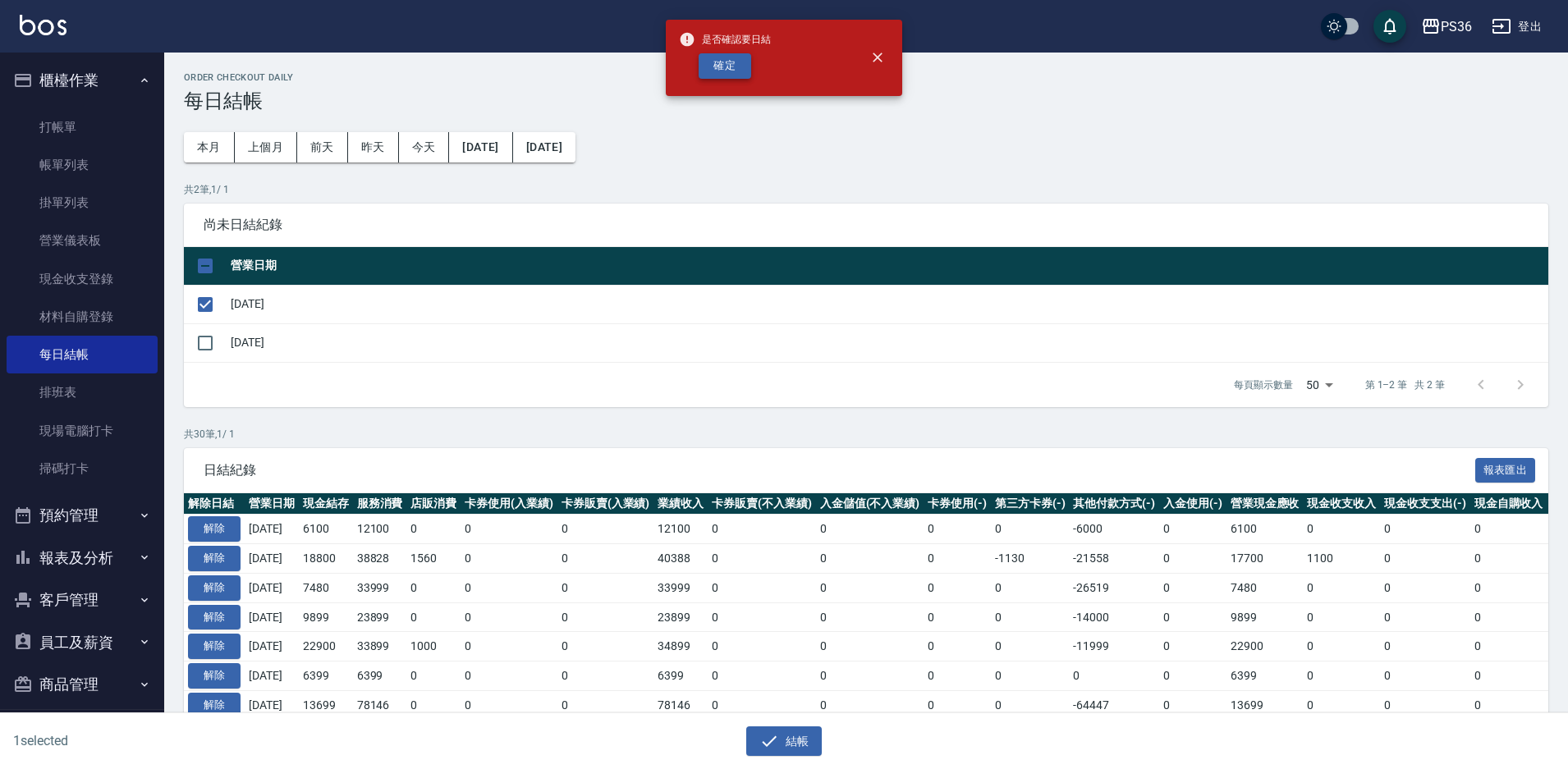
click at [740, 68] on button "確定" at bounding box center [725, 66] width 53 height 26
checkbox input "false"
